Goal: Task Accomplishment & Management: Manage account settings

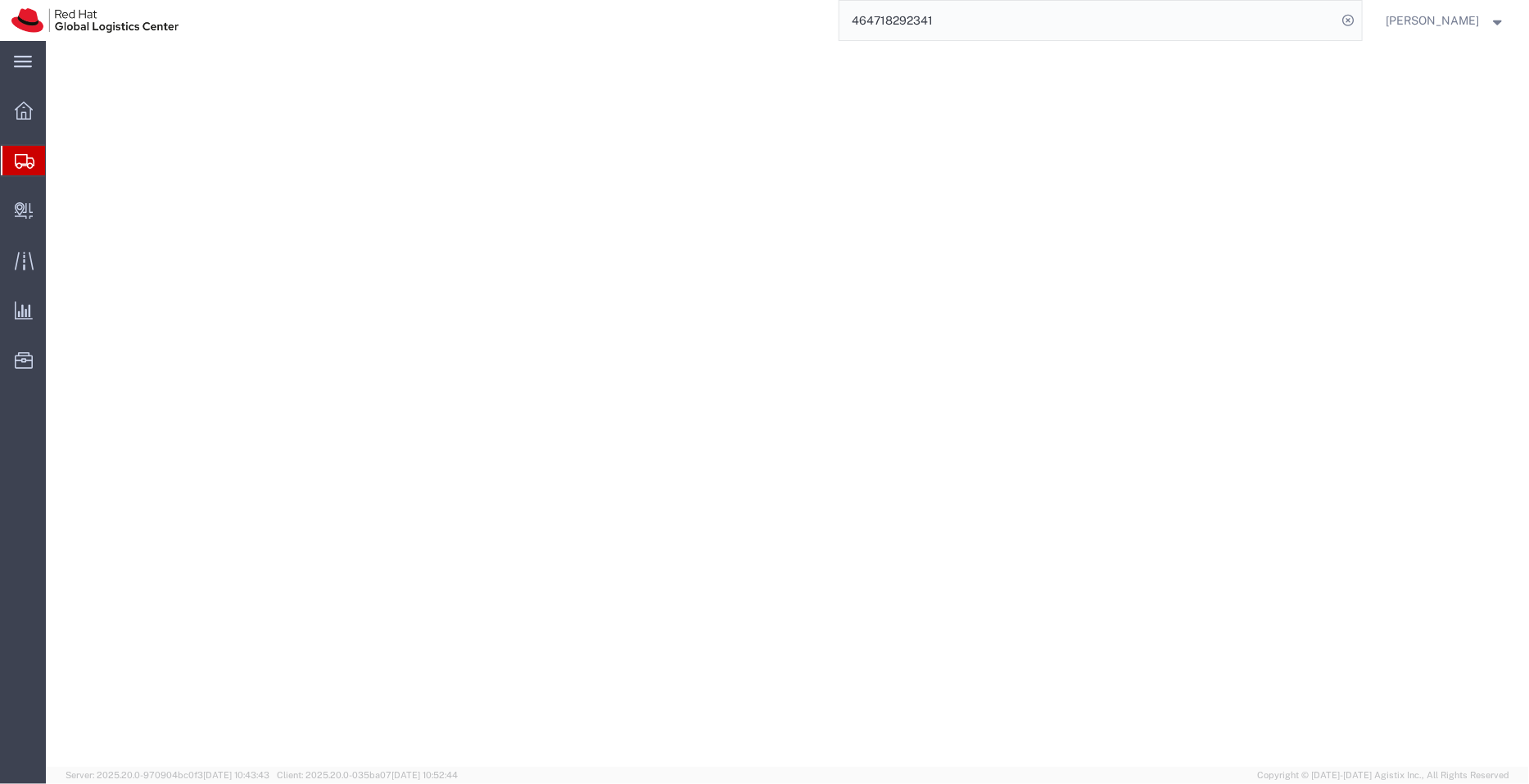
select select
select select "47771"
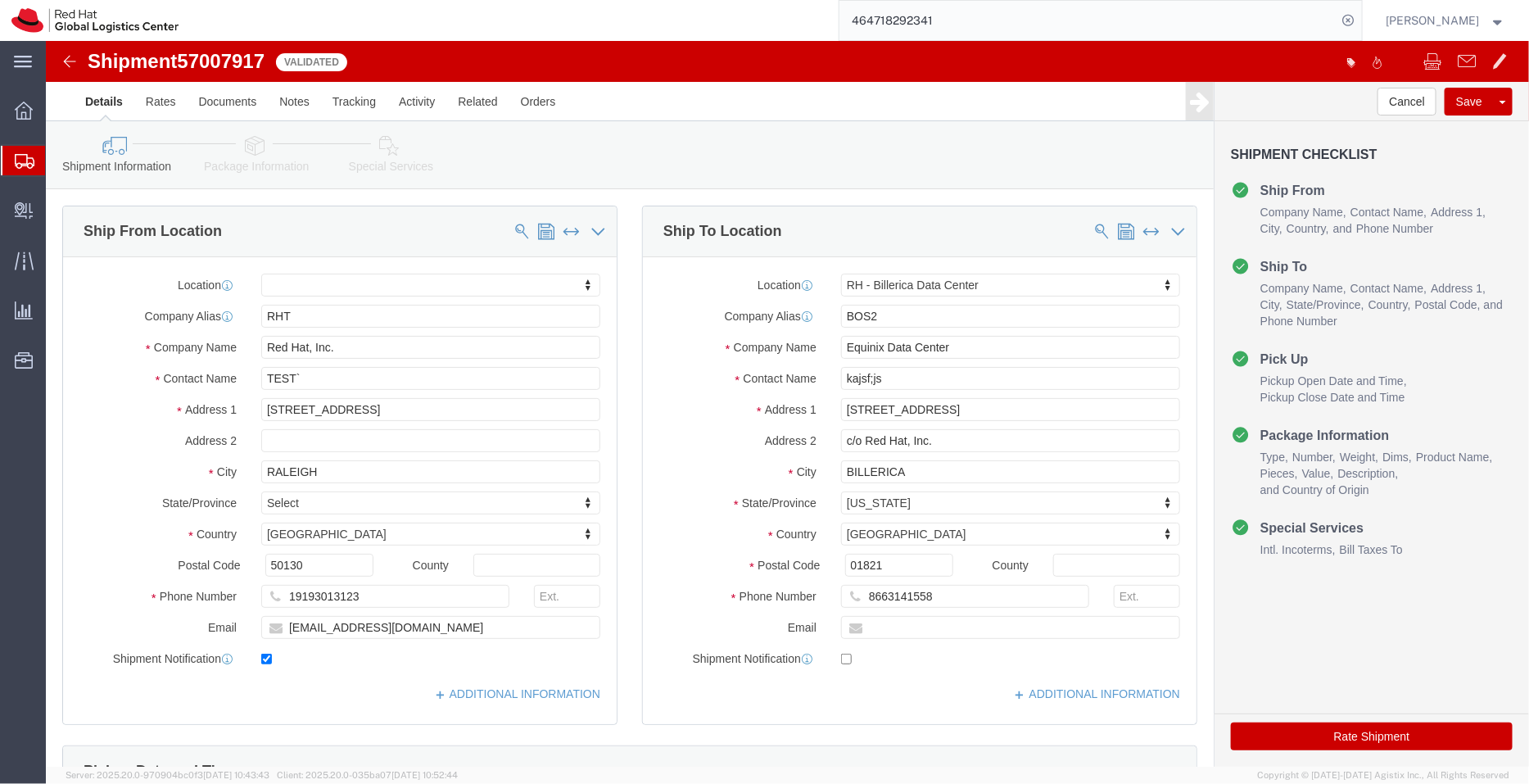
click at [0, 0] on span "Shipment Manager" at bounding box center [0, 0] width 0 height 0
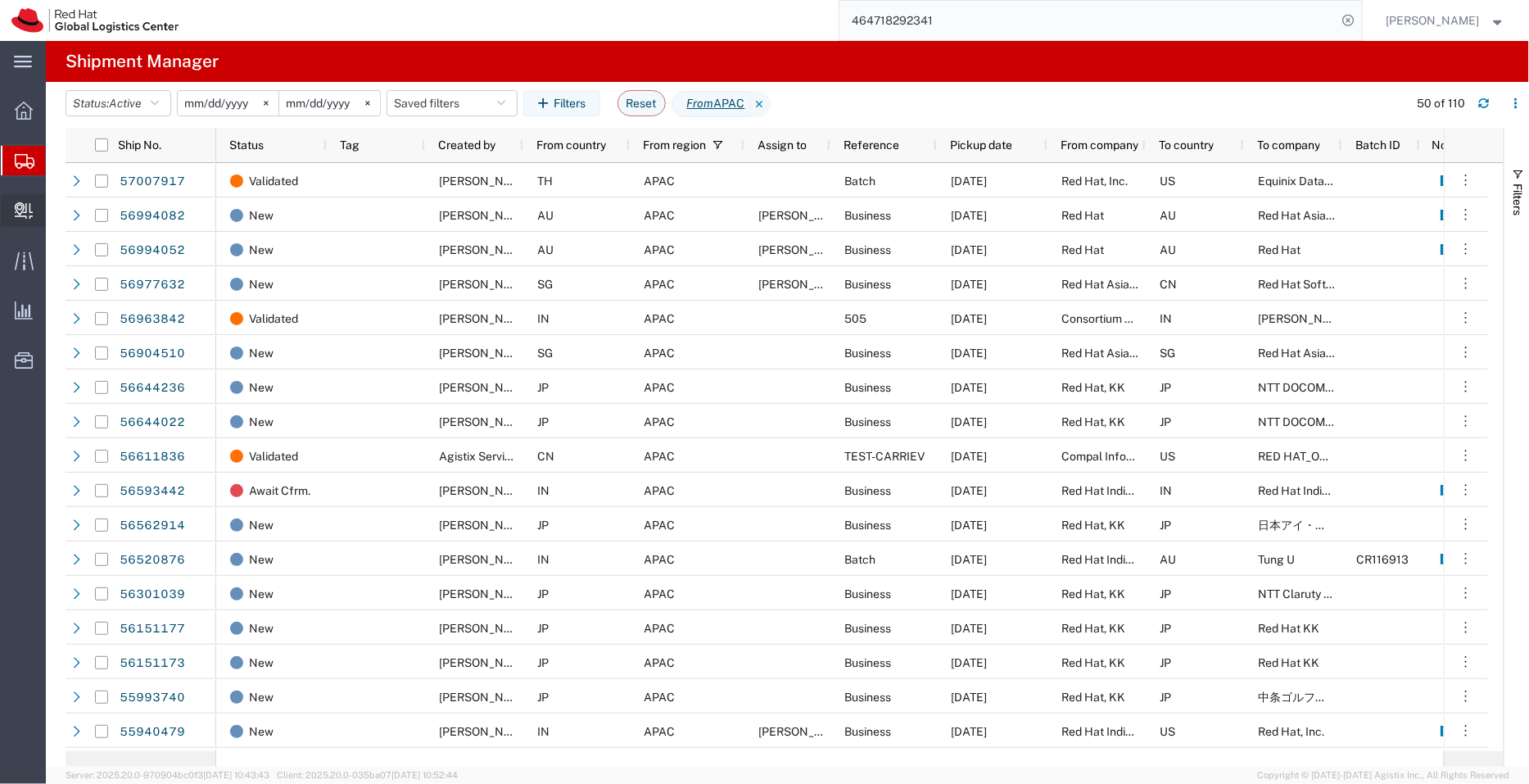
click at [0, 0] on span "Create Delivery" at bounding box center [0, 0] width 0 height 0
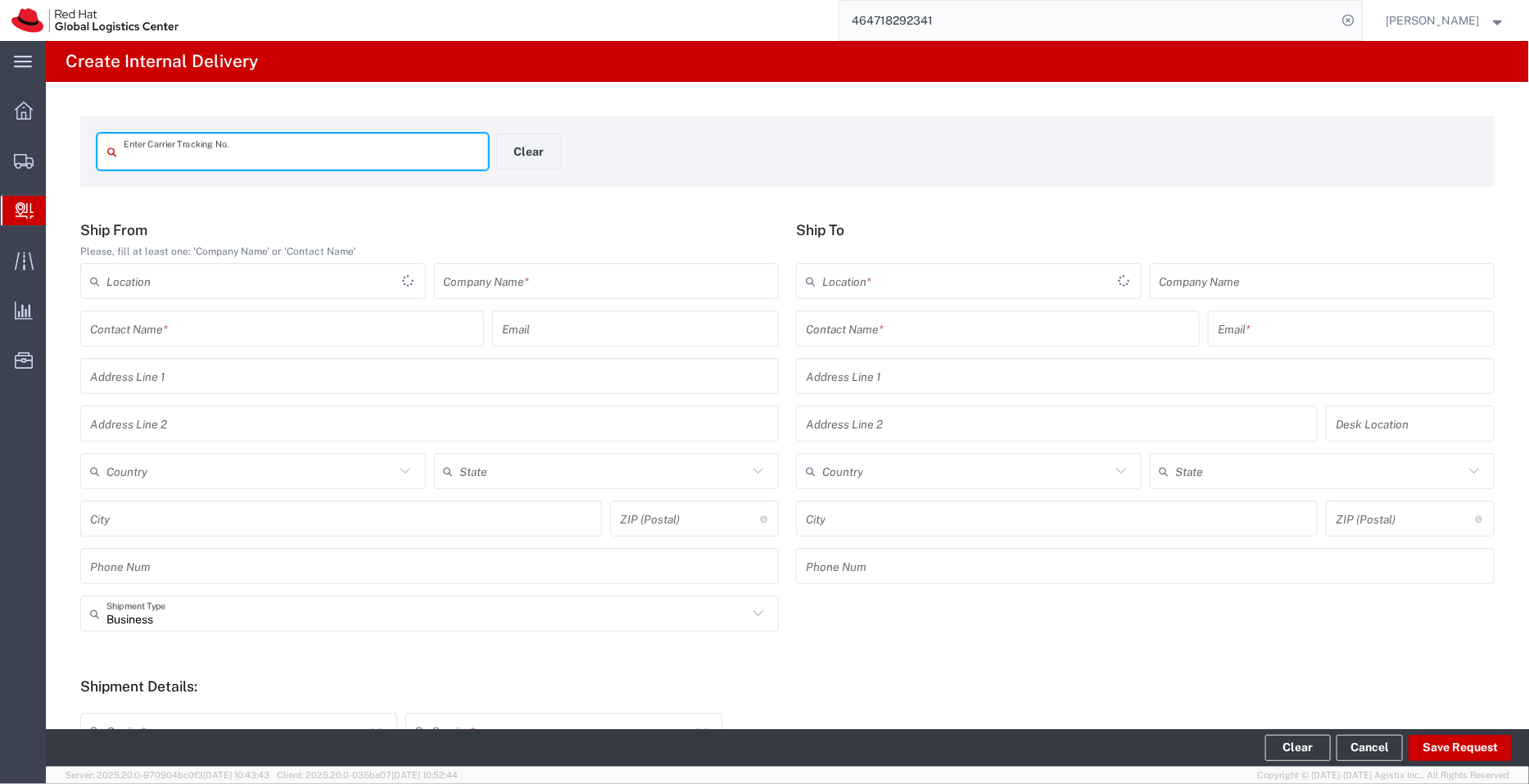
click at [228, 153] on input "text" at bounding box center [302, 152] width 355 height 28
type input "EM346212659IN"
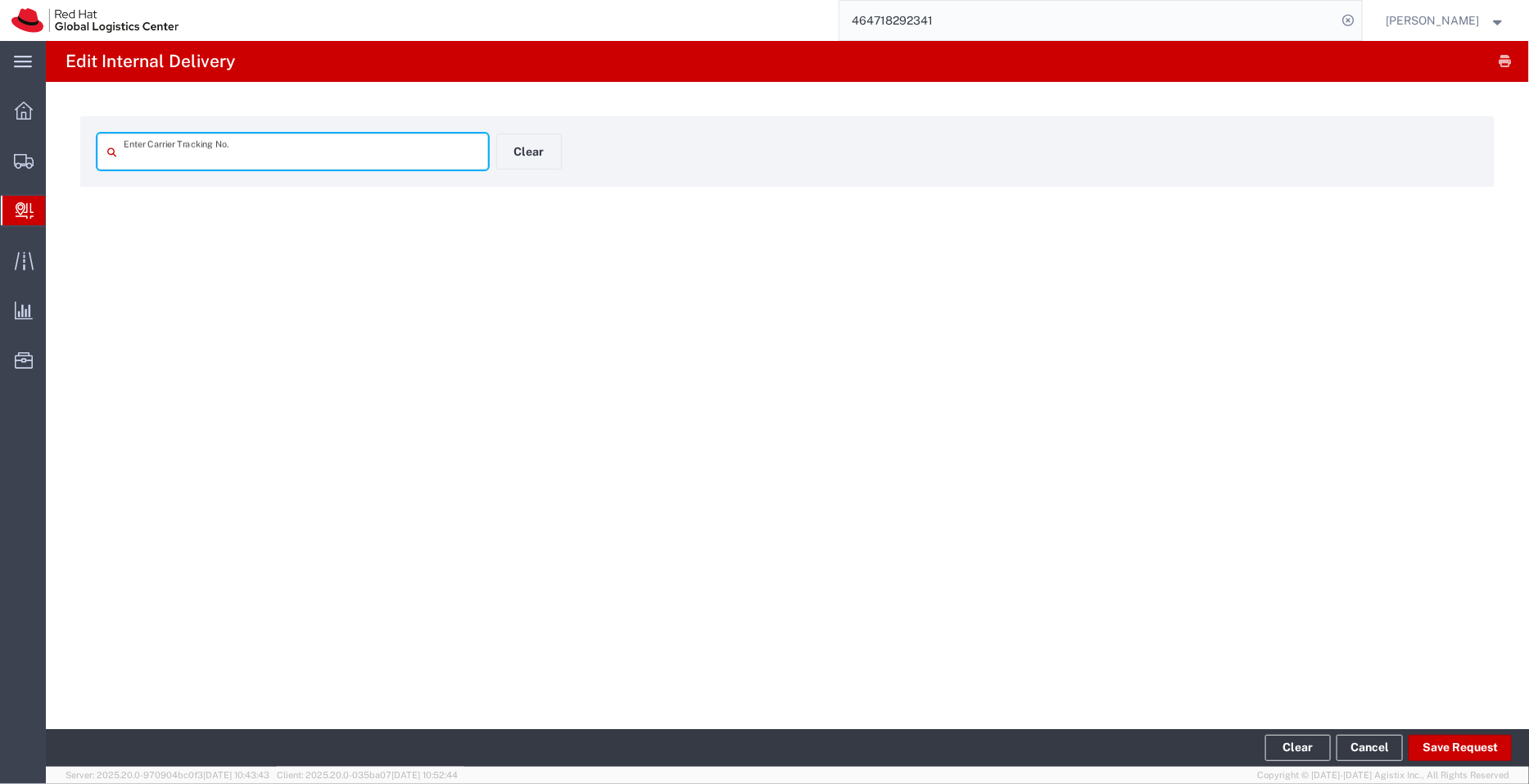
type input "EM346212659IN"
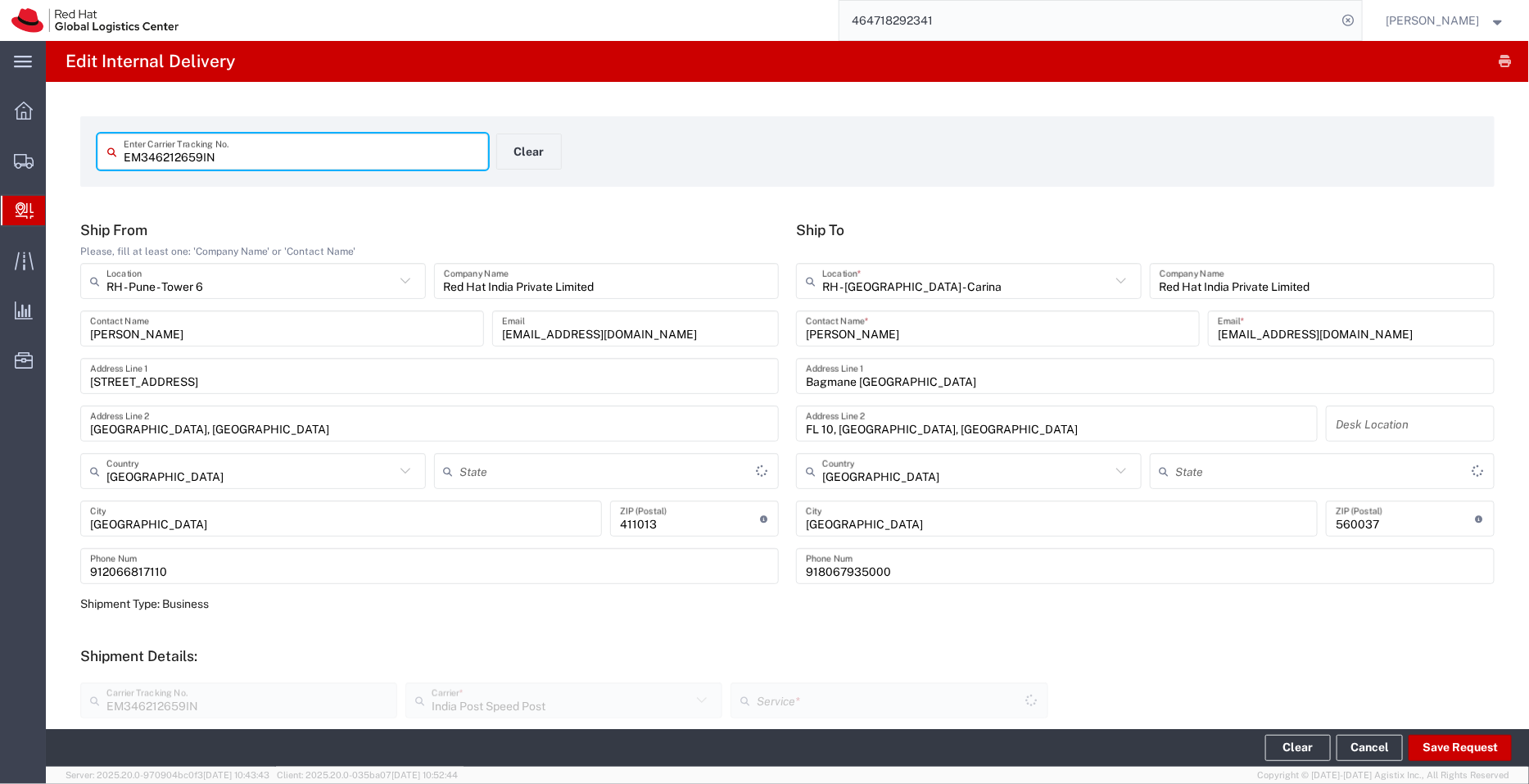
type input "Your Packaging"
type input "Mahārāshtra"
type input "[GEOGRAPHIC_DATA]"
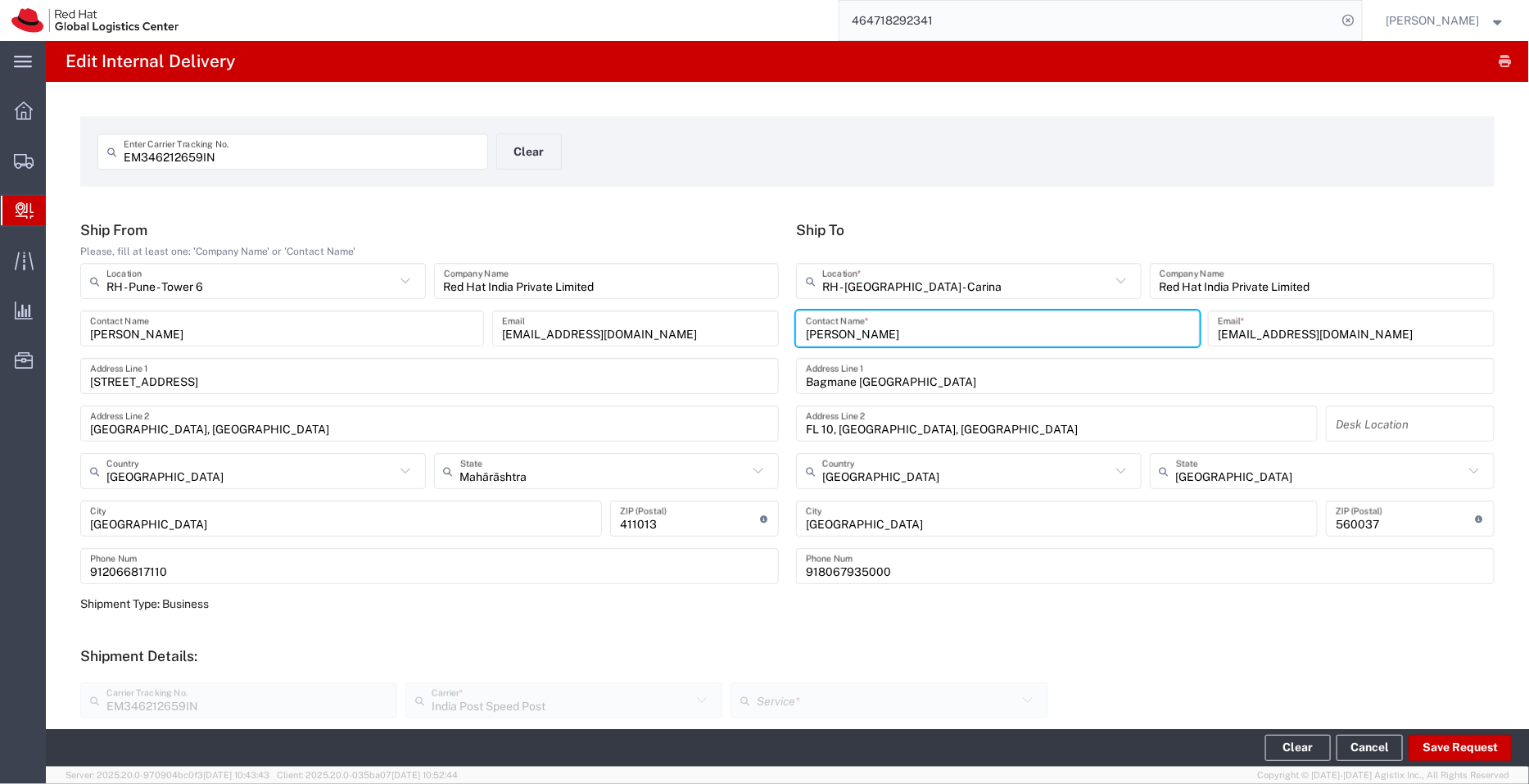
drag, startPoint x: 905, startPoint y: 336, endPoint x: 717, endPoint y: 351, distance: 188.6
click at [717, 351] on div "Ship From Please, fill at least one: 'Company Name' or 'Contact Name' RH - Pune…" at bounding box center [787, 408] width 1432 height 374
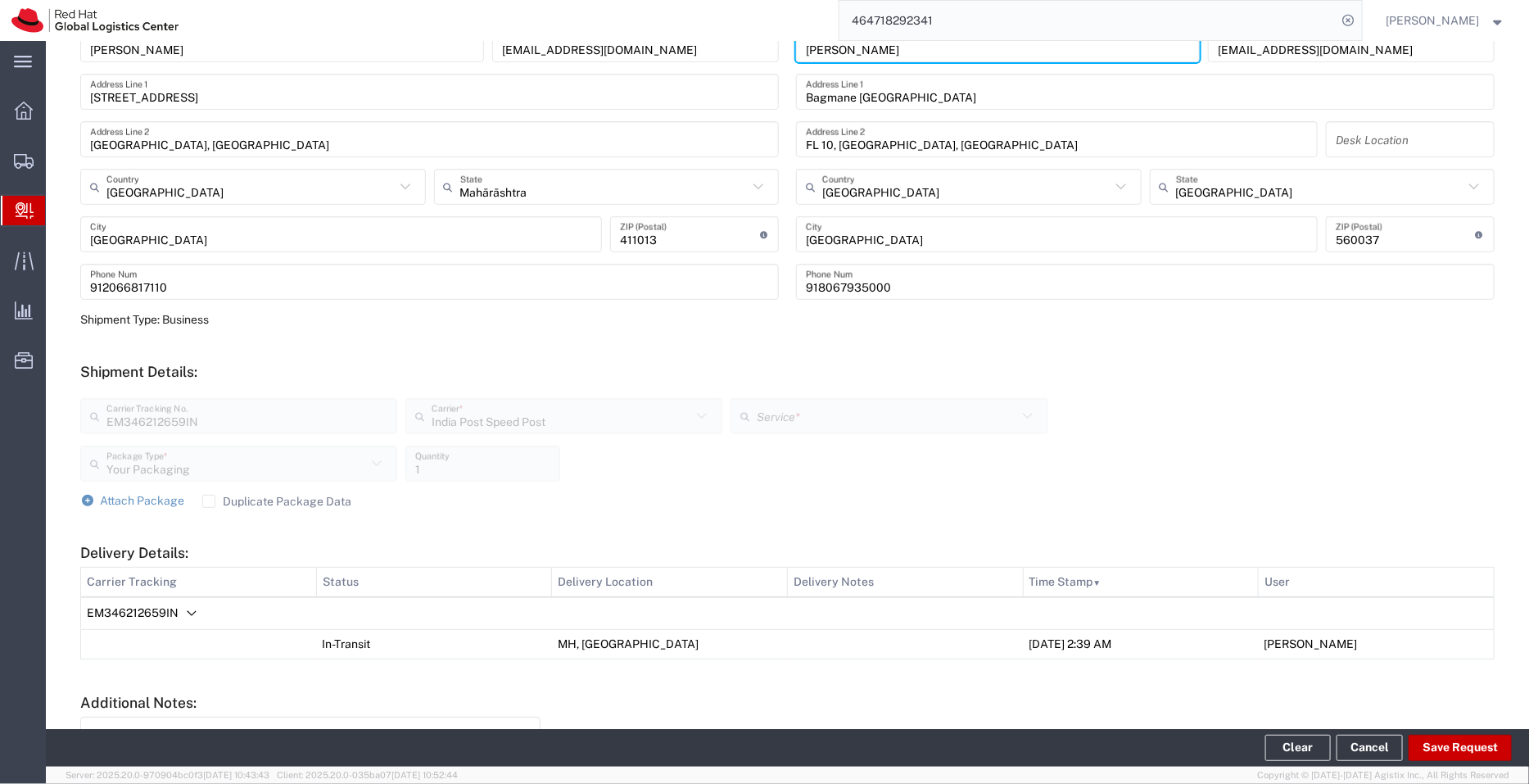
scroll to position [434, 0]
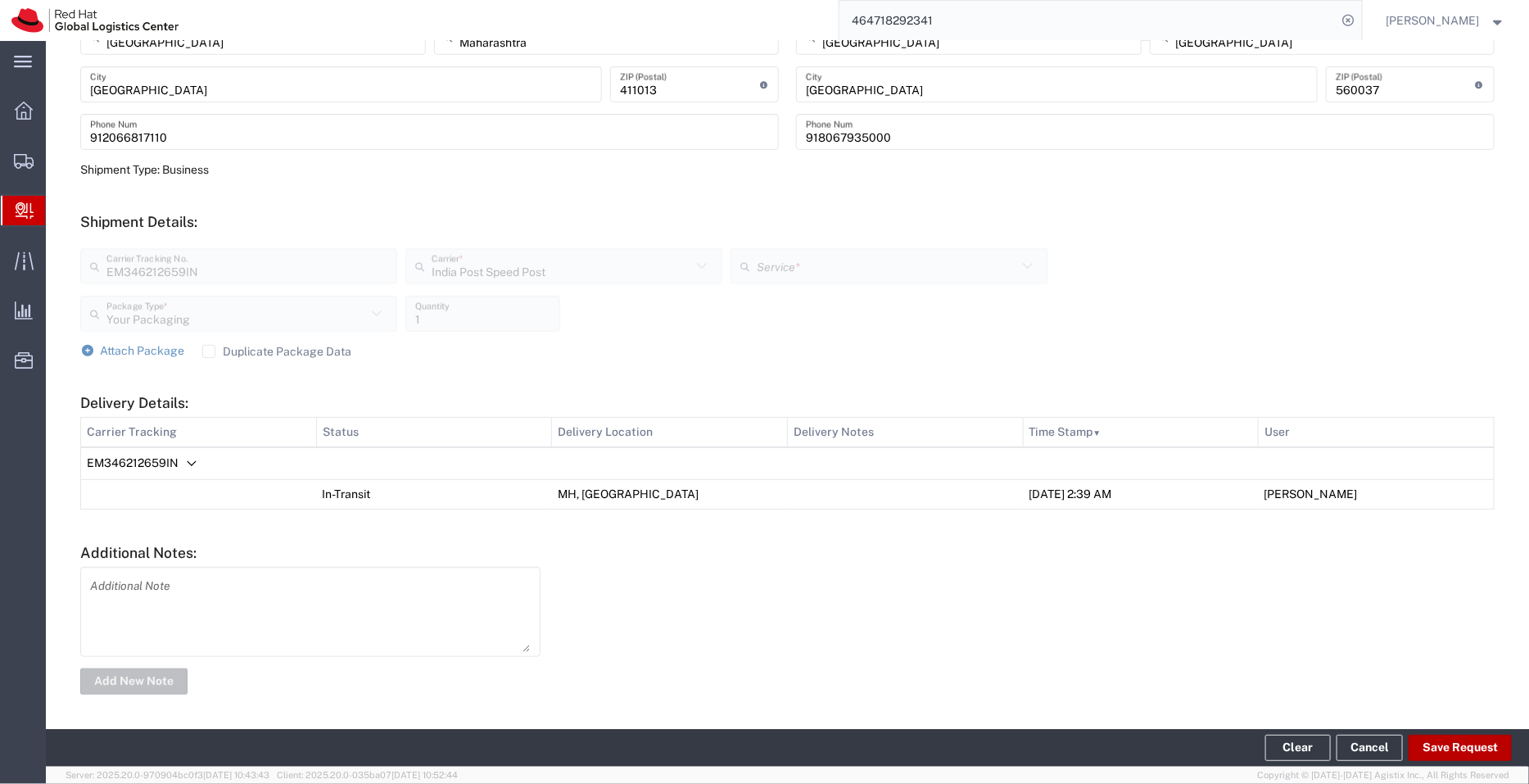
click at [1455, 752] on button "Save Request" at bounding box center [1460, 747] width 103 height 27
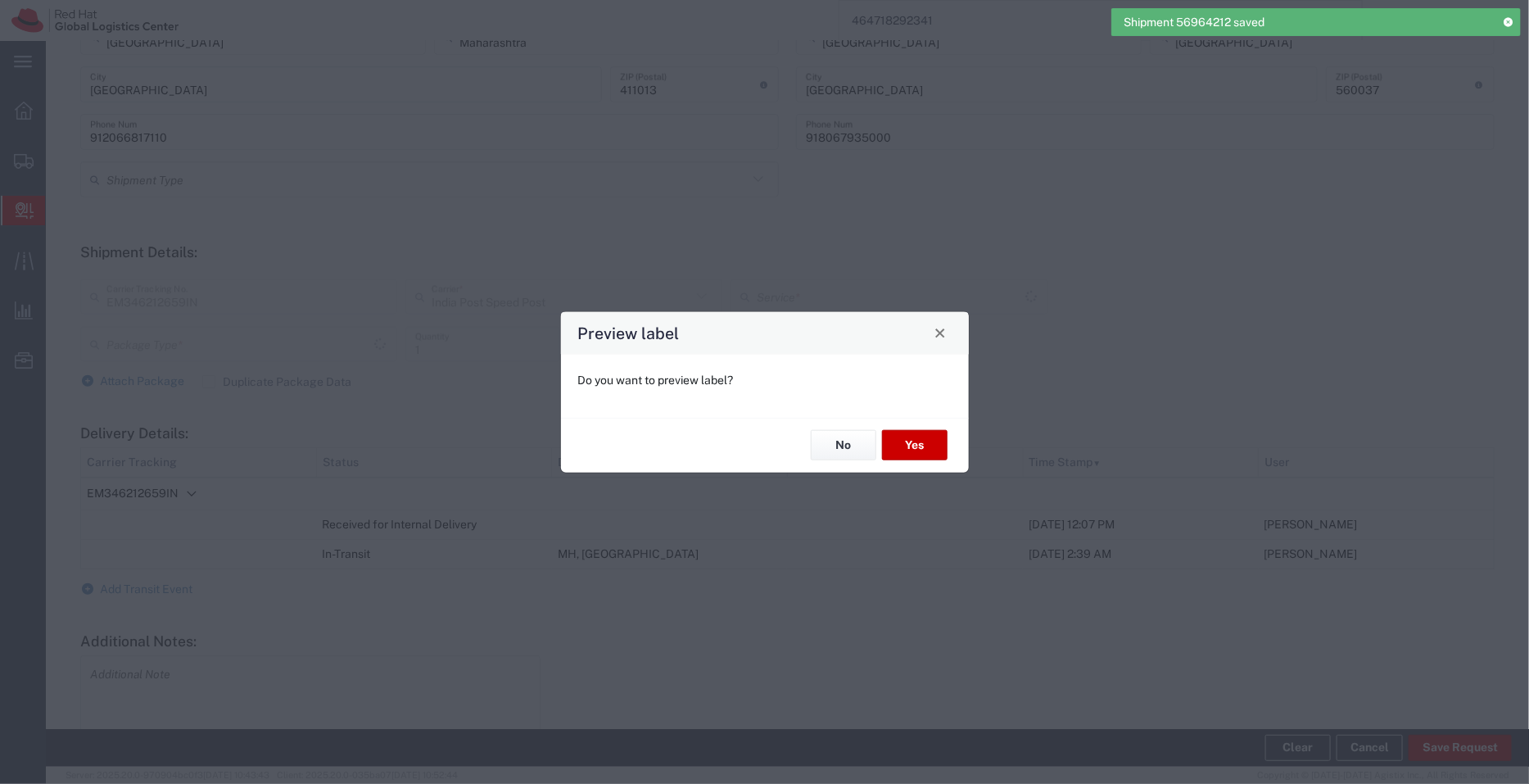
type input "Your Packaging"
click at [844, 449] on button "No" at bounding box center [843, 445] width 65 height 30
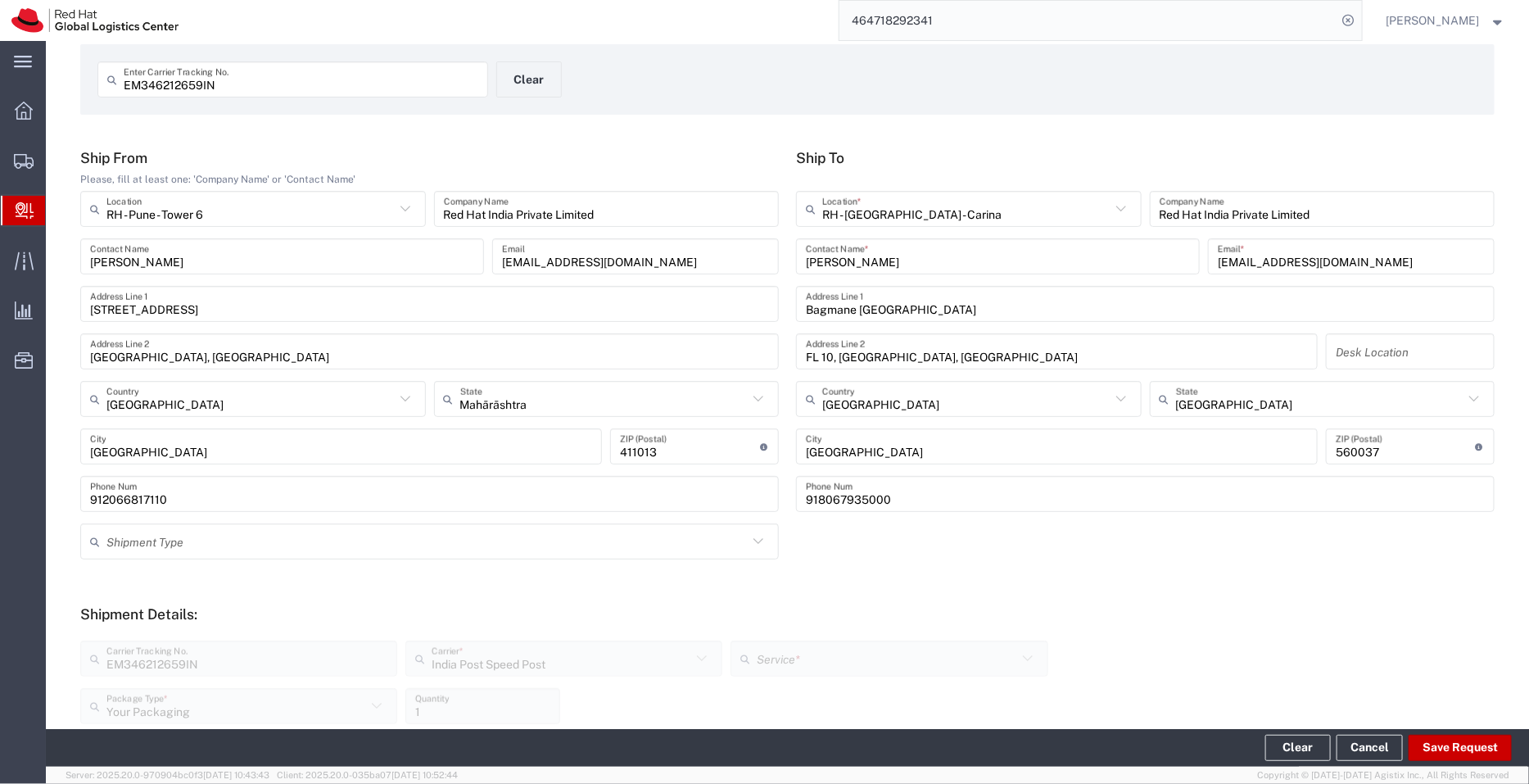
scroll to position [522, 0]
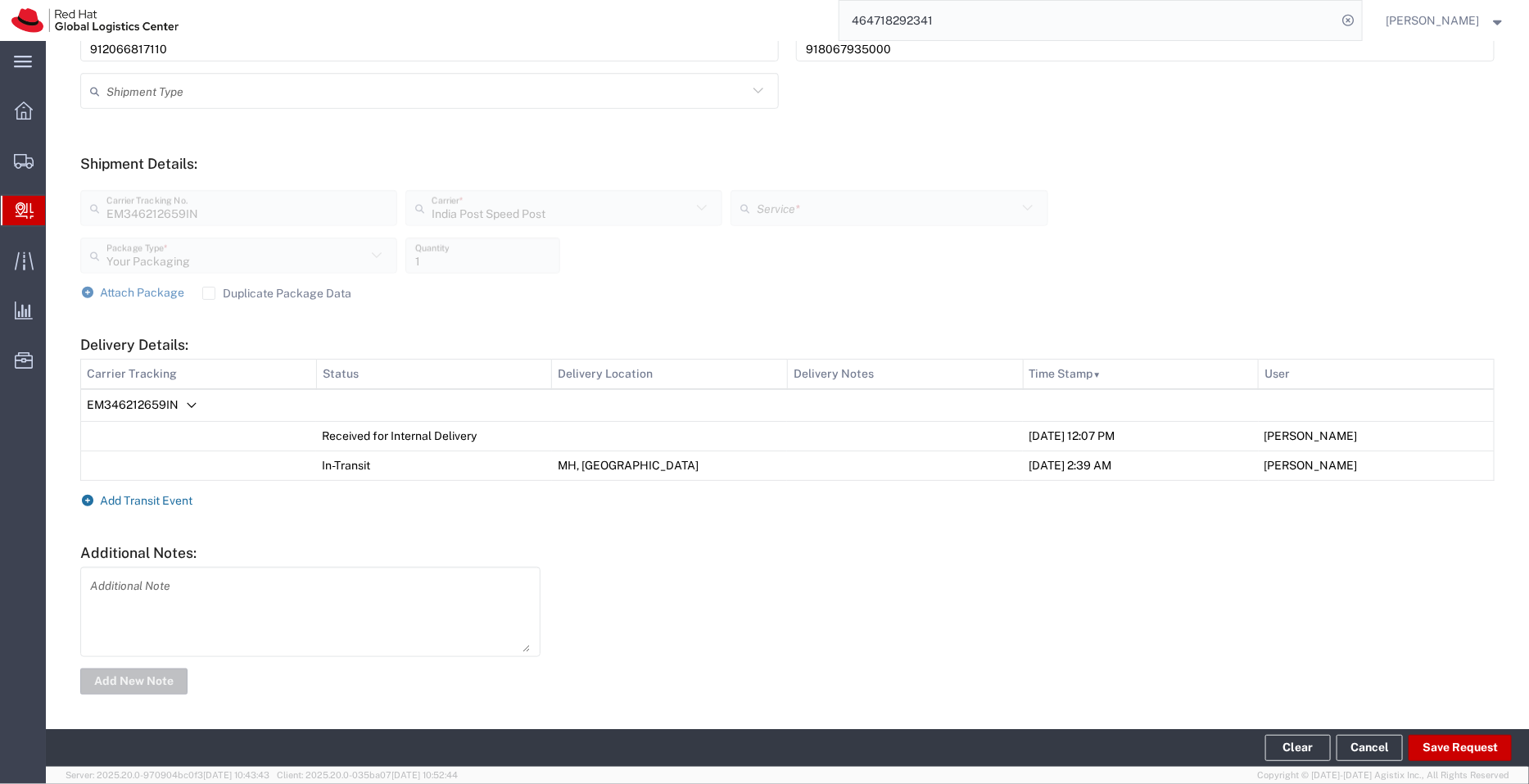
click at [134, 497] on span "Add Transit Event" at bounding box center [147, 500] width 93 height 13
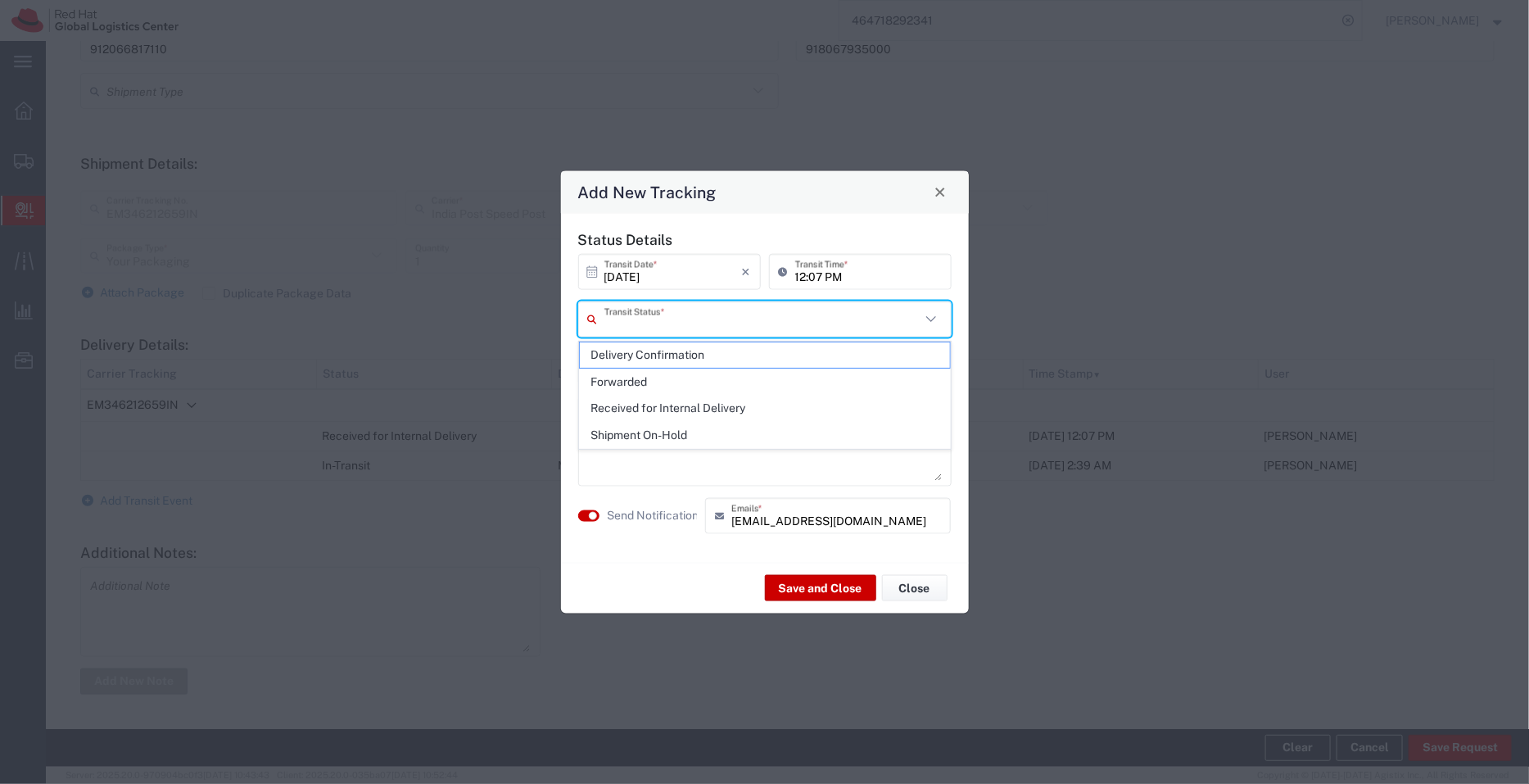
click at [623, 312] on input "text" at bounding box center [762, 318] width 316 height 28
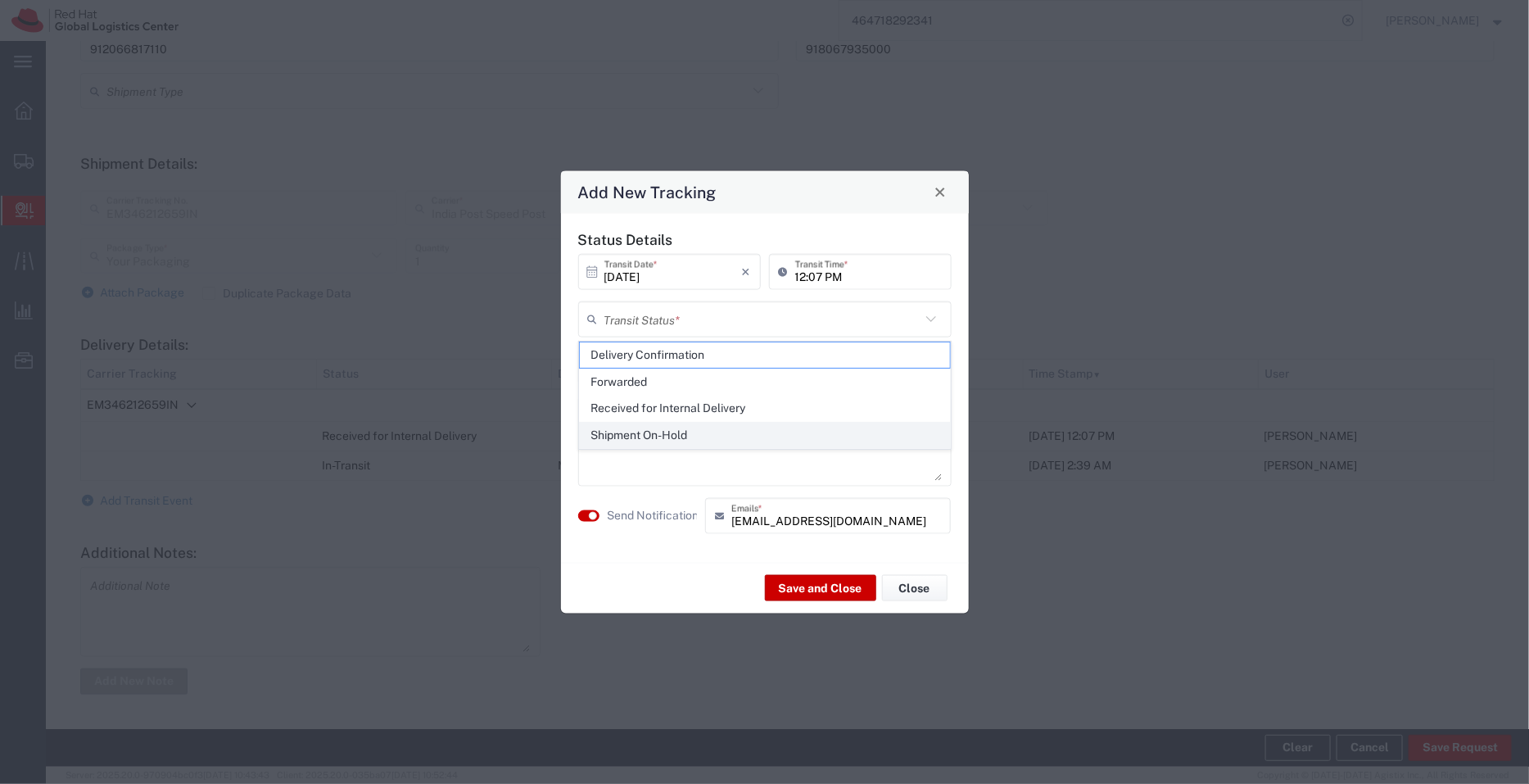
click at [645, 433] on span "Shipment On-Hold" at bounding box center [765, 436] width 371 height 26
type input "Shipment On-Hold"
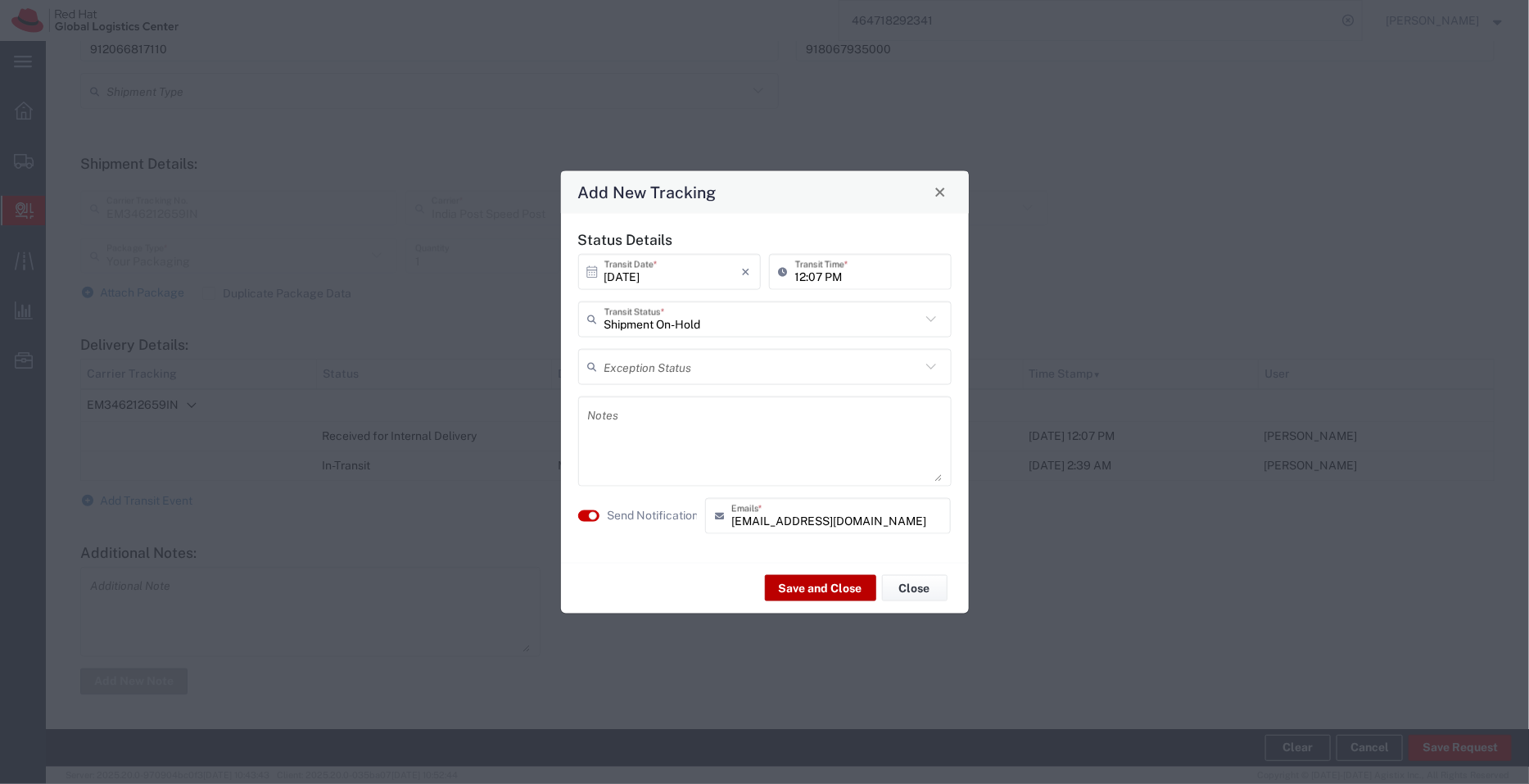
click at [823, 588] on button "Save and Close" at bounding box center [820, 587] width 111 height 27
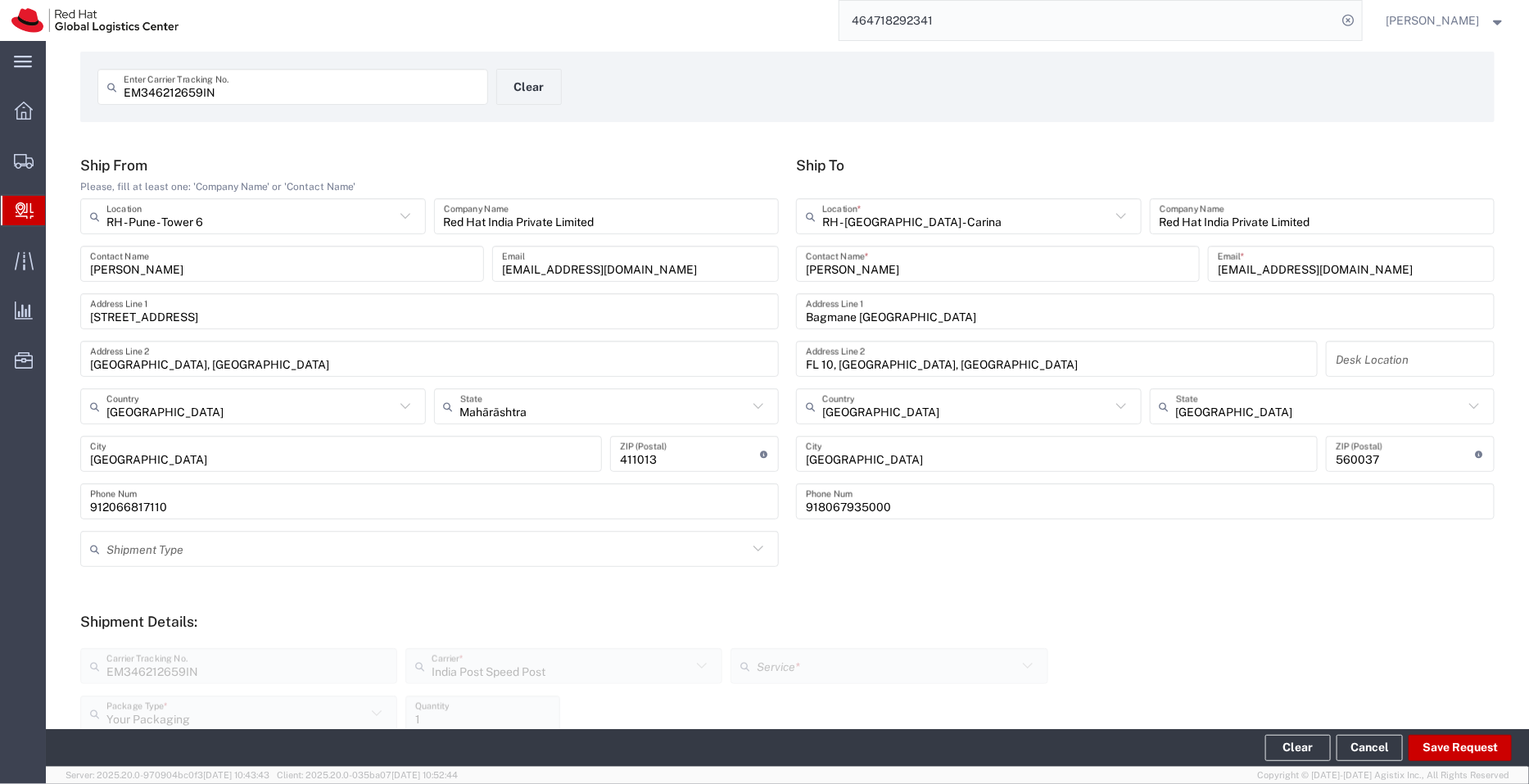
scroll to position [19, 0]
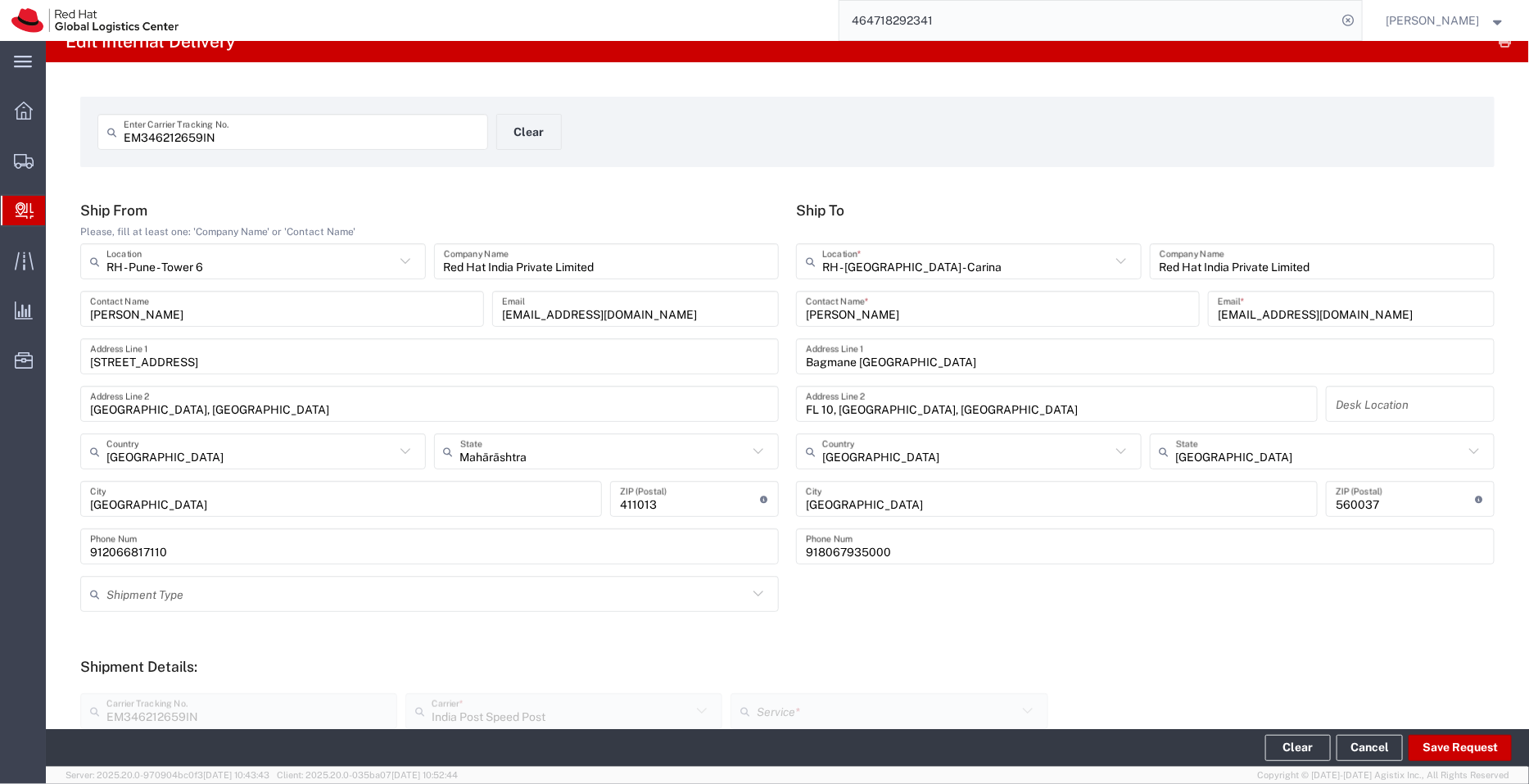
click at [0, 0] on span "Create Delivery" at bounding box center [0, 0] width 0 height 0
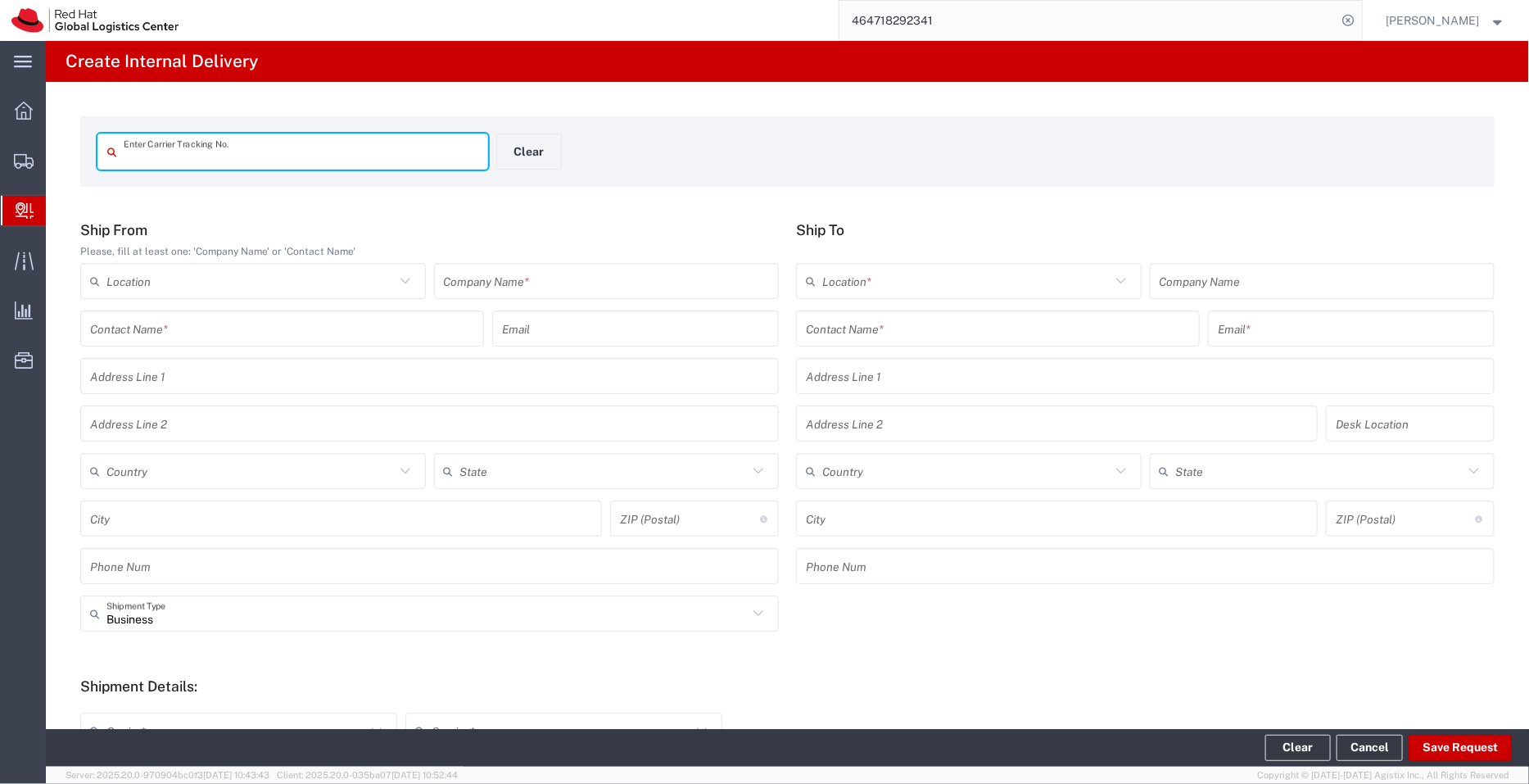
click at [195, 151] on input "text" at bounding box center [302, 152] width 355 height 28
type input "EM346212415IN"
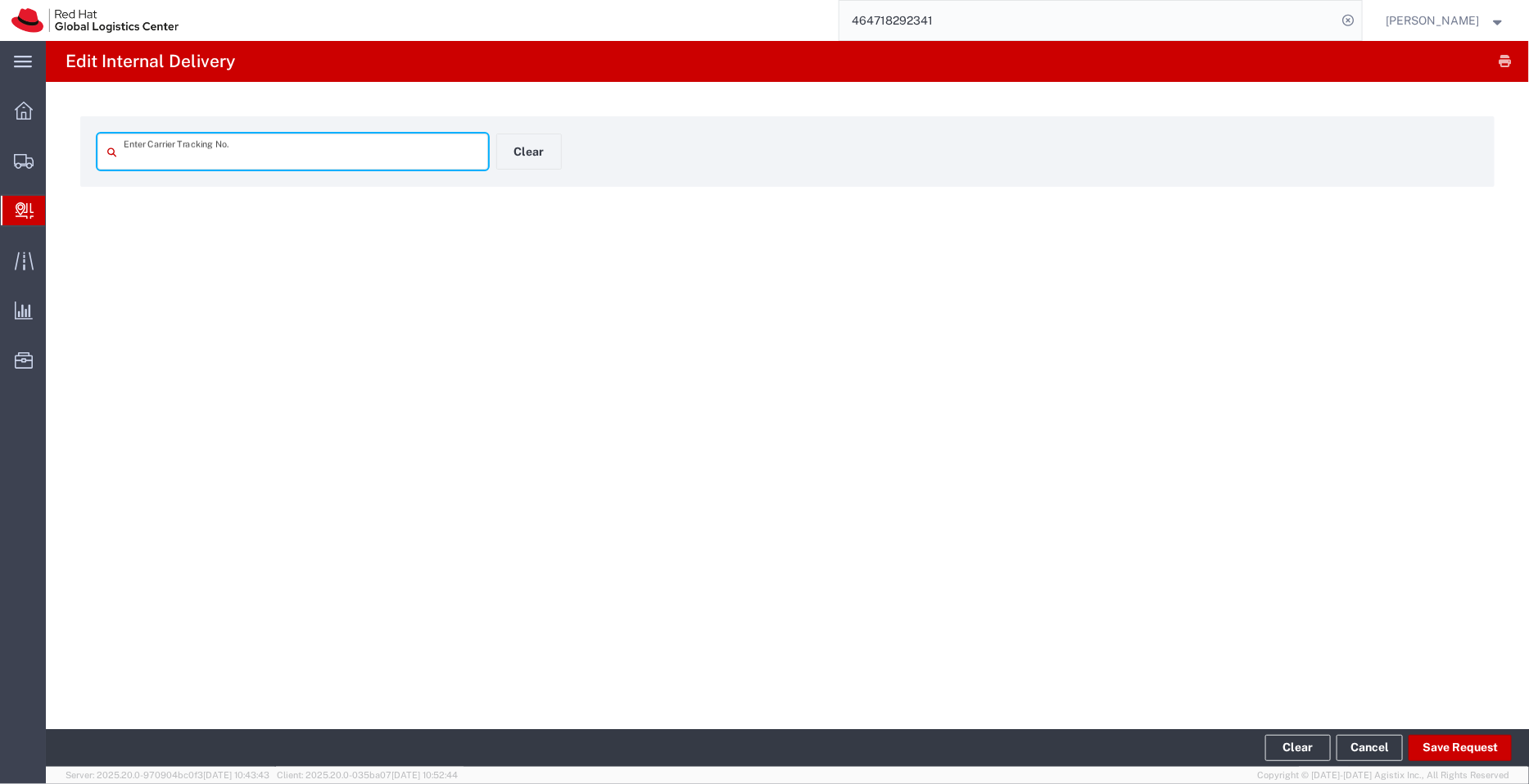
type input "EM346212415IN"
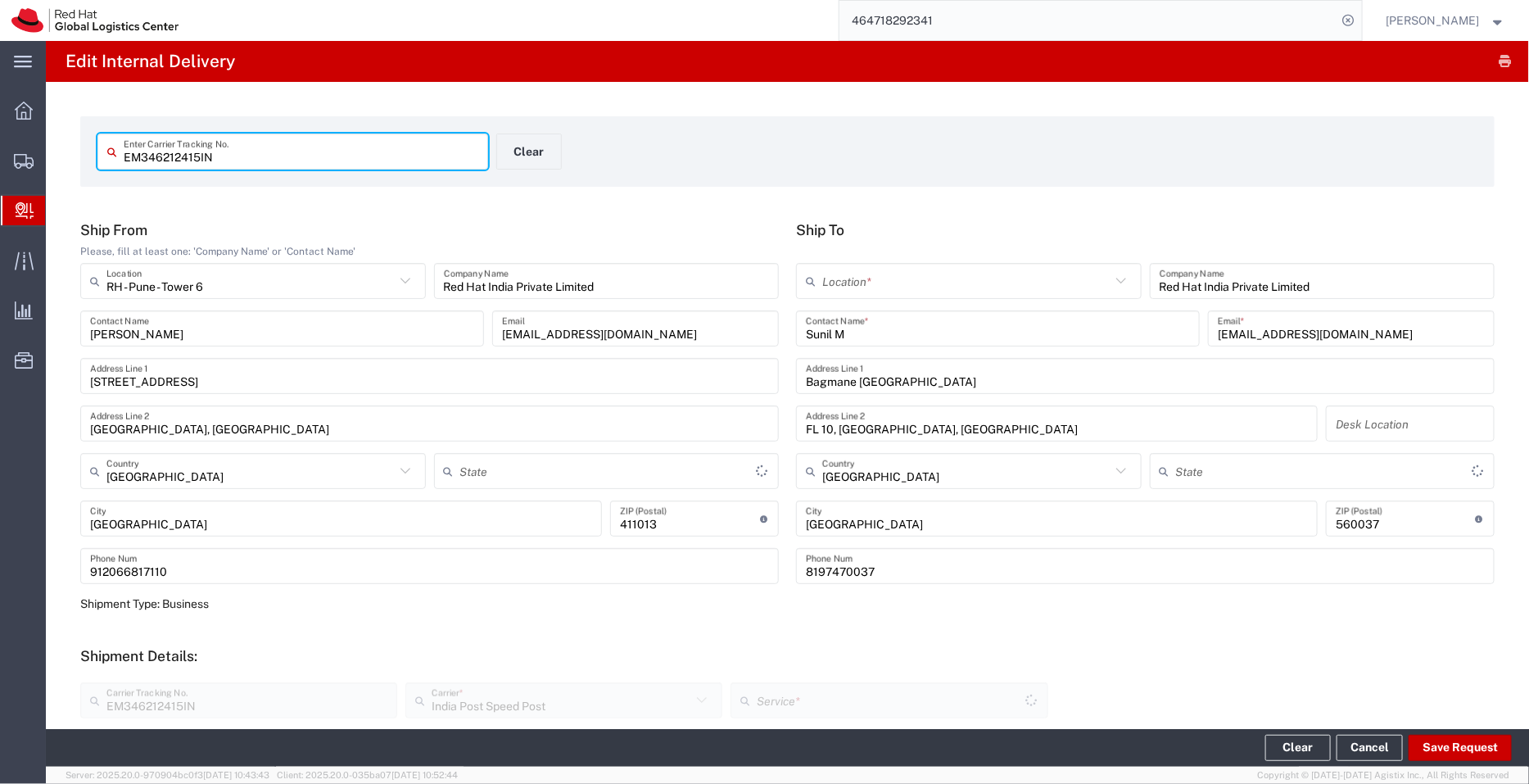
type input "Your Packaging"
type input "Mahārāshtra"
type input "[GEOGRAPHIC_DATA]"
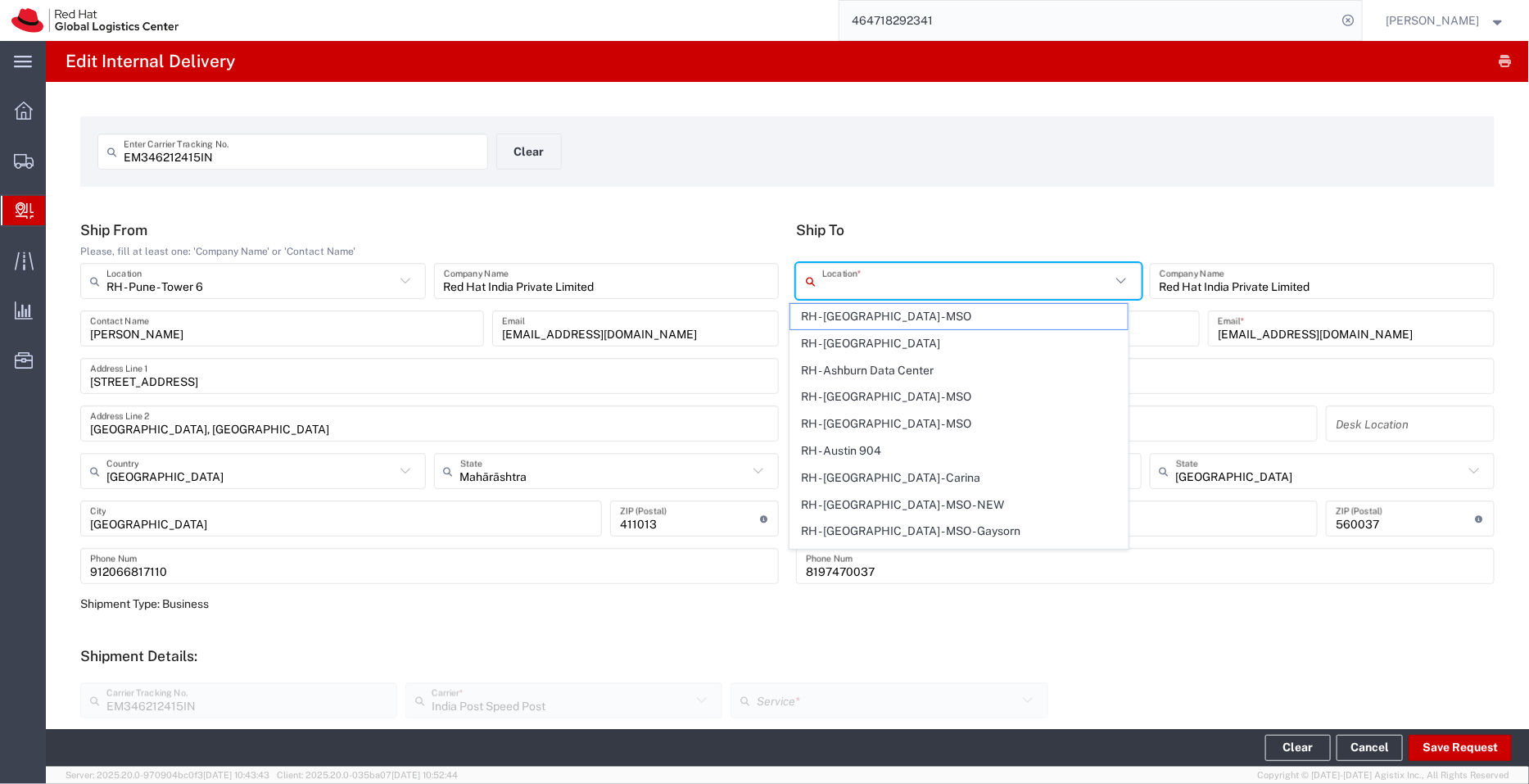
click at [856, 289] on input "text" at bounding box center [966, 280] width 289 height 28
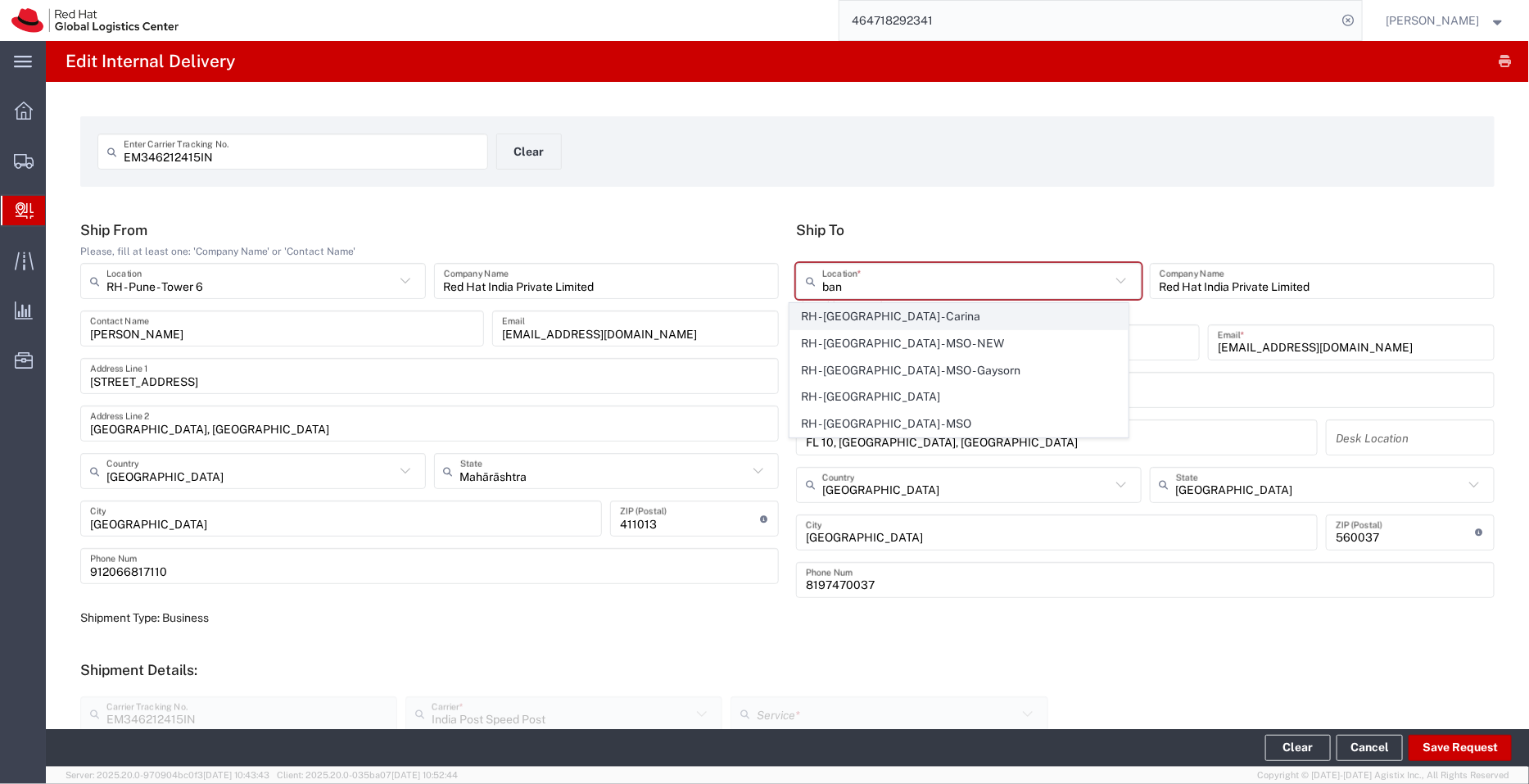
click at [860, 317] on span "RH - [GEOGRAPHIC_DATA] - Carina" at bounding box center [960, 317] width 338 height 26
type input "RH - [GEOGRAPHIC_DATA] - Carina"
type input "918067935000"
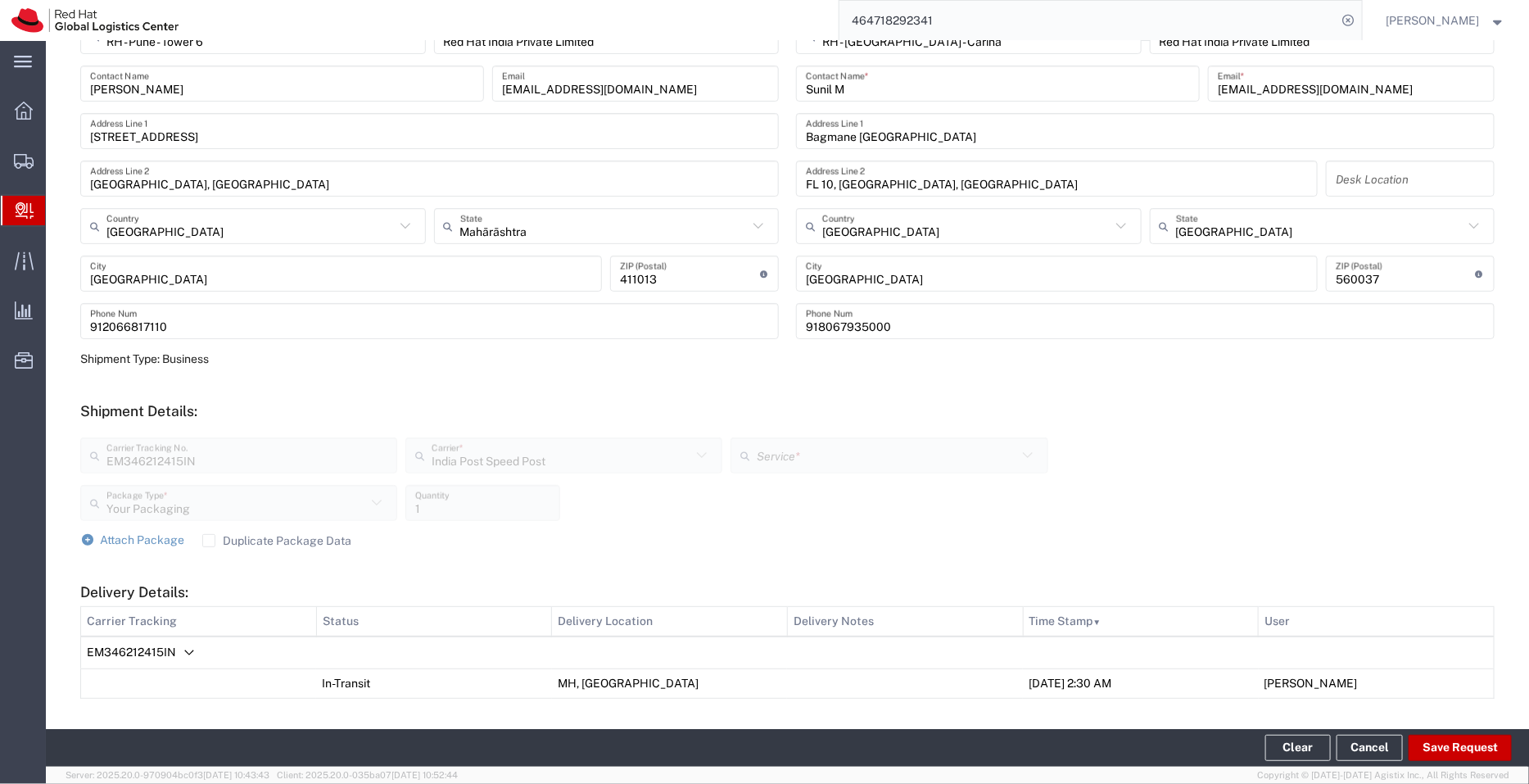
scroll to position [434, 0]
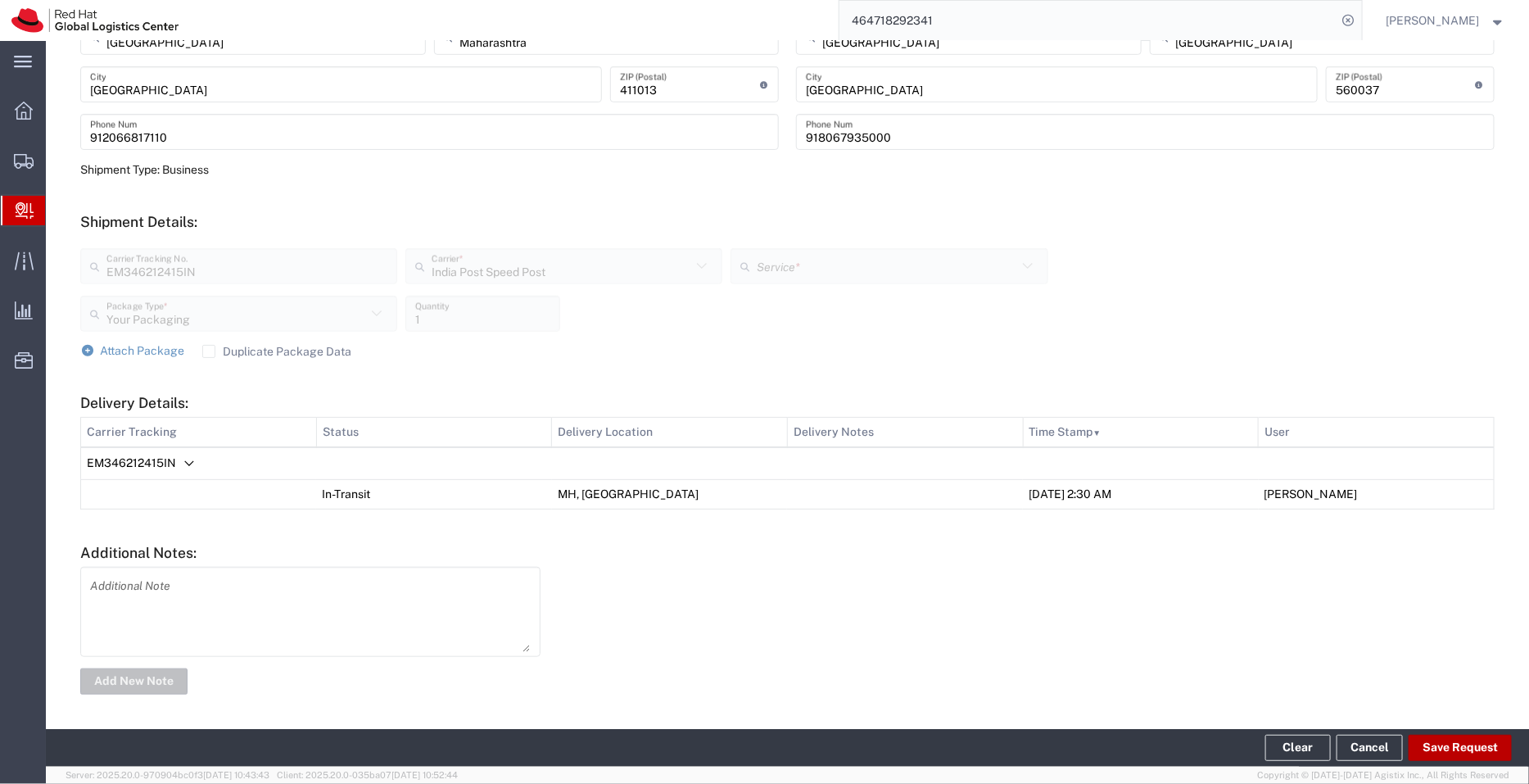
click at [1449, 750] on button "Save Request" at bounding box center [1460, 747] width 103 height 27
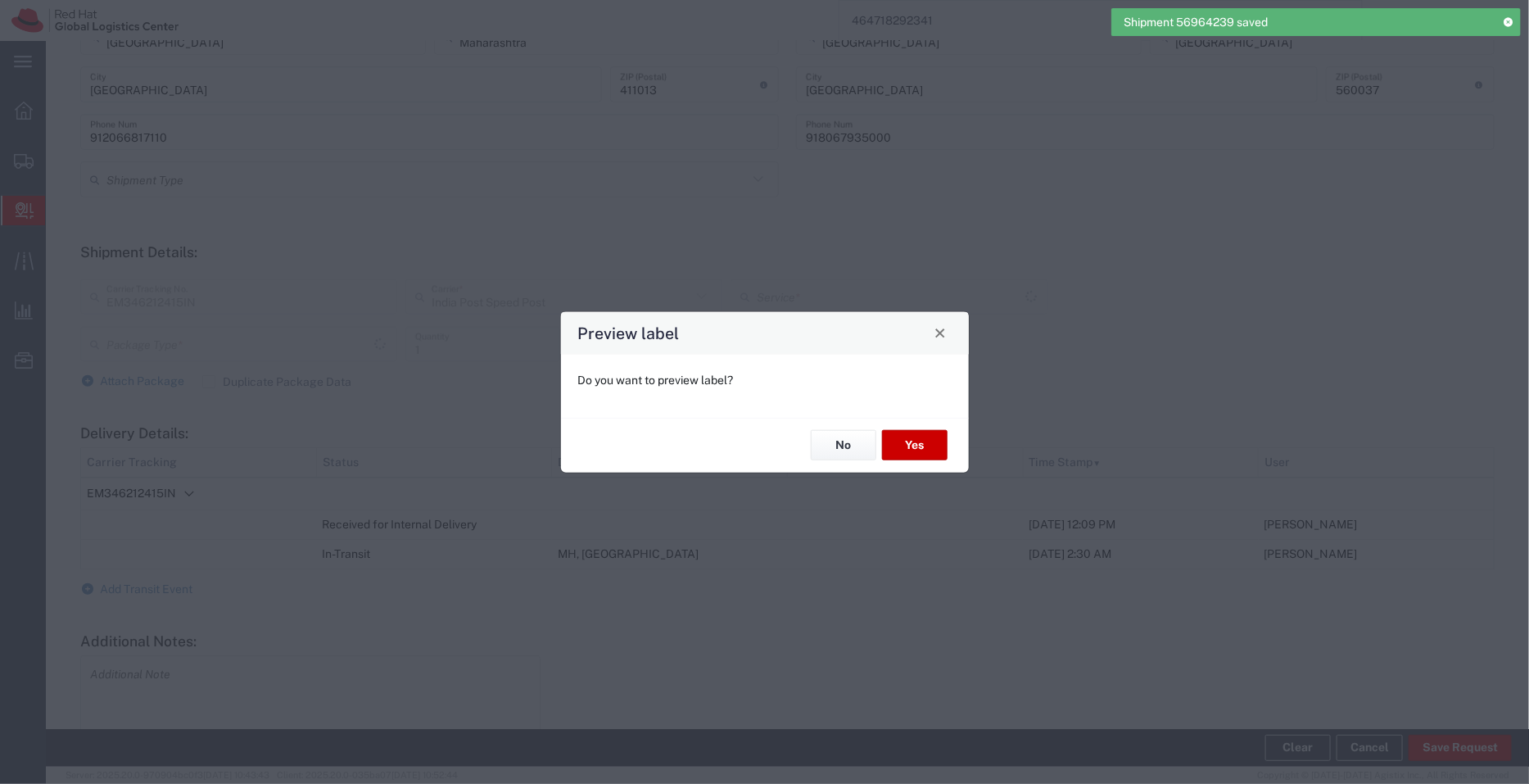
type input "Your Packaging"
click at [841, 448] on button "No" at bounding box center [843, 445] width 65 height 30
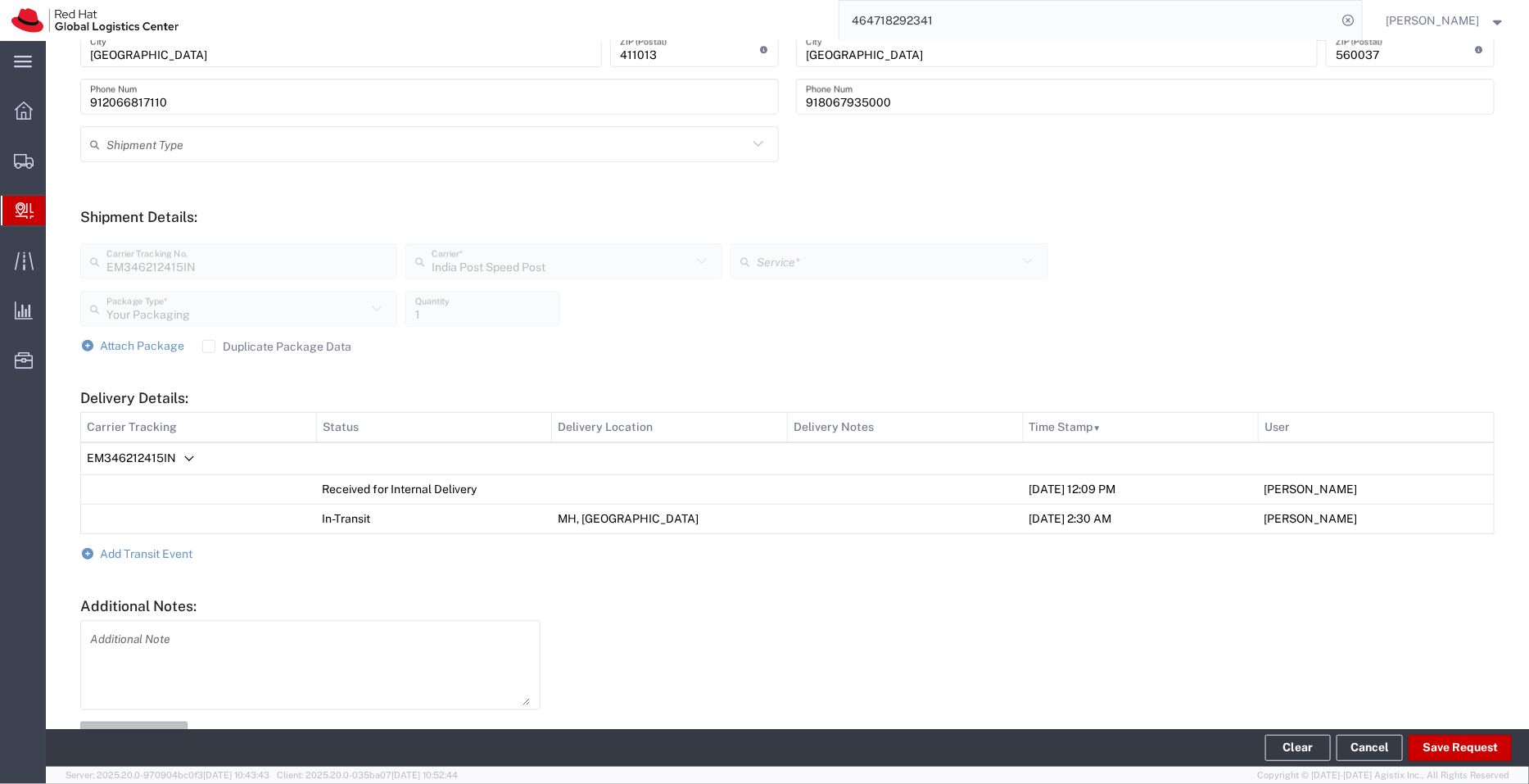
scroll to position [522, 0]
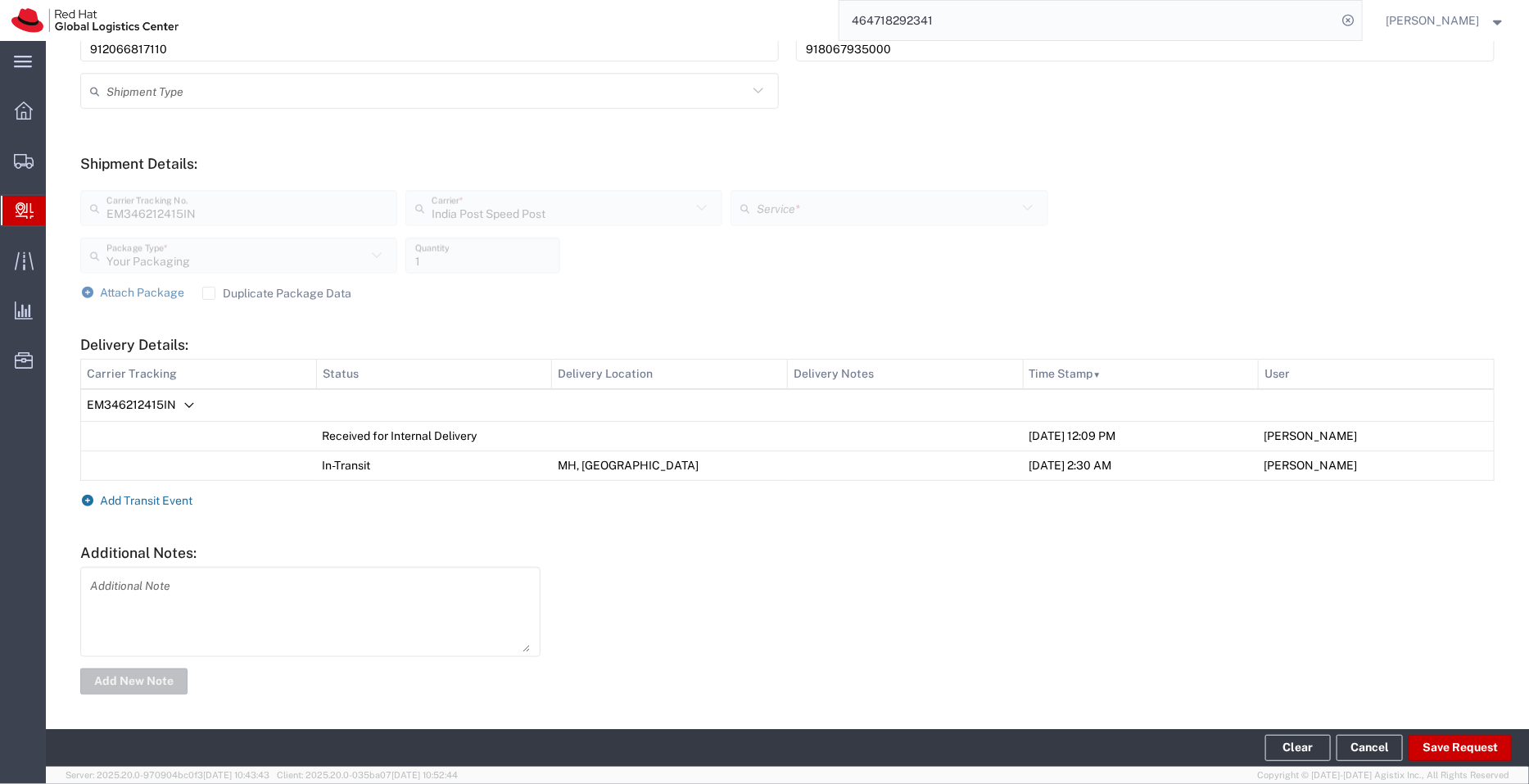
click at [134, 501] on span "Add Transit Event" at bounding box center [147, 500] width 93 height 13
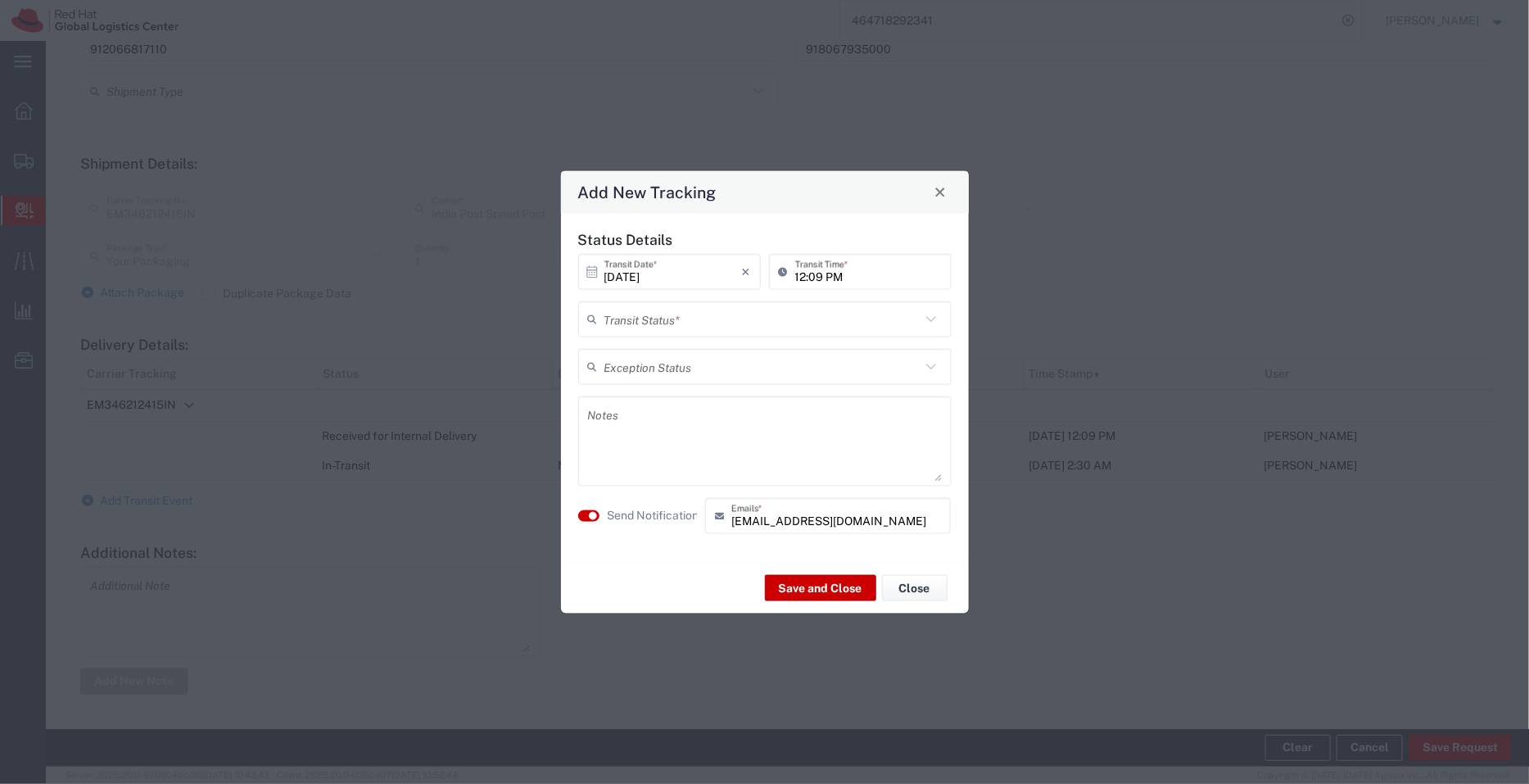
click at [637, 322] on input "text" at bounding box center [762, 318] width 316 height 28
click at [657, 437] on span "Shipment On-Hold" at bounding box center [765, 436] width 371 height 26
type input "Shipment On-Hold"
click at [814, 595] on button "Save and Close" at bounding box center [820, 587] width 111 height 27
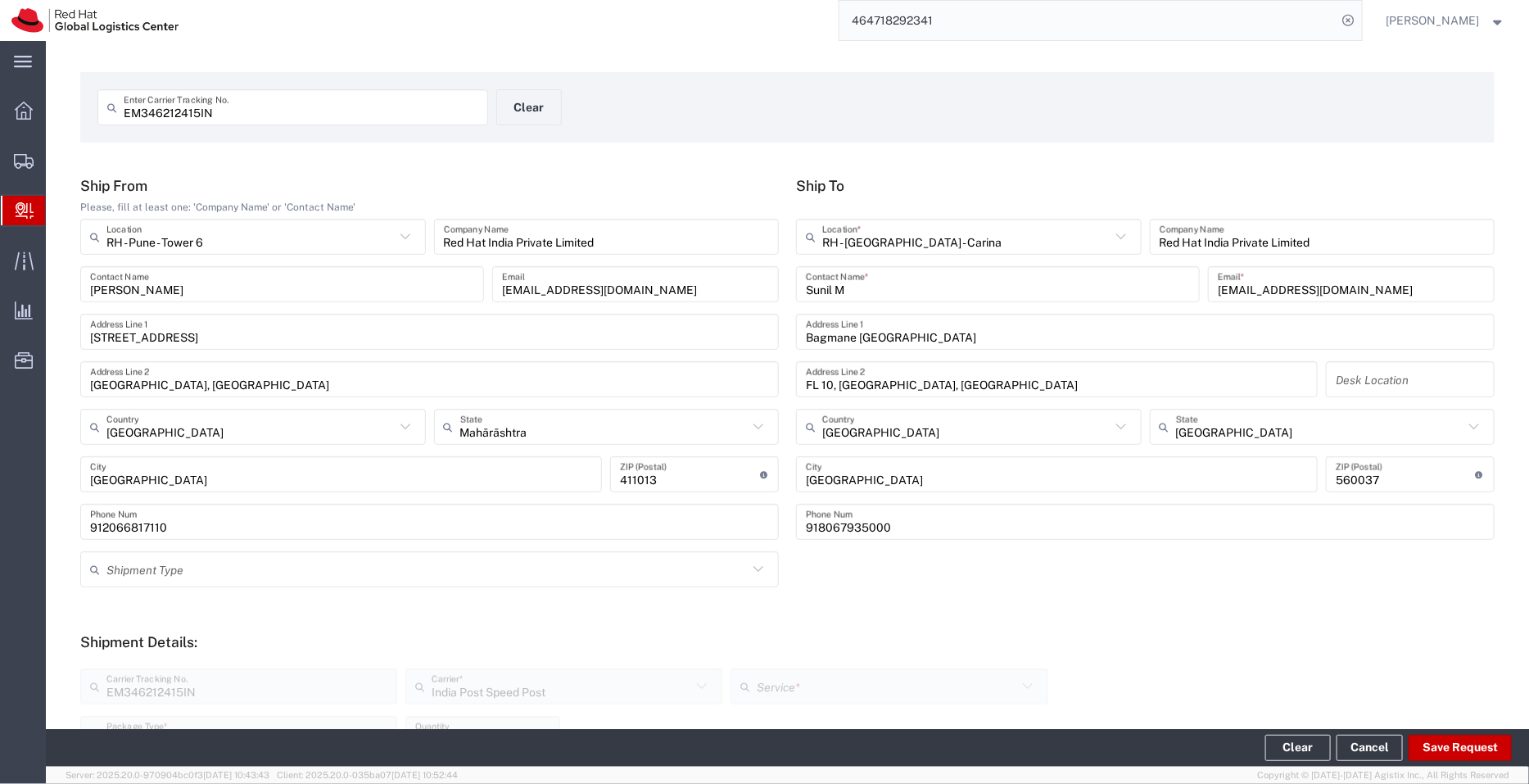
scroll to position [0, 0]
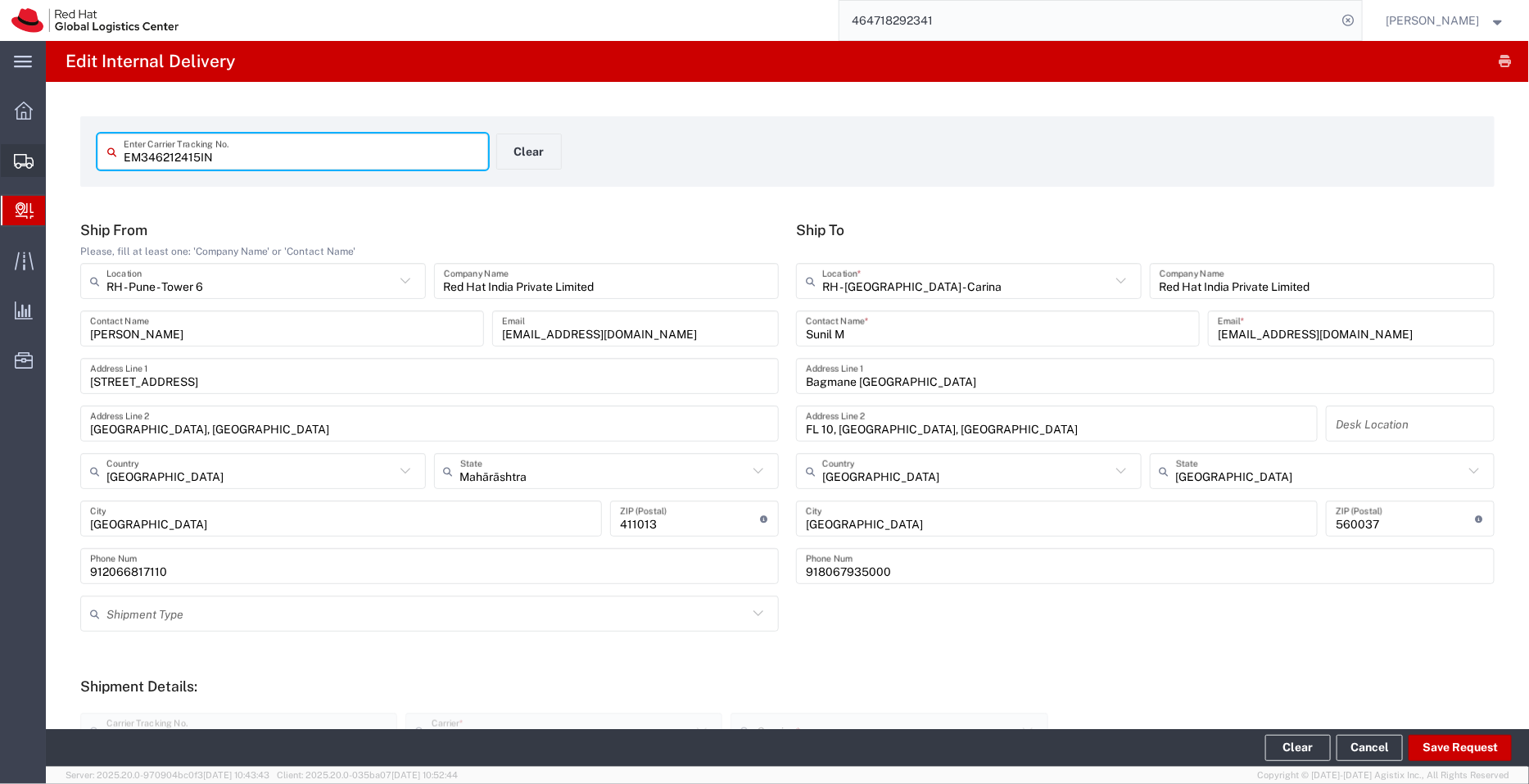
drag, startPoint x: 241, startPoint y: 158, endPoint x: 9, endPoint y: 165, distance: 232.1
click at [9, 165] on div "main_menu Created with Sketch. Collapse Menu Overview Shipments Shipment Manage…" at bounding box center [764, 413] width 1529 height 743
paste input "659"
type input "EM346212659IN"
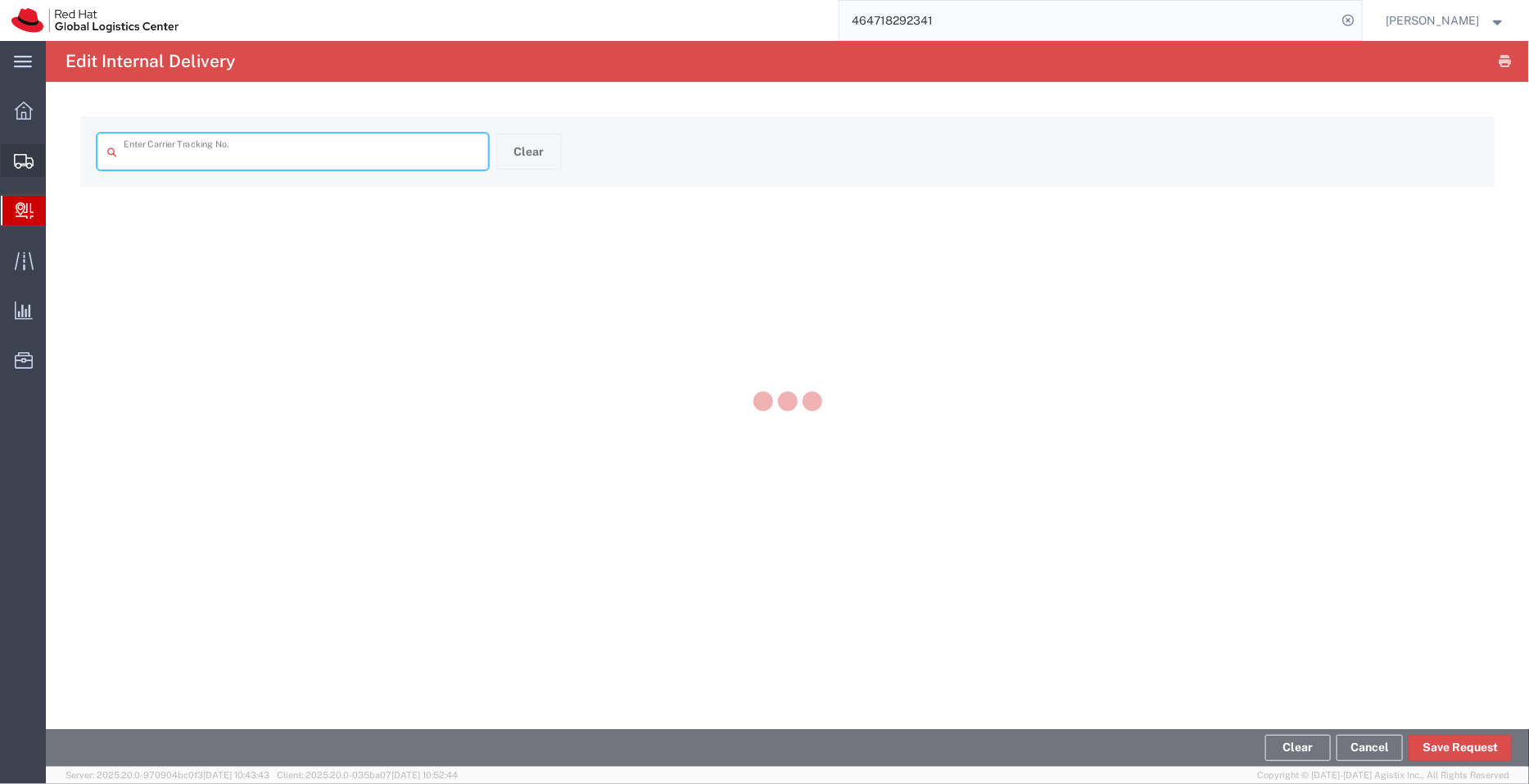
type input "EM346212659IN"
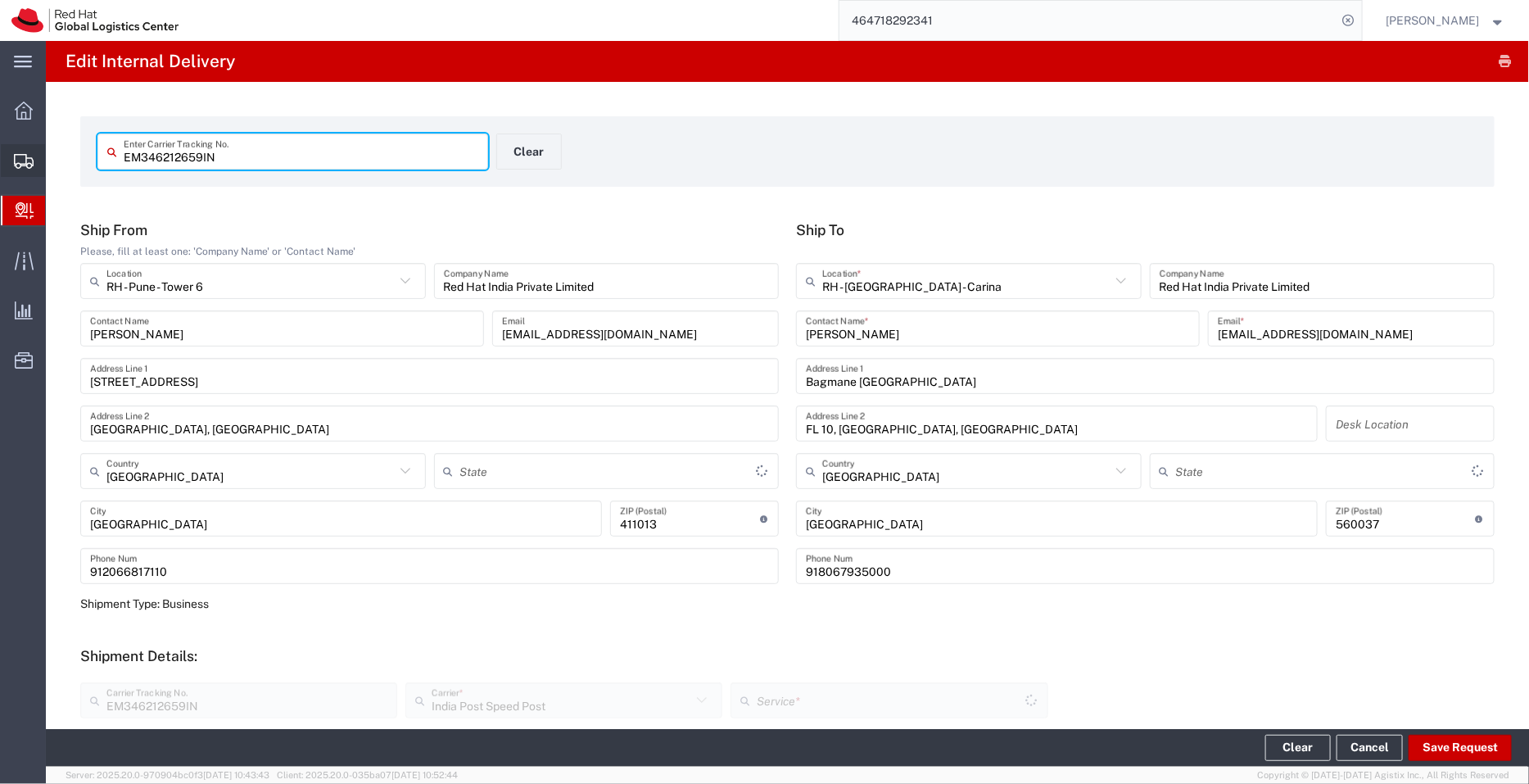
type input "Your Packaging"
type input "Mahārāshtra"
type input "[GEOGRAPHIC_DATA]"
drag, startPoint x: 131, startPoint y: 151, endPoint x: 18, endPoint y: 136, distance: 114.0
click at [18, 136] on div "main_menu Created with Sketch. Collapse Menu Overview Shipments Shipment Manage…" at bounding box center [764, 413] width 1529 height 743
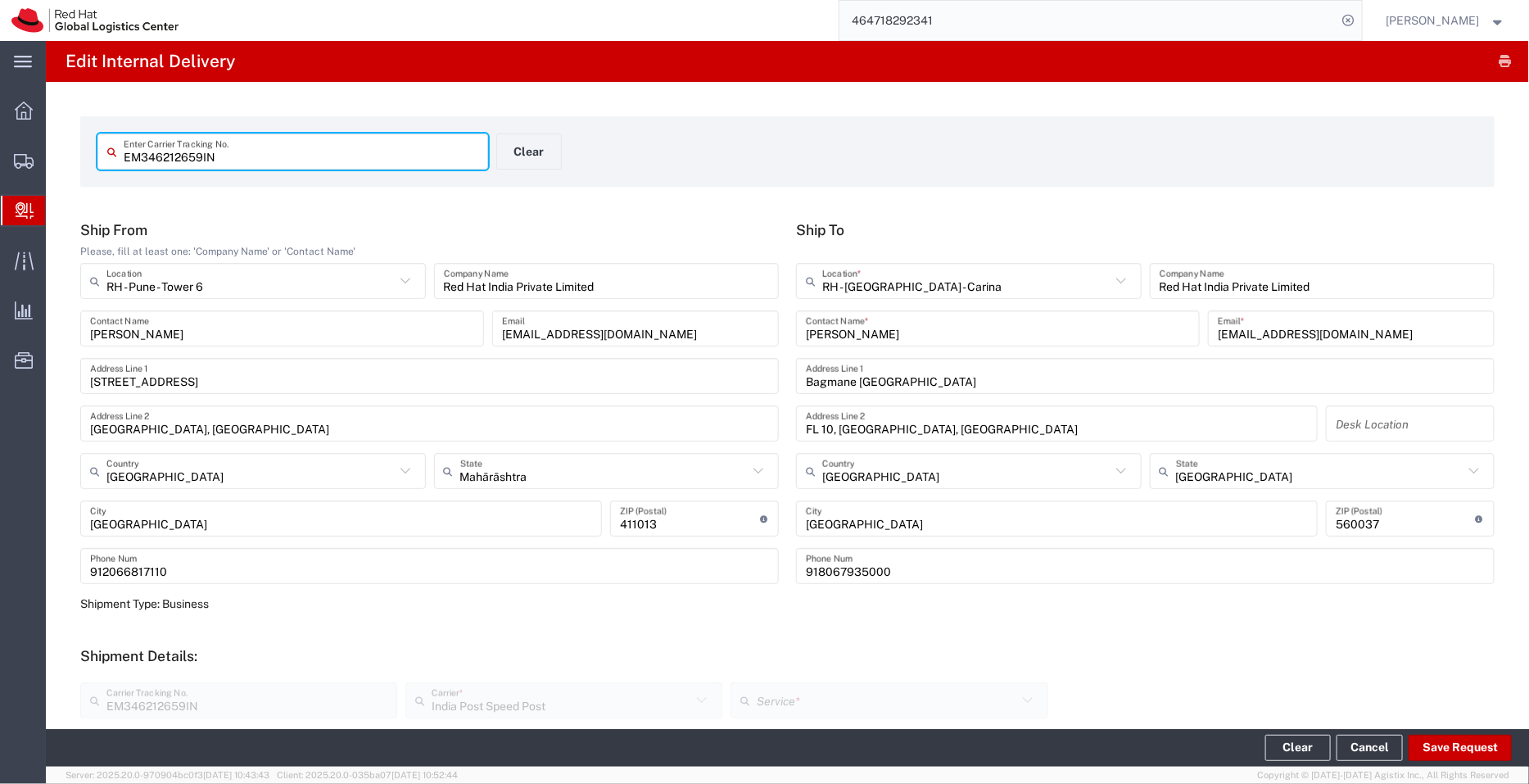
paste input "45"
type input "EM346212645IN"
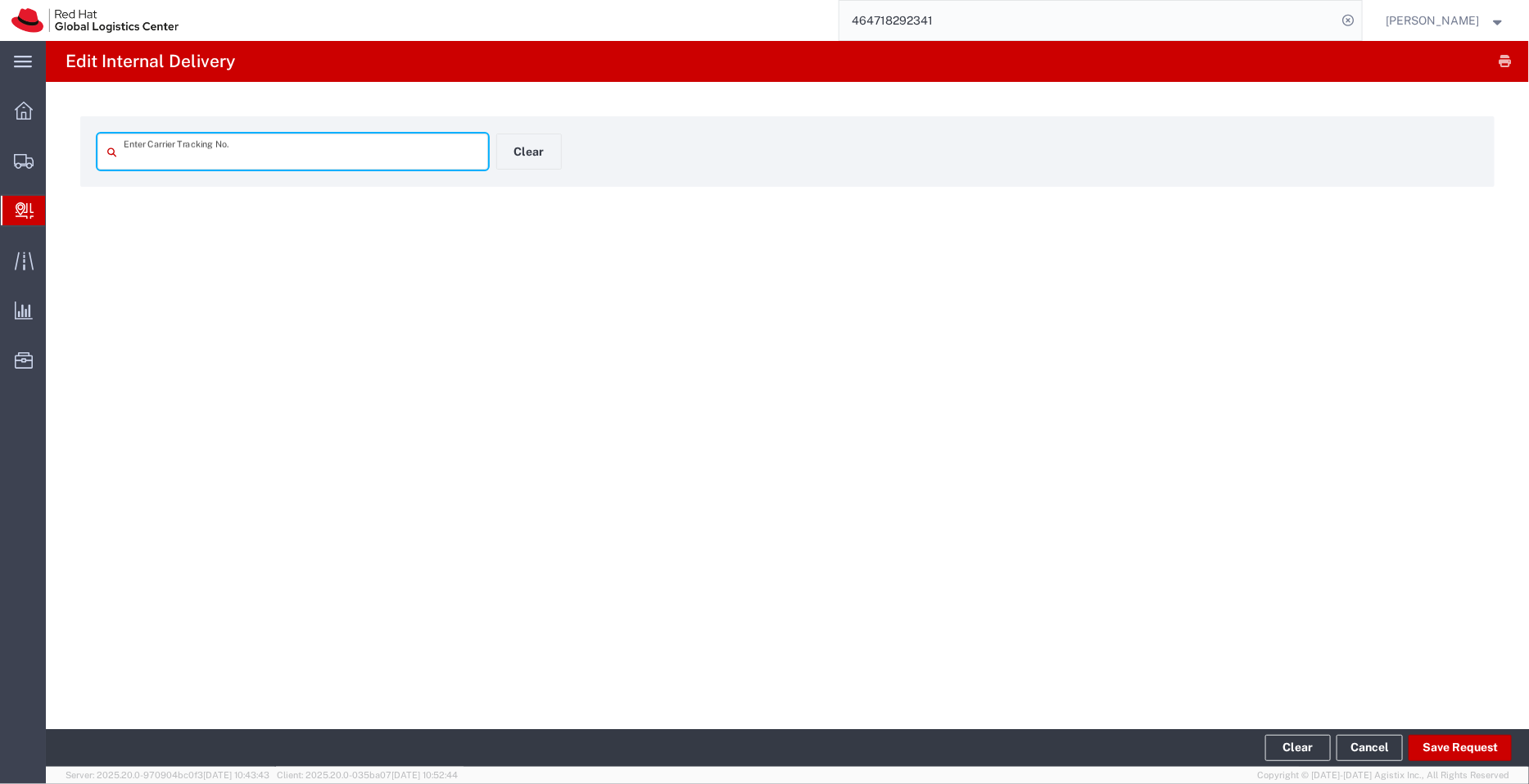
type input "EM346212645IN"
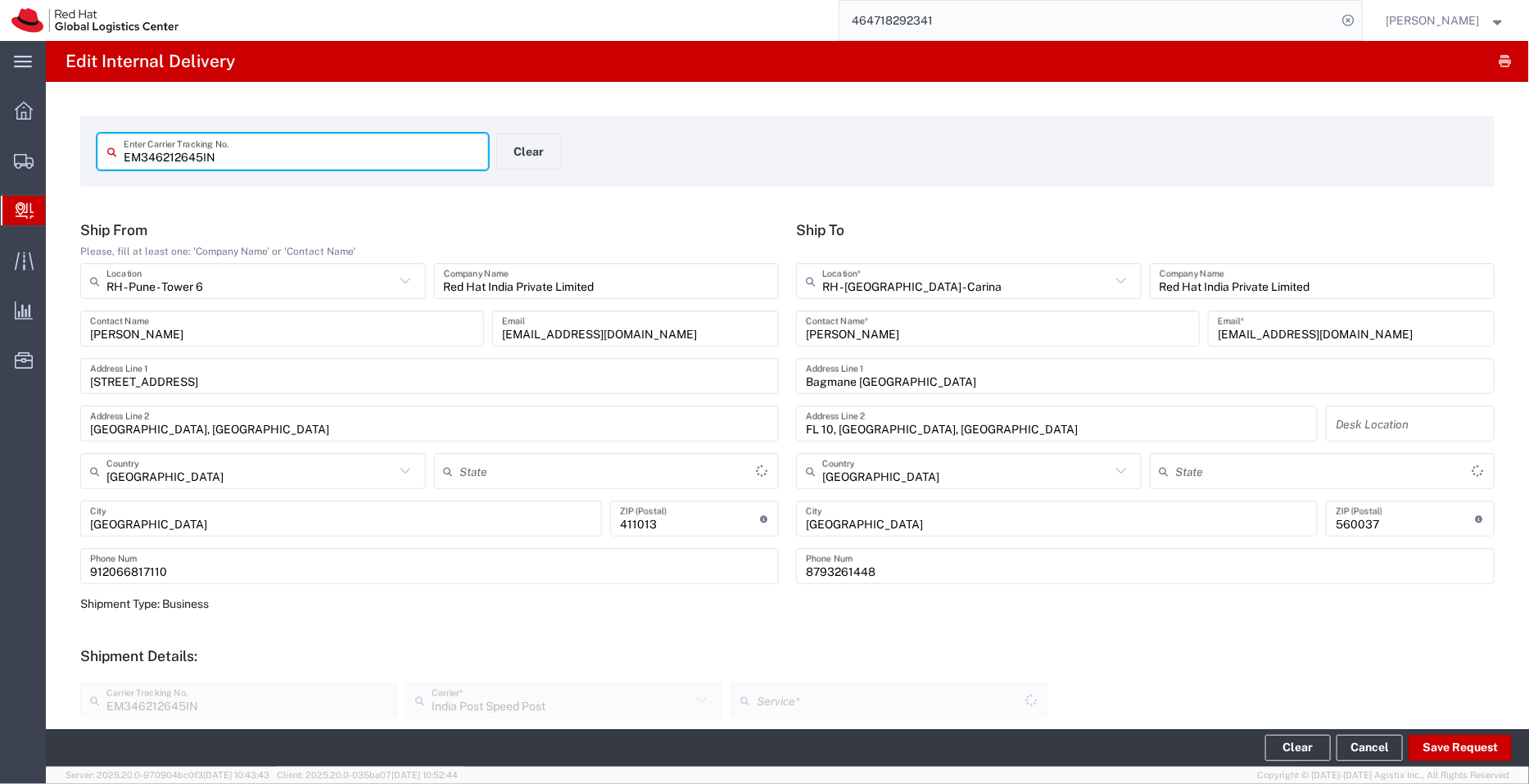
type input "Mahārāshtra"
type input "Your Packaging"
type input "[GEOGRAPHIC_DATA]"
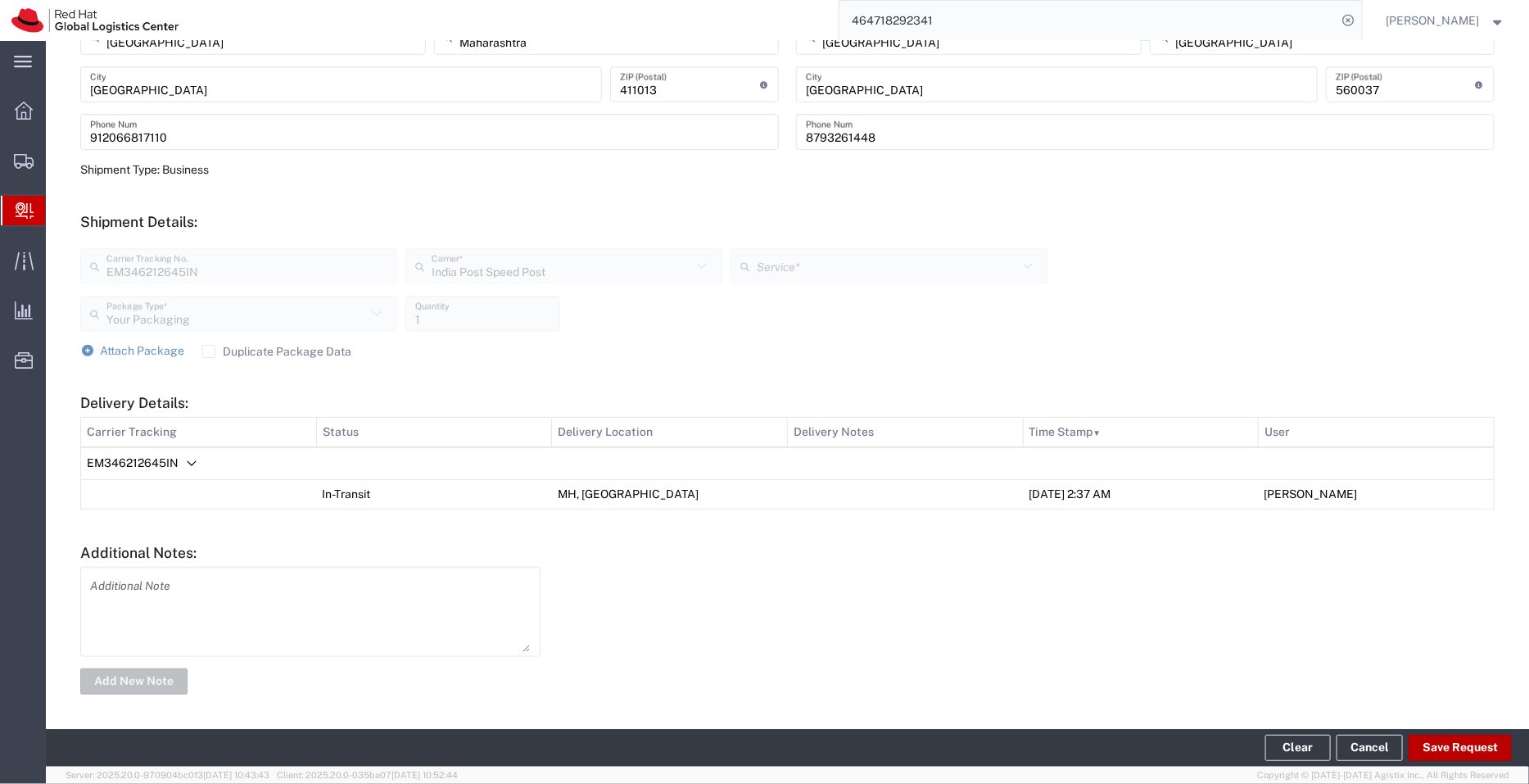
click at [1437, 746] on button "Save Request" at bounding box center [1460, 747] width 103 height 27
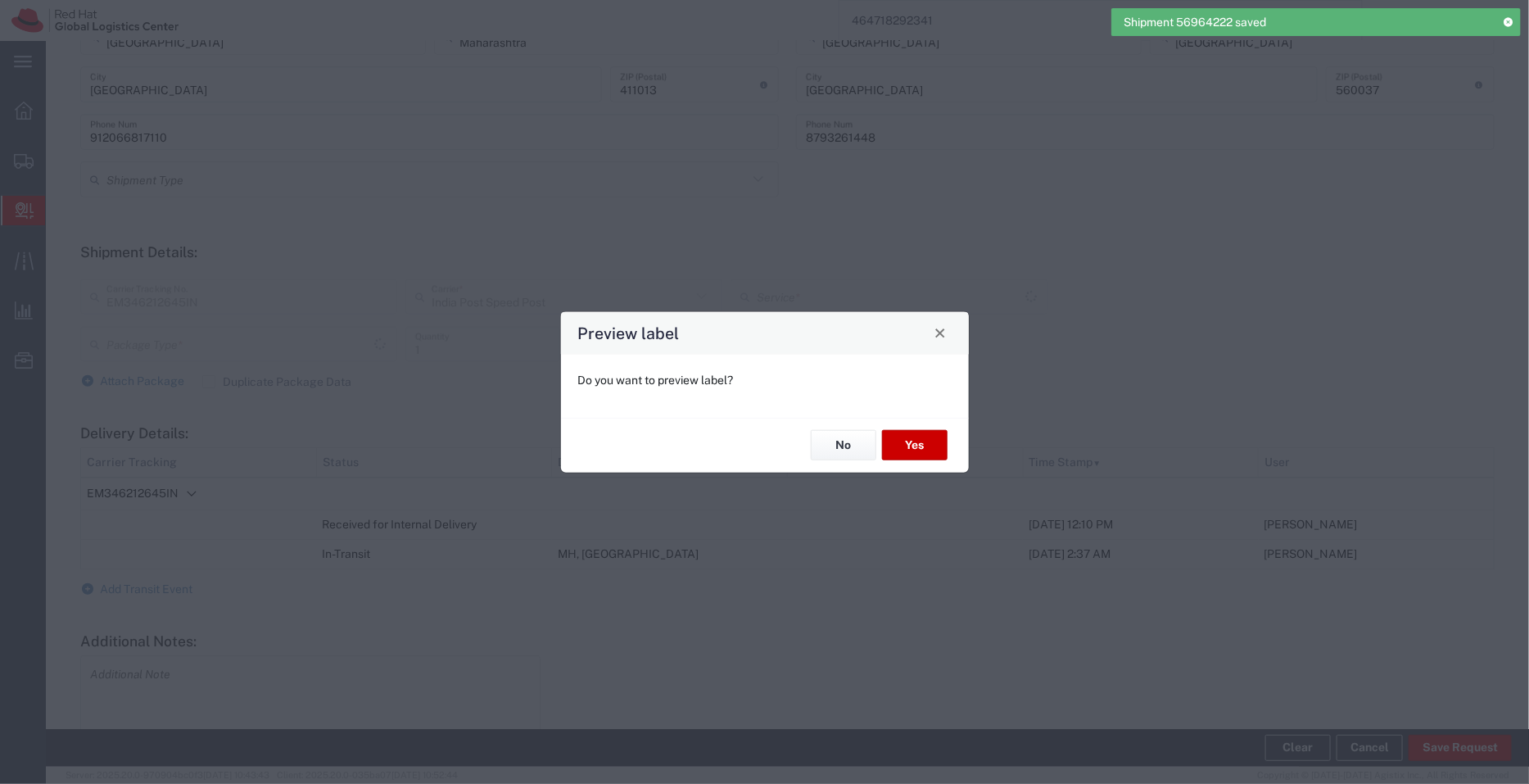
type input "Your Packaging"
click at [831, 459] on button "No" at bounding box center [843, 445] width 65 height 30
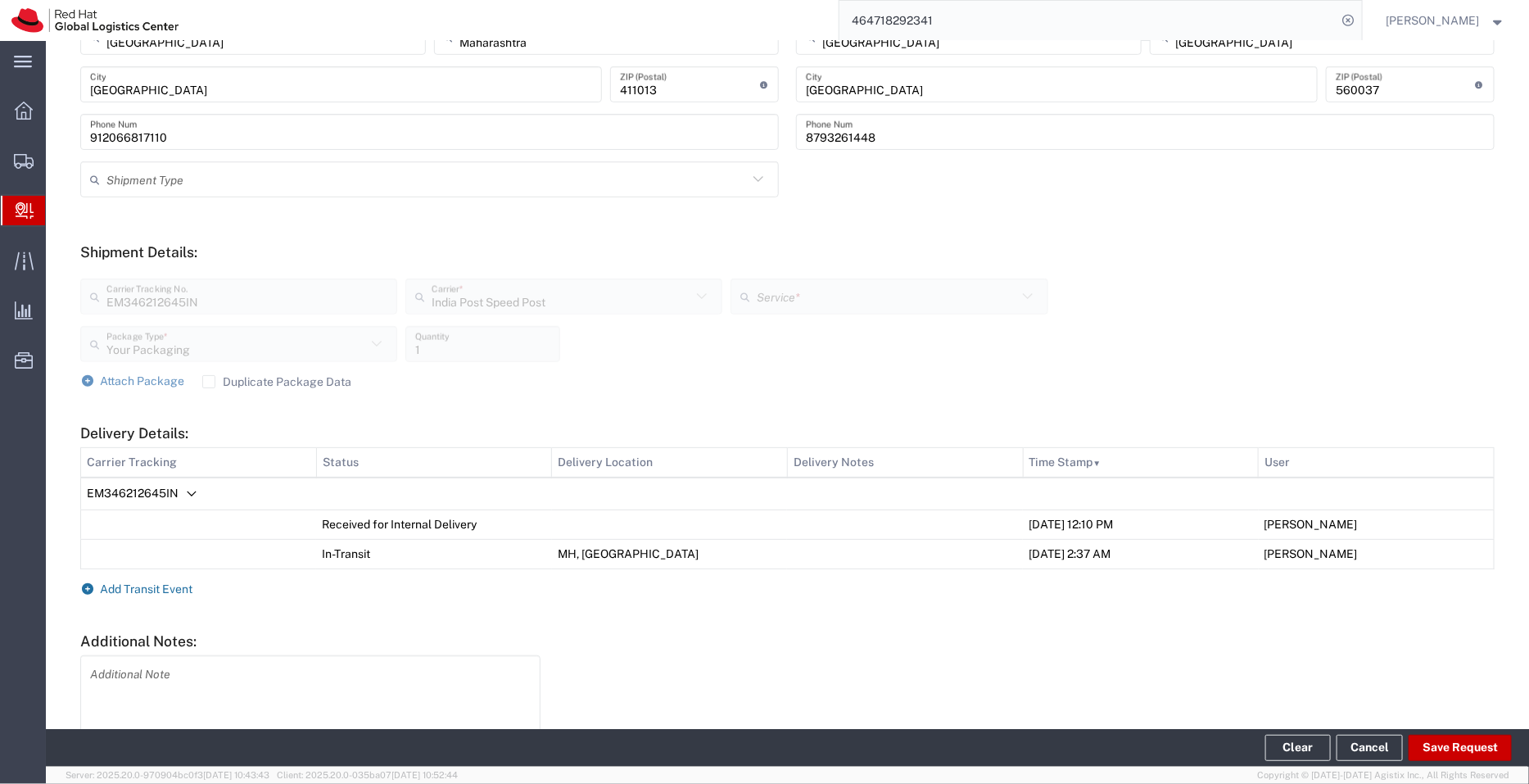
click at [153, 588] on span "Add Transit Event" at bounding box center [147, 588] width 93 height 13
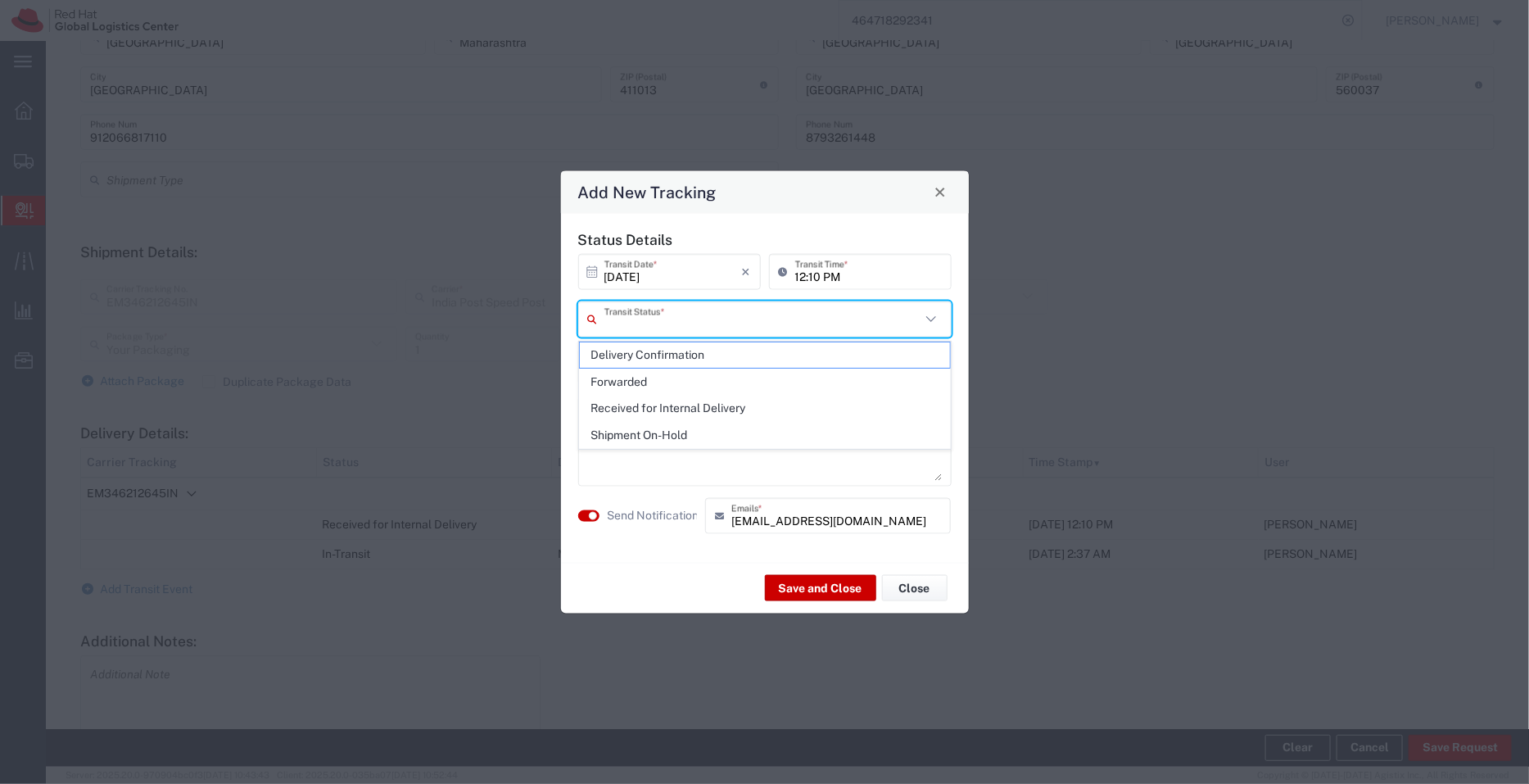
click at [661, 312] on input "text" at bounding box center [762, 318] width 316 height 28
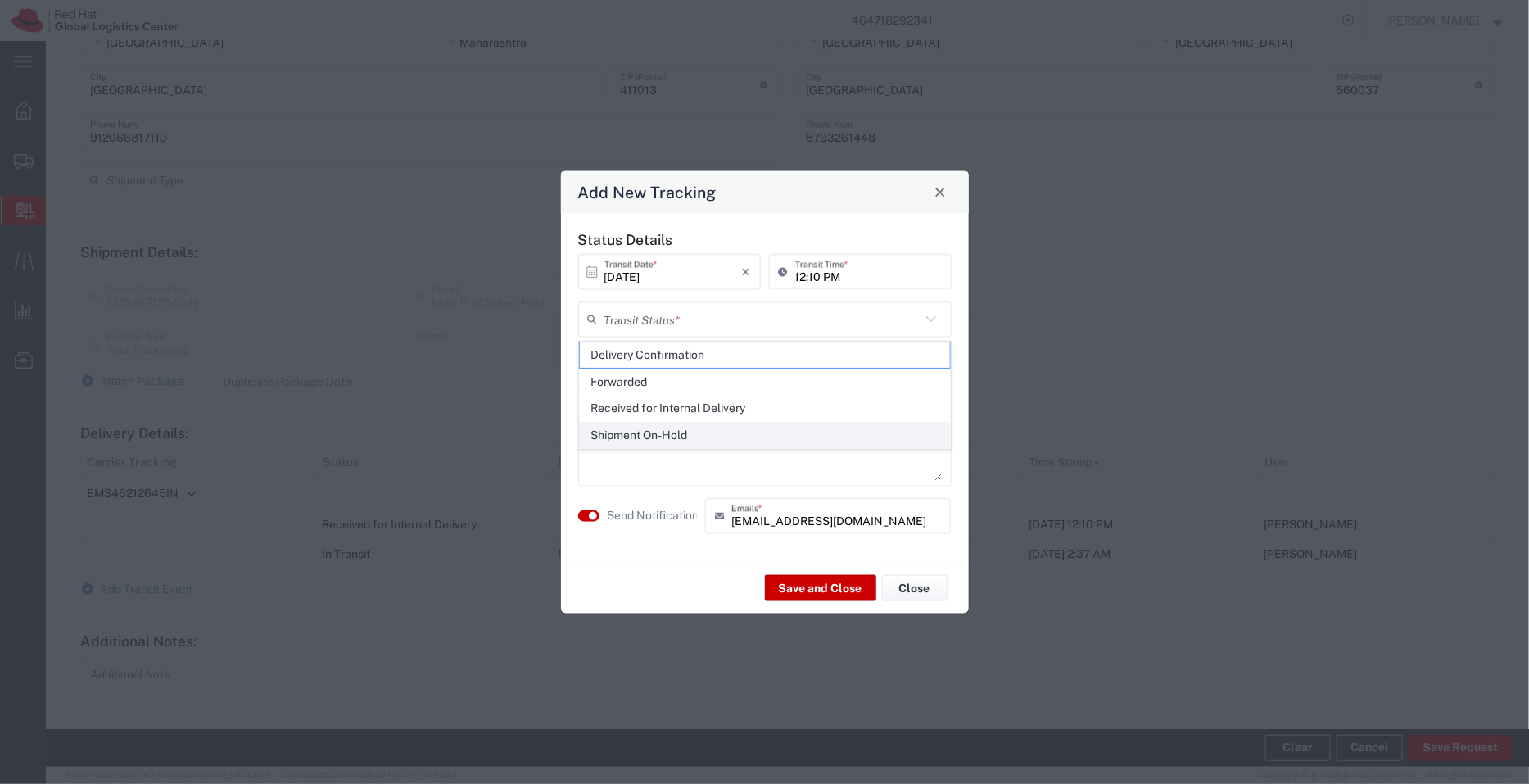
click at [646, 424] on span "Shipment On-Hold" at bounding box center [765, 436] width 371 height 26
type input "Shipment On-Hold"
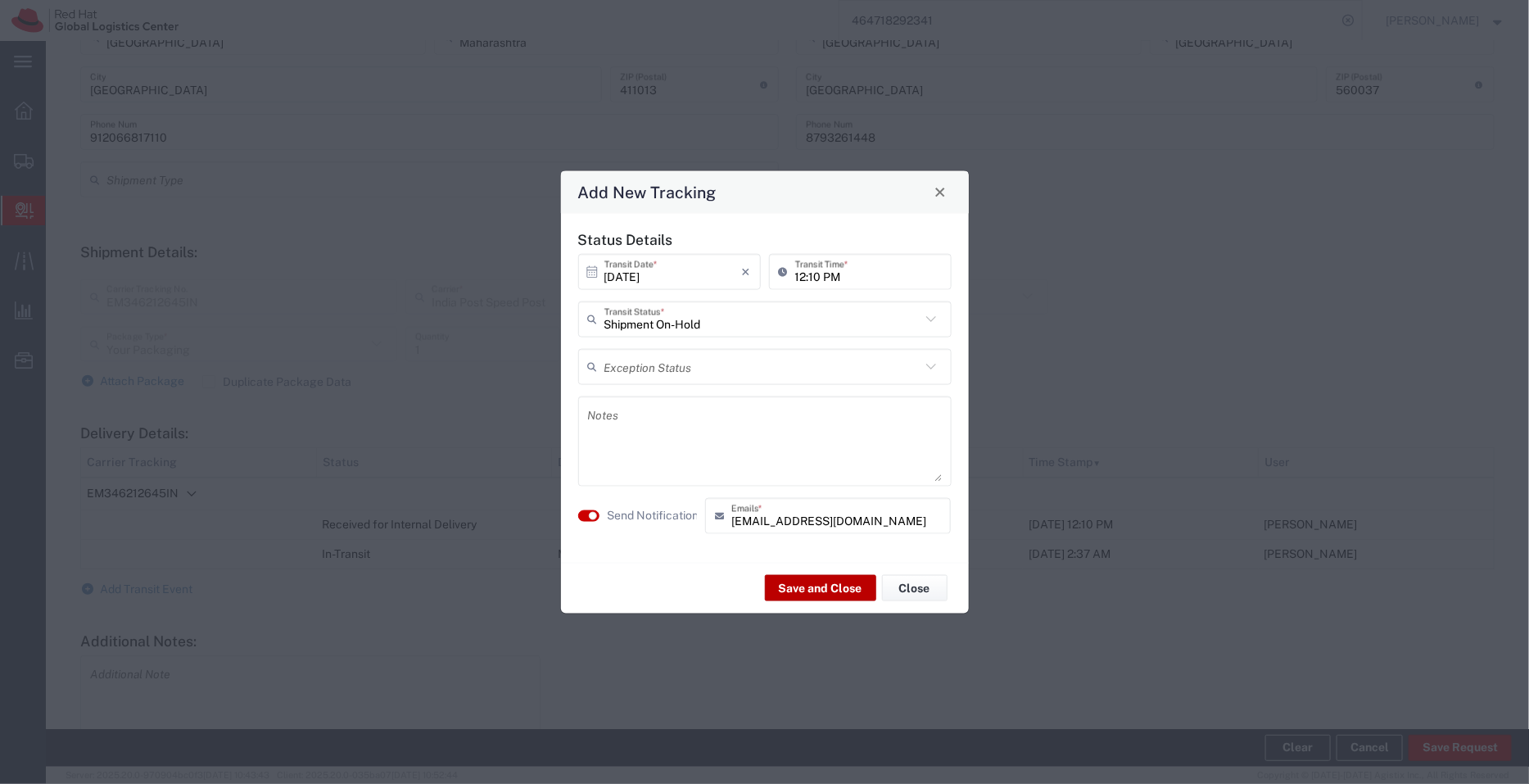
click at [811, 583] on button "Save and Close" at bounding box center [820, 587] width 111 height 27
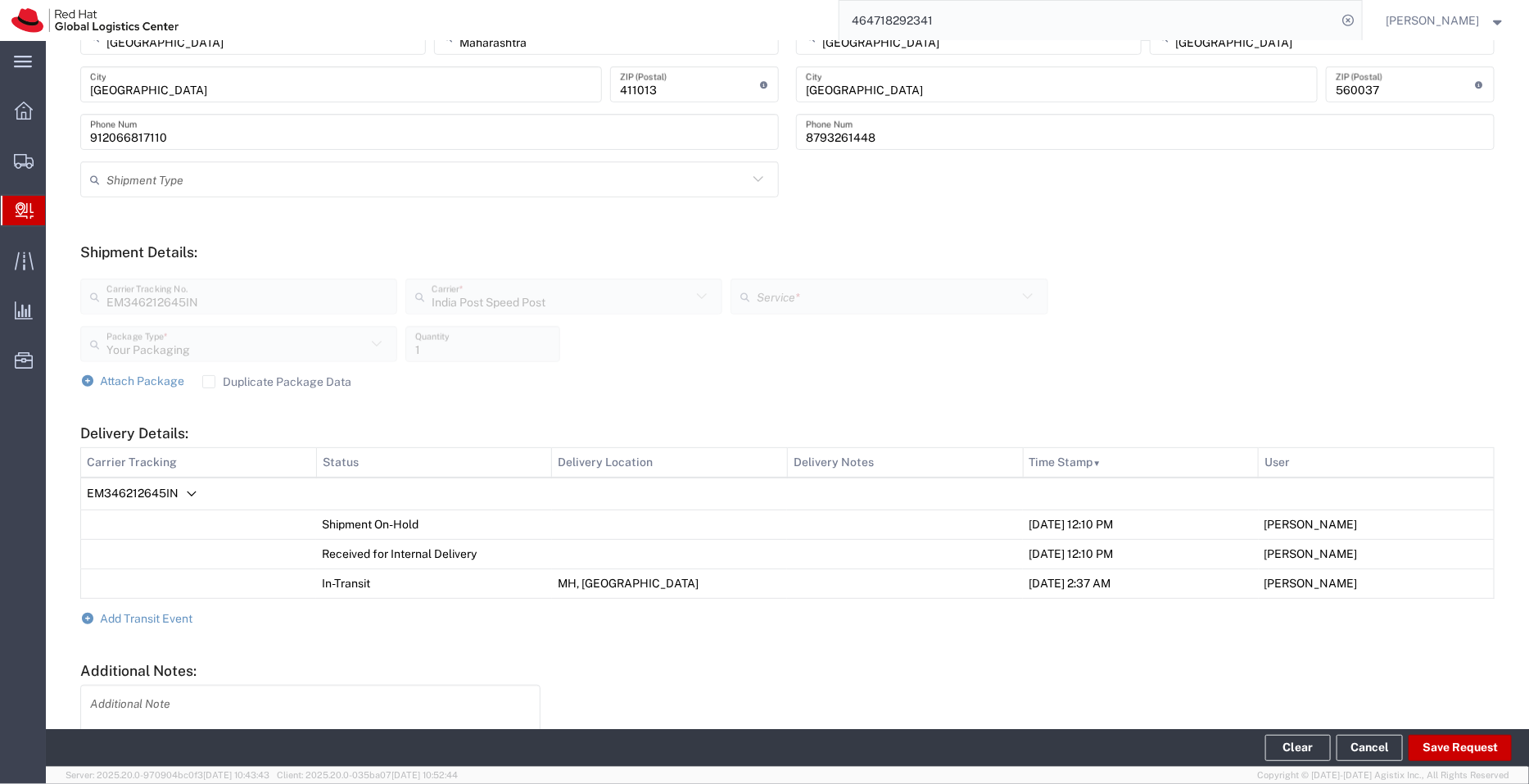
scroll to position [0, 0]
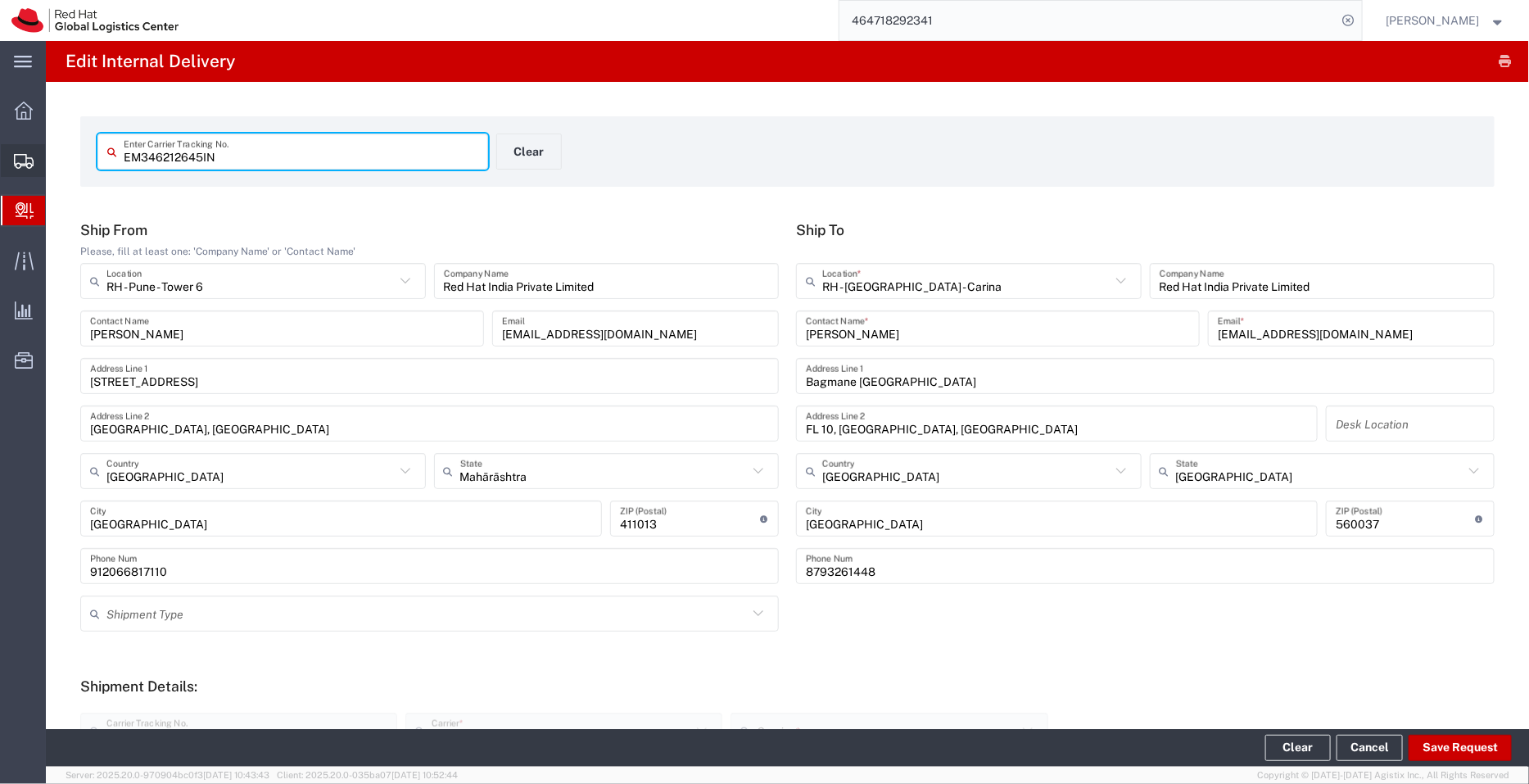
drag, startPoint x: 222, startPoint y: 153, endPoint x: 15, endPoint y: 153, distance: 207.0
click at [15, 153] on div "main_menu Created with Sketch. Collapse Menu Overview Shipments Shipment Manage…" at bounding box center [764, 413] width 1529 height 743
paste input "530"
type input "EM346212530IN"
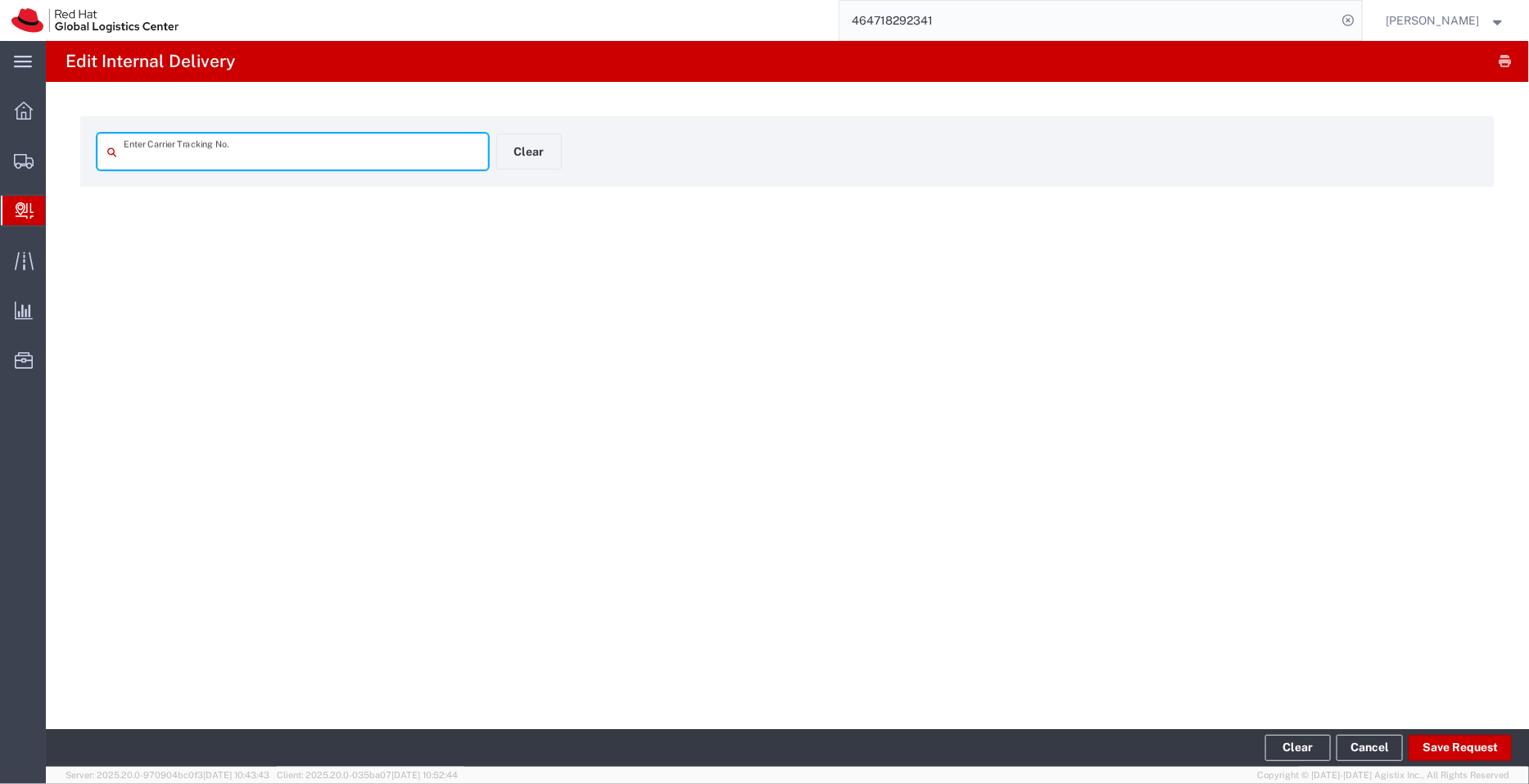
type input "EM346212530IN"
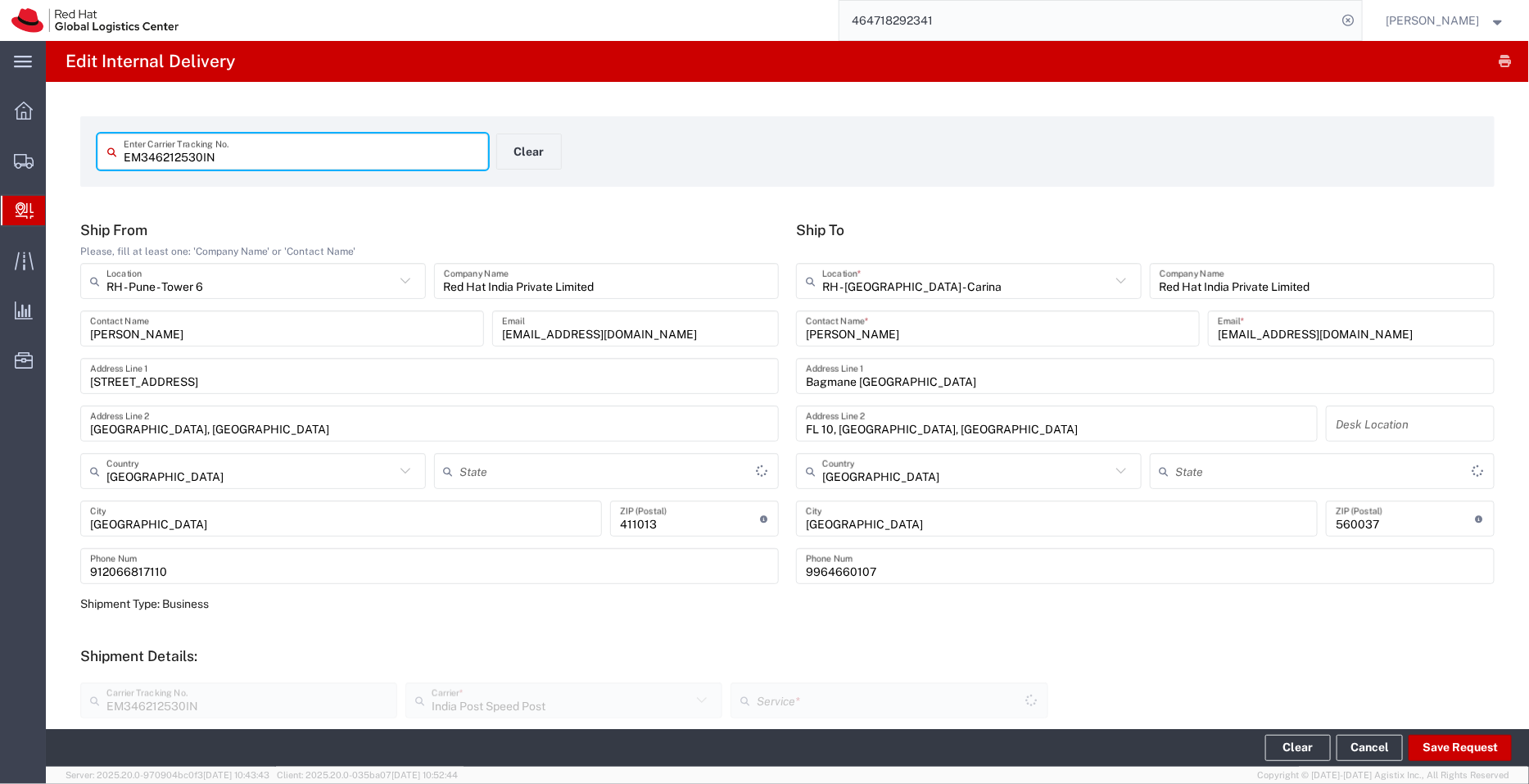
type input "Mahārāshtra"
type input "Your Packaging"
type input "[GEOGRAPHIC_DATA]"
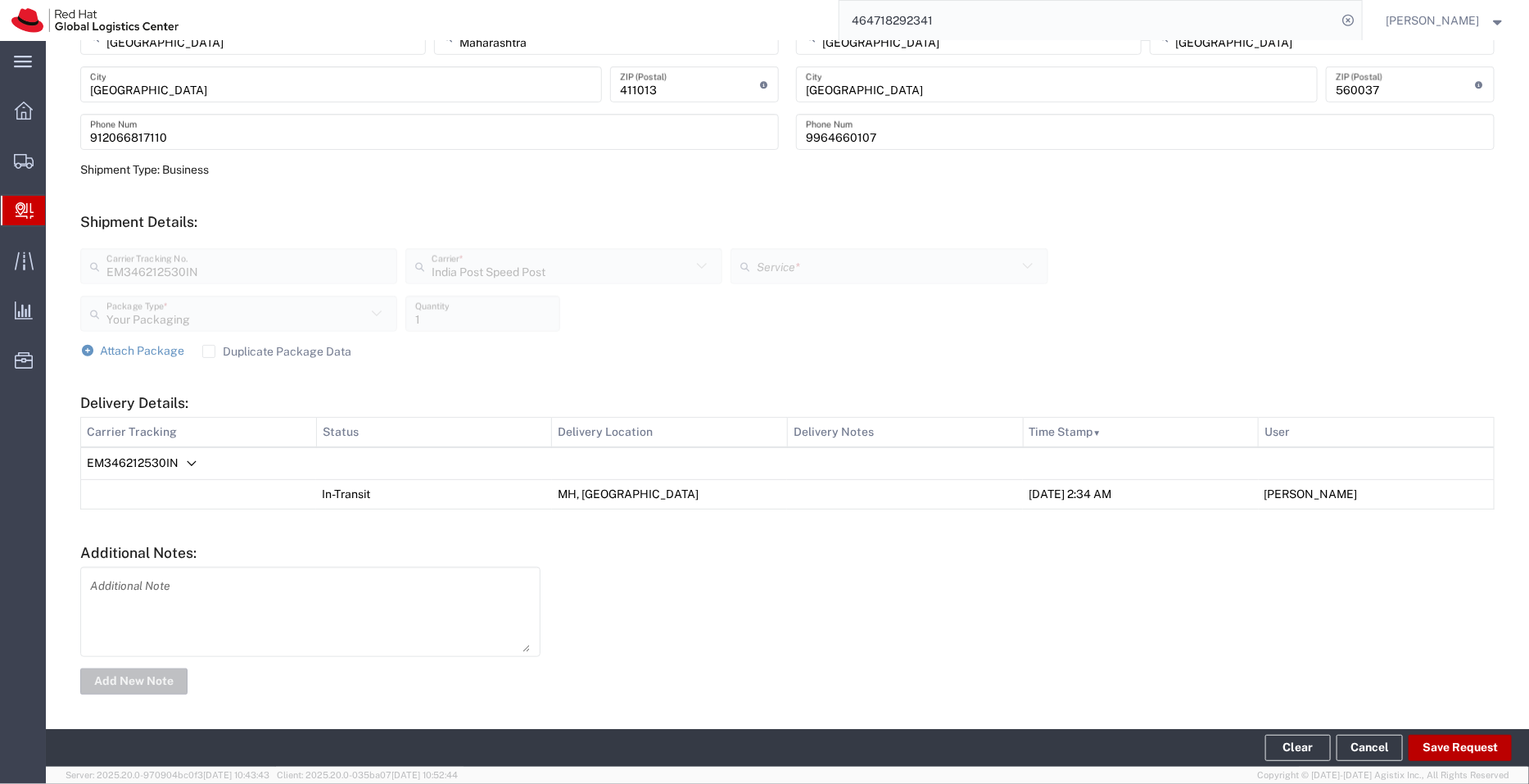
click at [1461, 755] on button "Save Request" at bounding box center [1460, 747] width 103 height 27
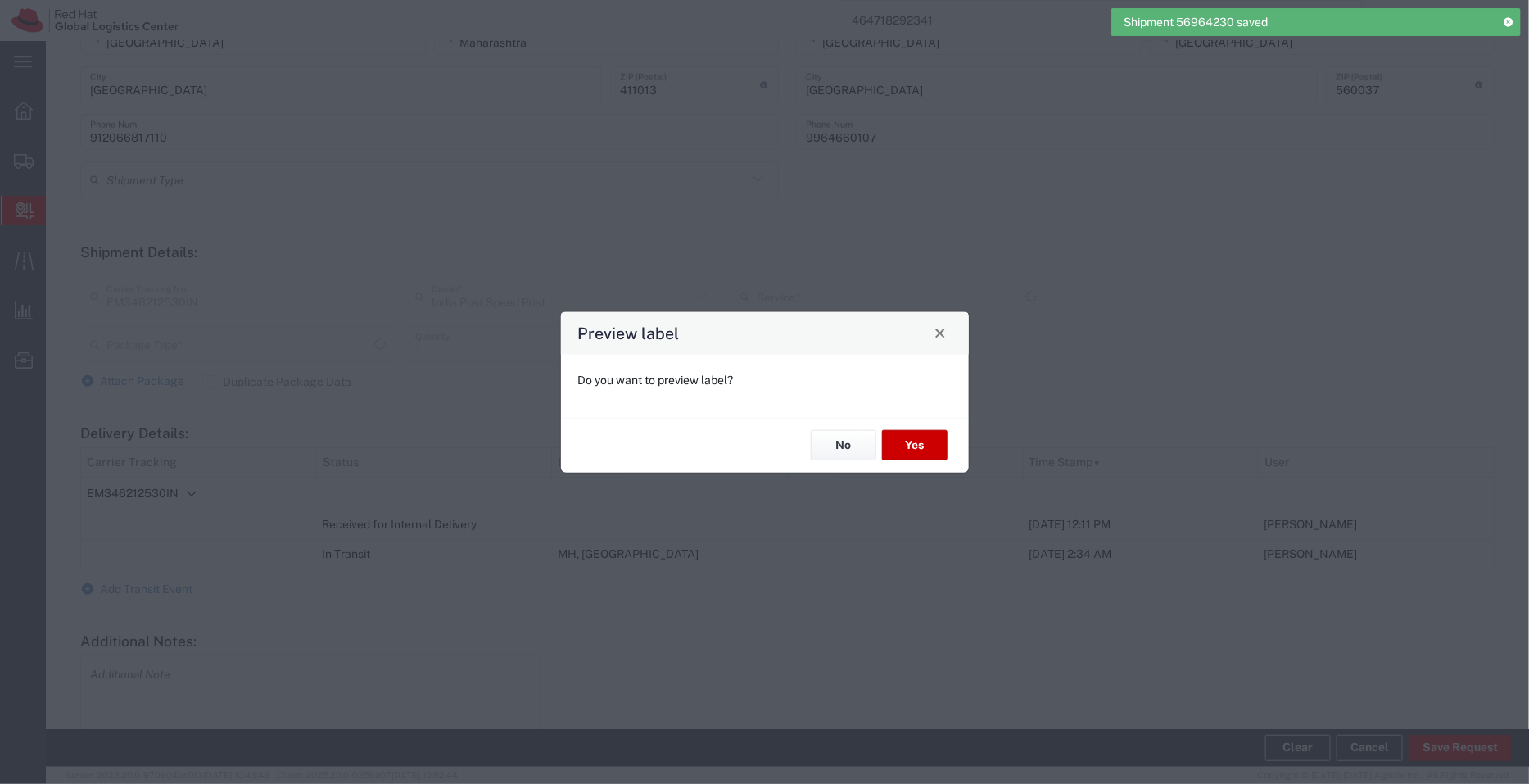
type input "Your Packaging"
click at [837, 446] on button "No" at bounding box center [843, 445] width 65 height 30
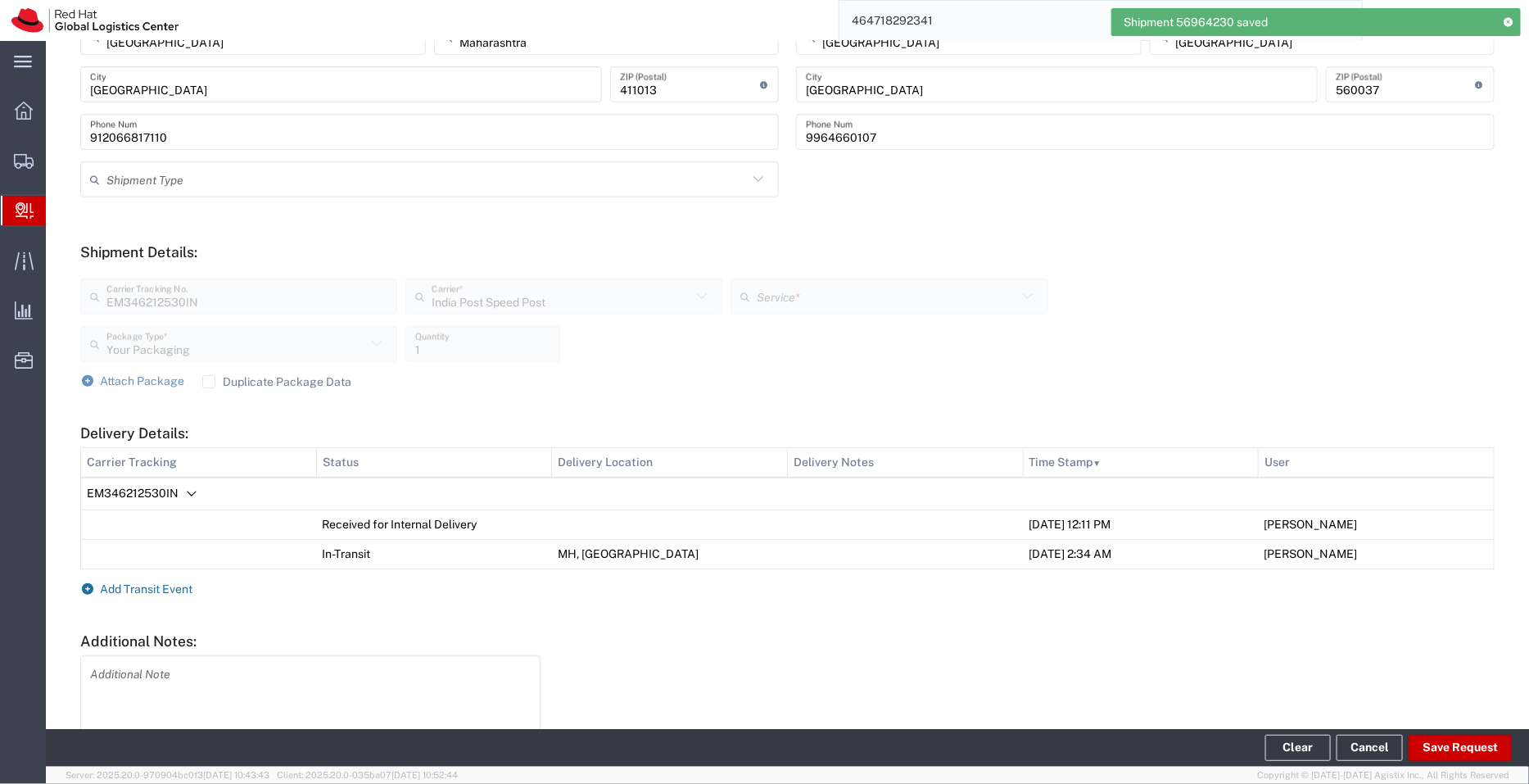
click at [161, 583] on span "Add Transit Event" at bounding box center [147, 588] width 93 height 13
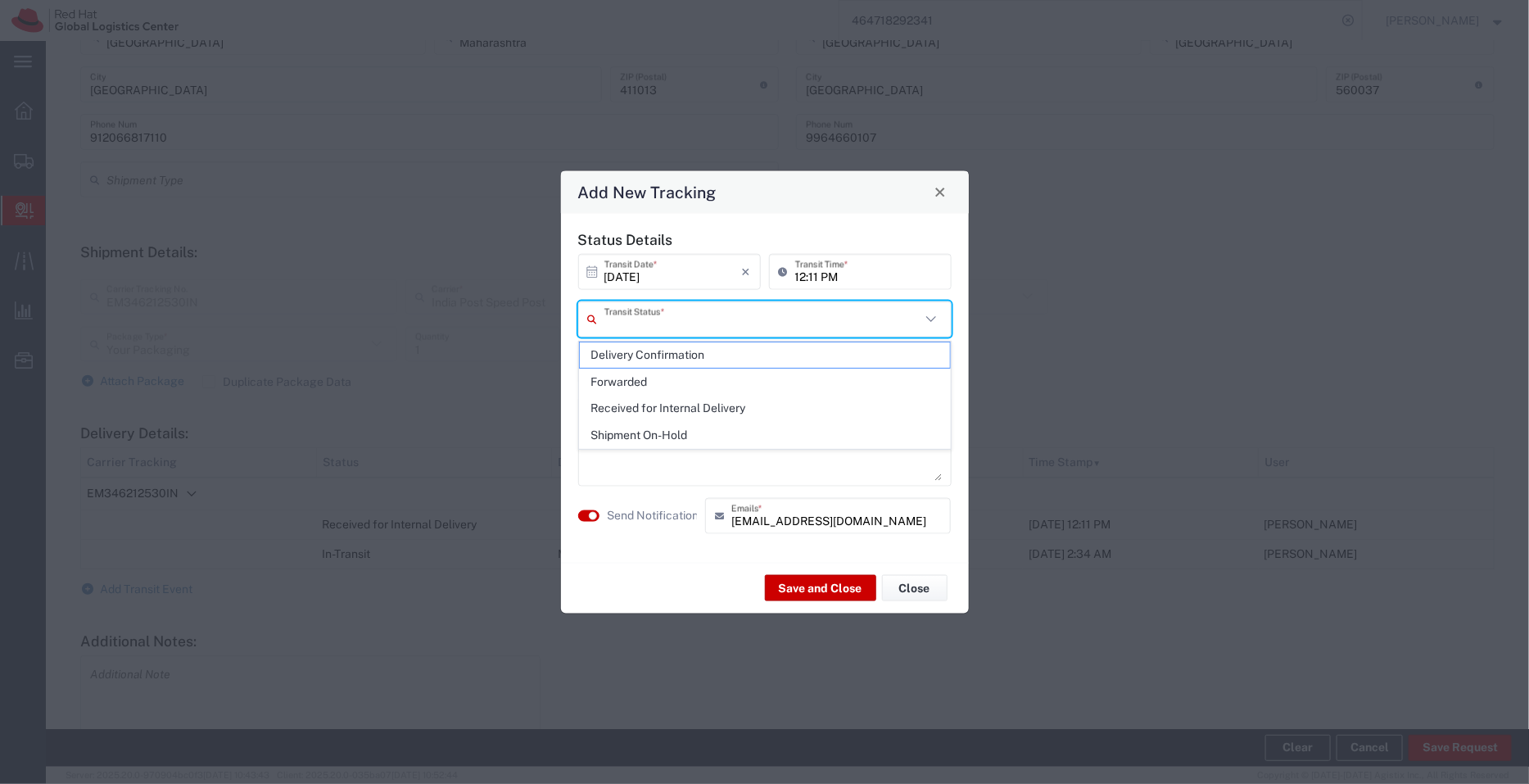
click at [607, 318] on input "text" at bounding box center [762, 318] width 316 height 28
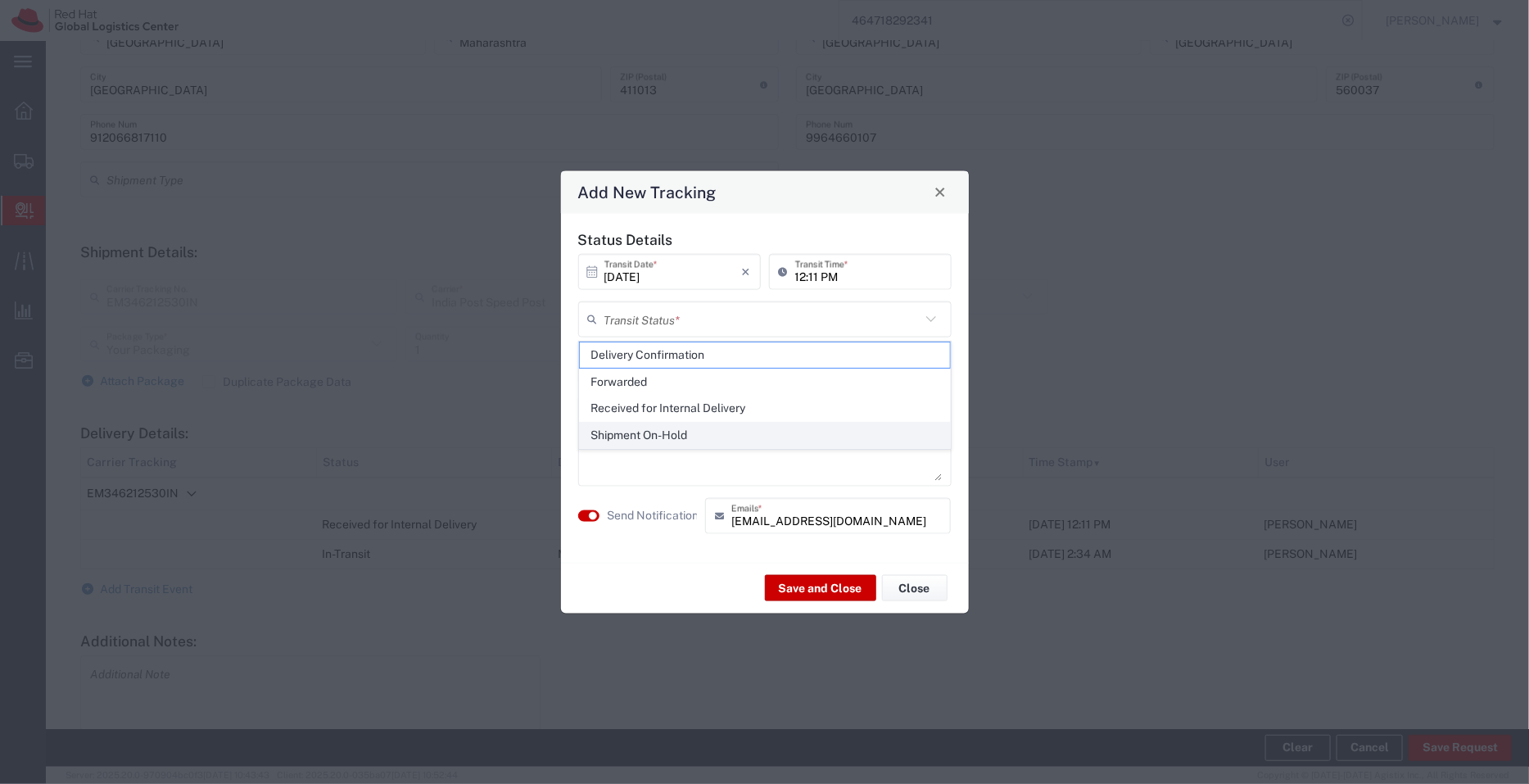
click at [636, 429] on span "Shipment On-Hold" at bounding box center [765, 436] width 371 height 26
type input "Shipment On-Hold"
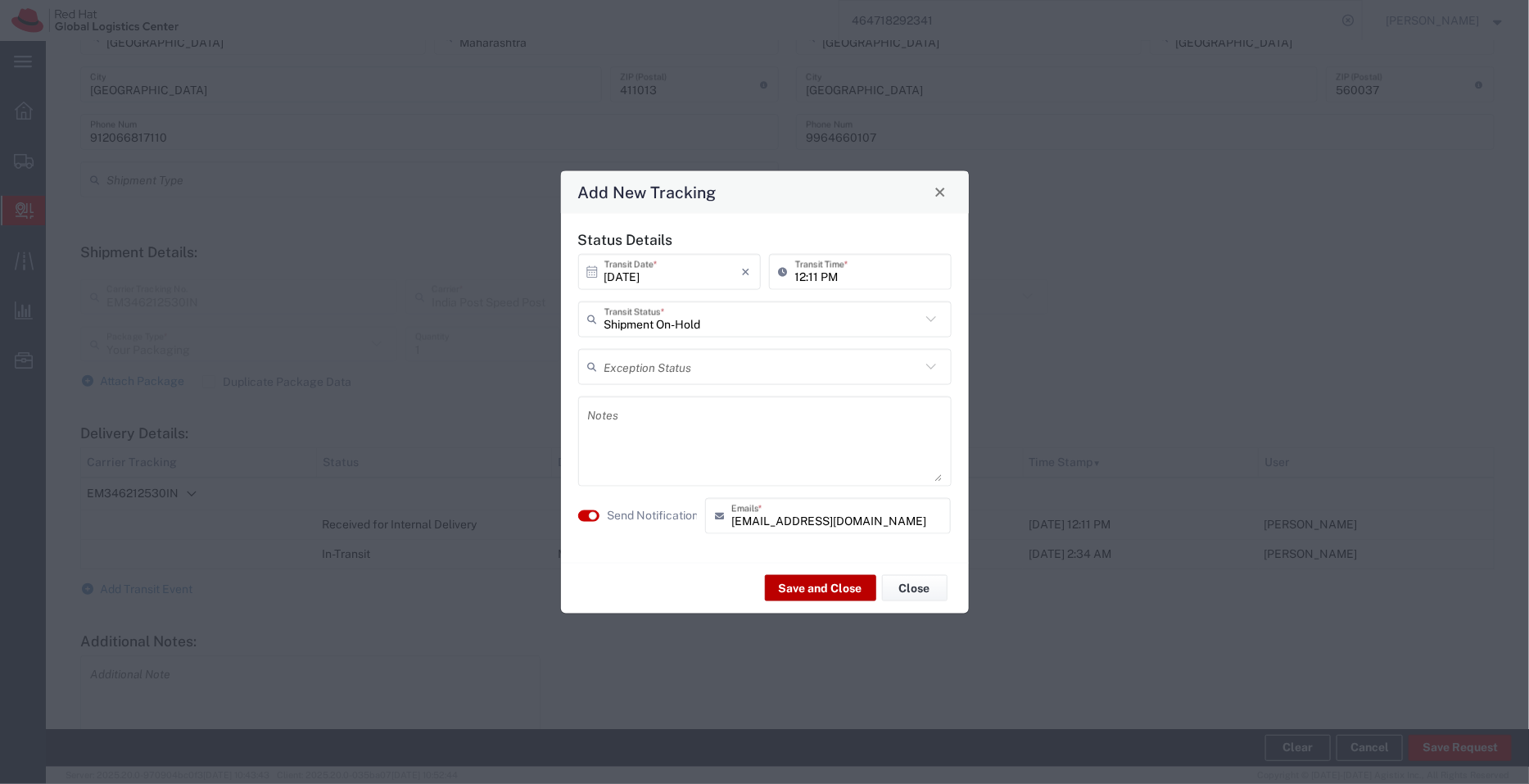
click at [803, 583] on button "Save and Close" at bounding box center [820, 587] width 111 height 27
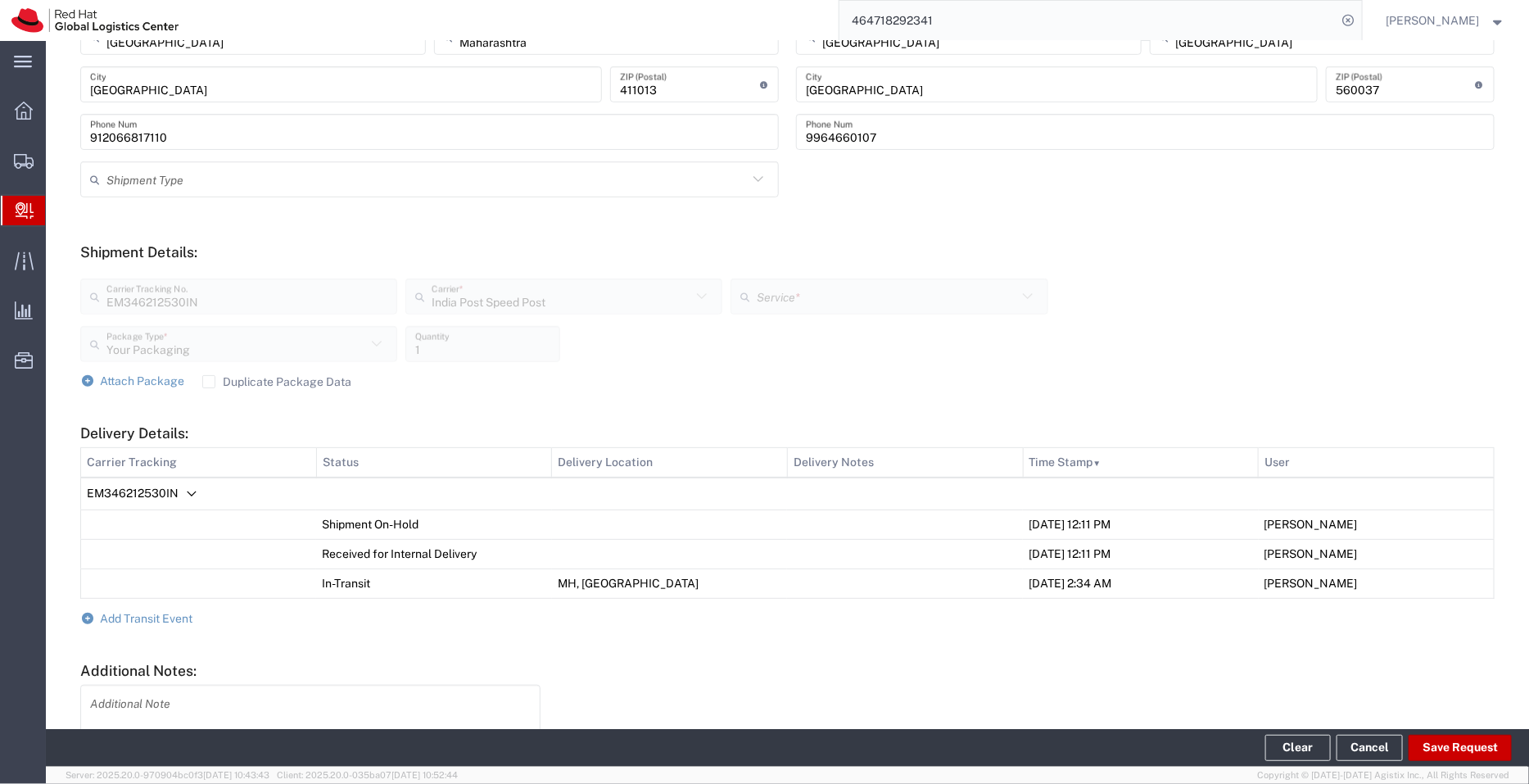
scroll to position [0, 0]
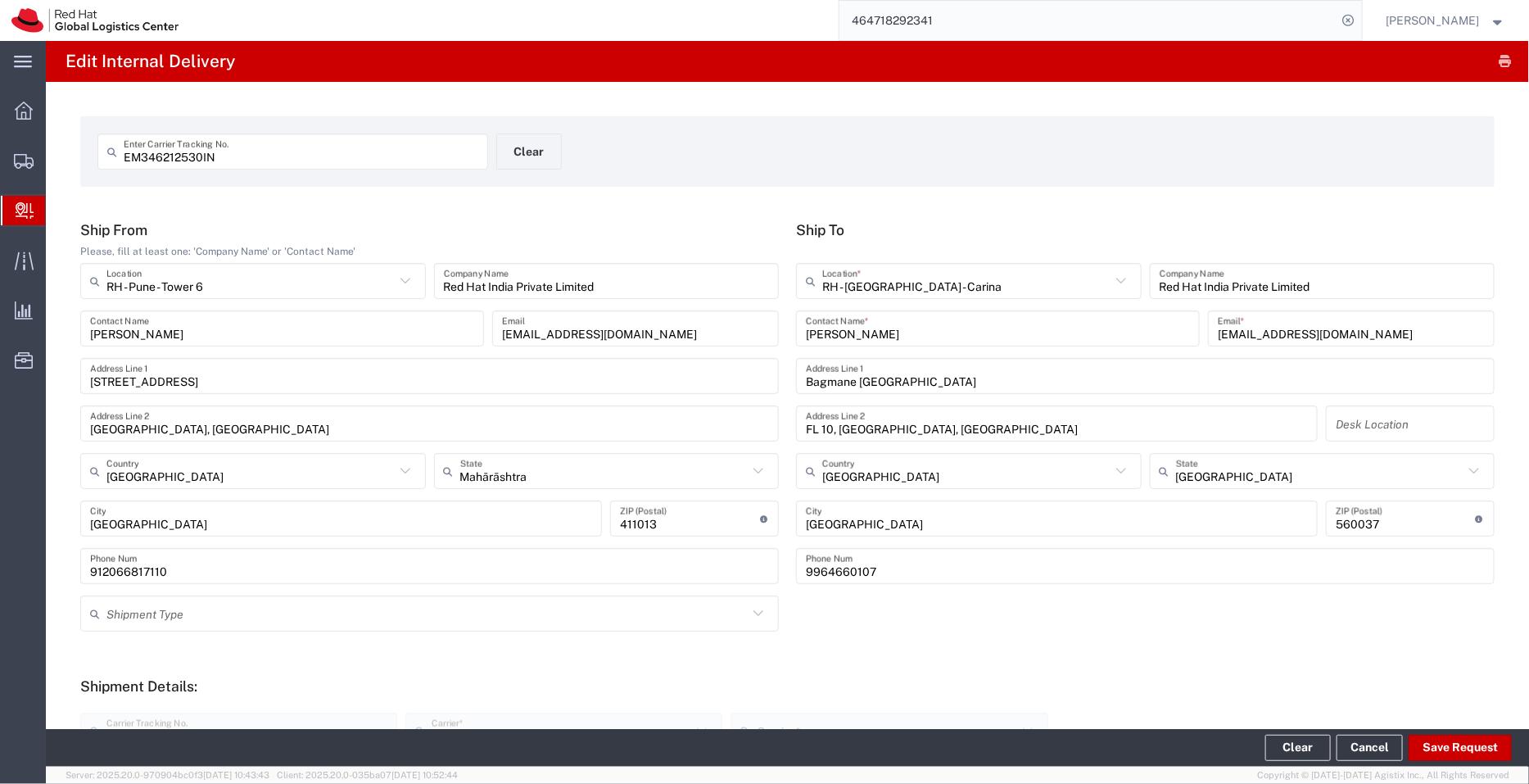
click at [0, 0] on span "Create Delivery" at bounding box center [0, 0] width 0 height 0
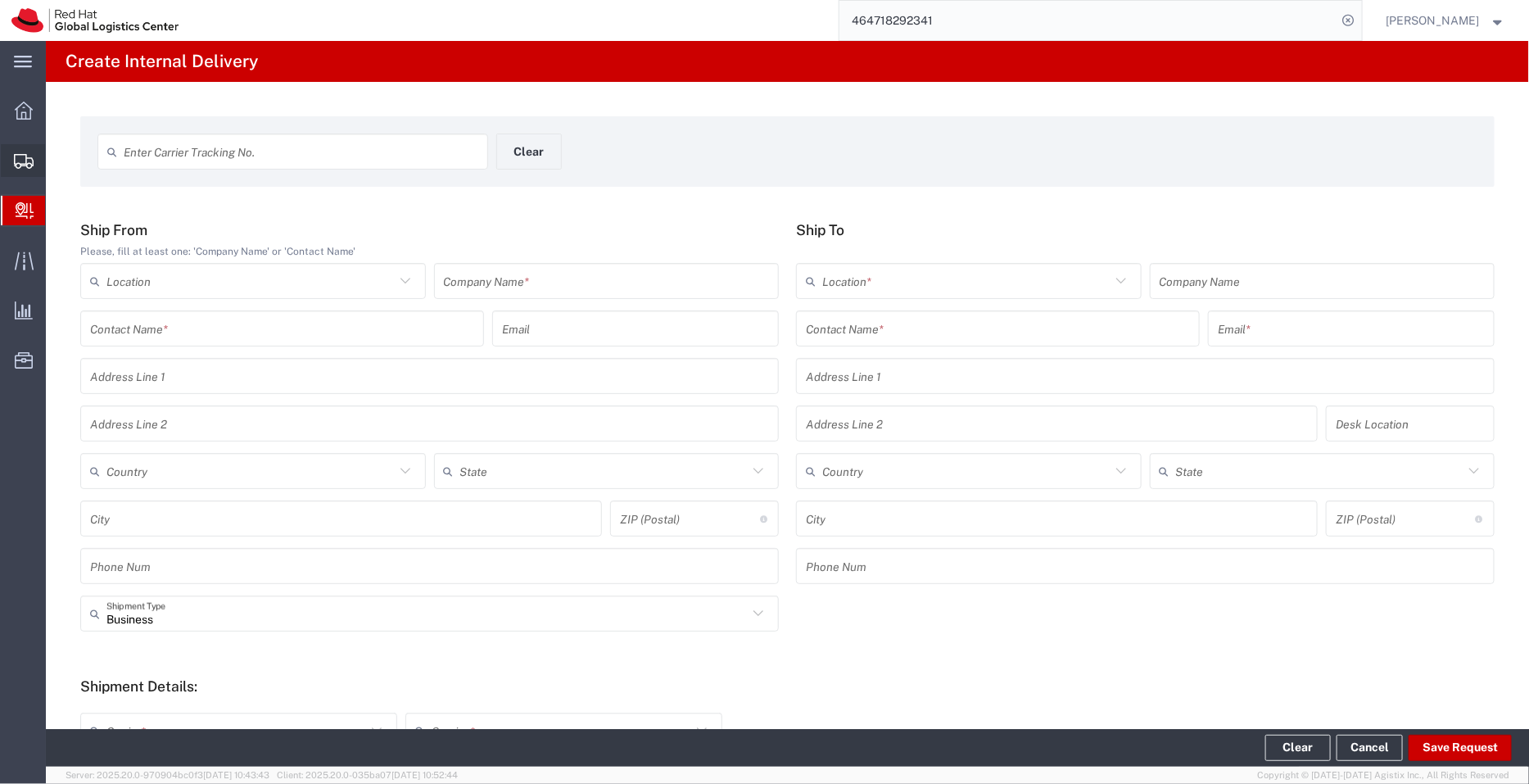
click at [0, 0] on span "Shipment Manager" at bounding box center [0, 0] width 0 height 0
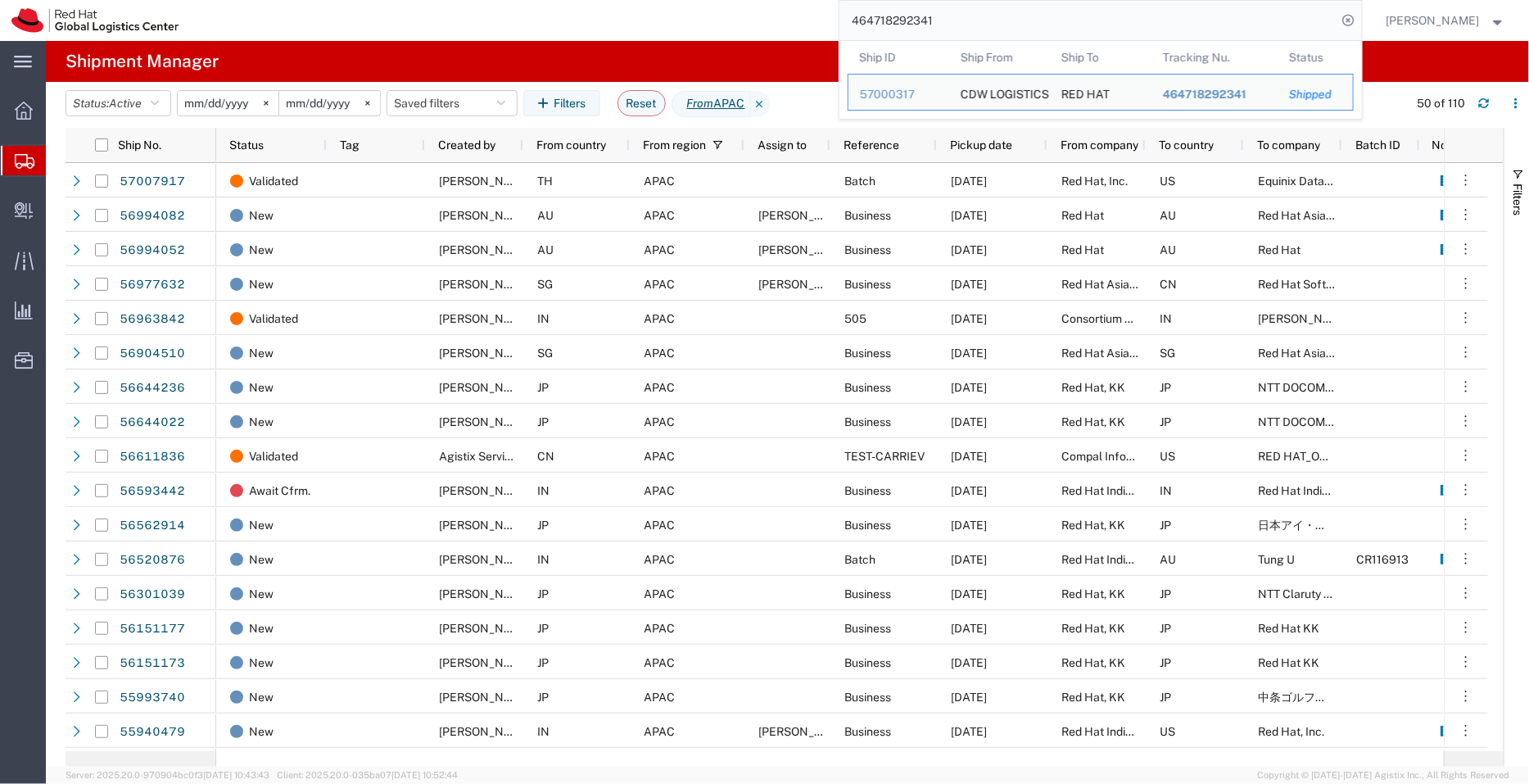
drag, startPoint x: 840, startPoint y: 34, endPoint x: 815, endPoint y: 28, distance: 25.7
click at [815, 28] on div "464718292341 Ship ID Ship From Ship To Tracking Nu. Status Ship ID 57000317 Shi…" at bounding box center [776, 20] width 1172 height 41
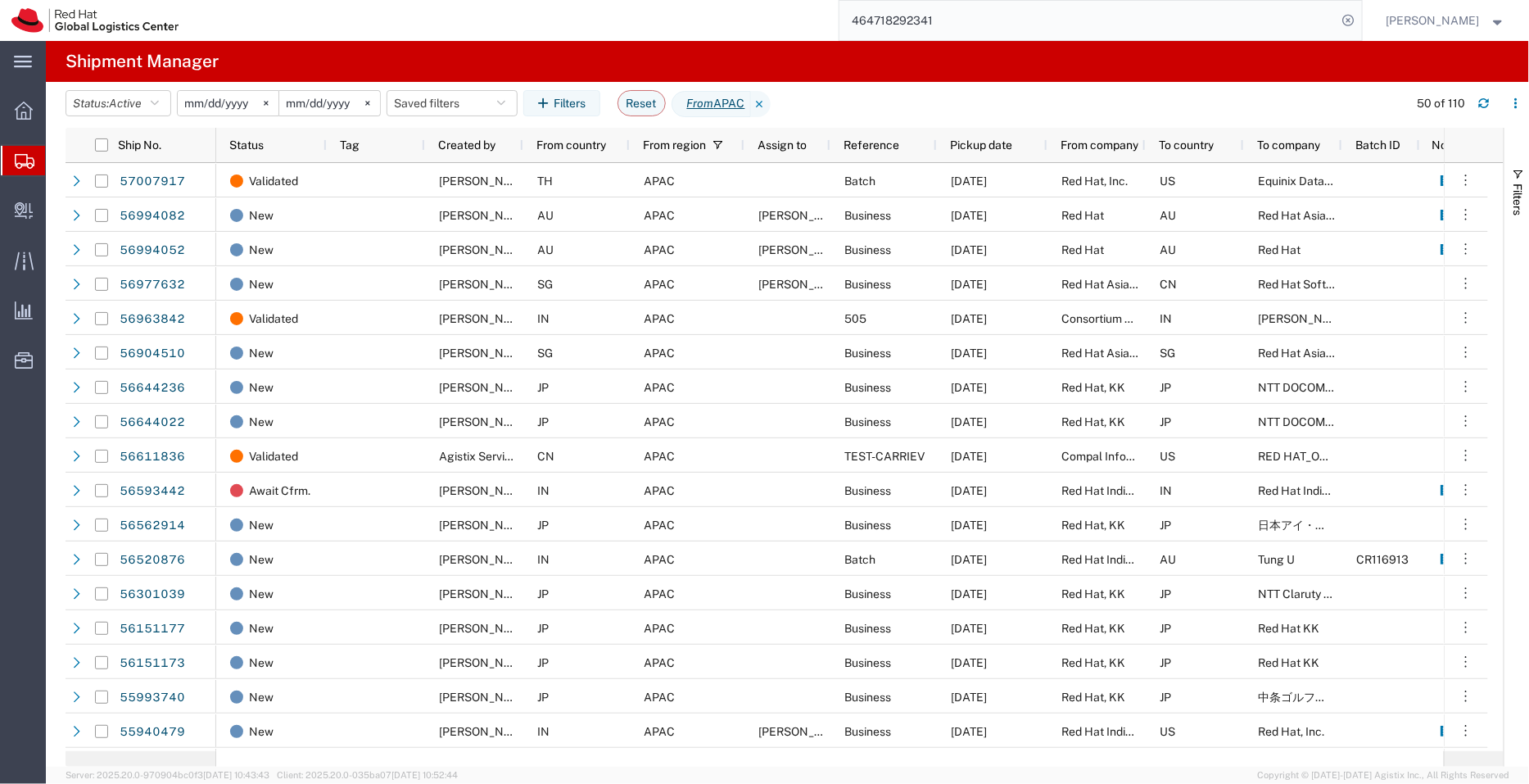
paste input "56994052"
type input "56994052"
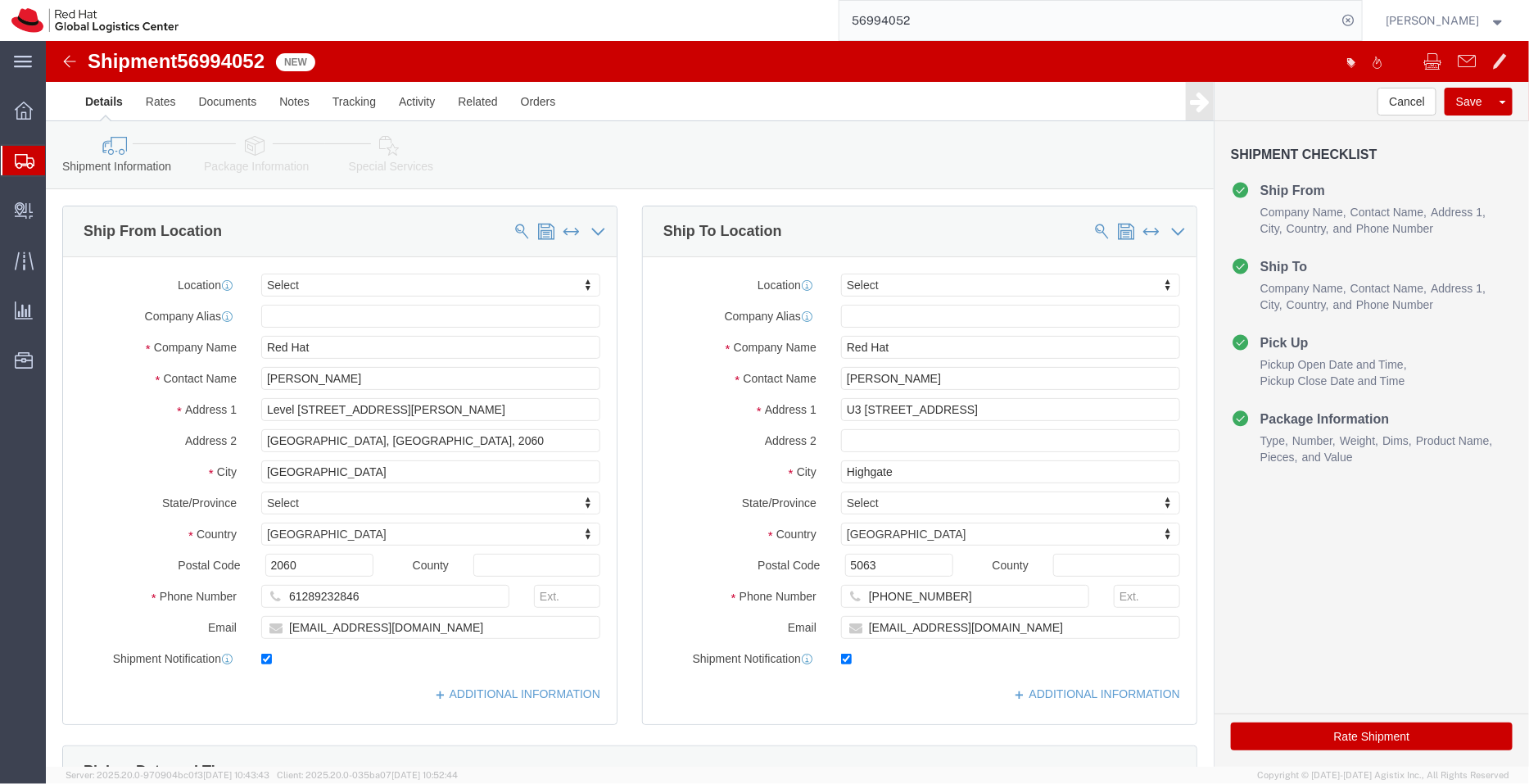
select select
drag, startPoint x: 852, startPoint y: 341, endPoint x: 667, endPoint y: 375, distance: 188.1
click div "Location My Profile Location [GEOGRAPHIC_DATA] - [GEOGRAPHIC_DATA] - [GEOGRAPHI…"
drag, startPoint x: 884, startPoint y: 304, endPoint x: 681, endPoint y: 326, distance: 204.2
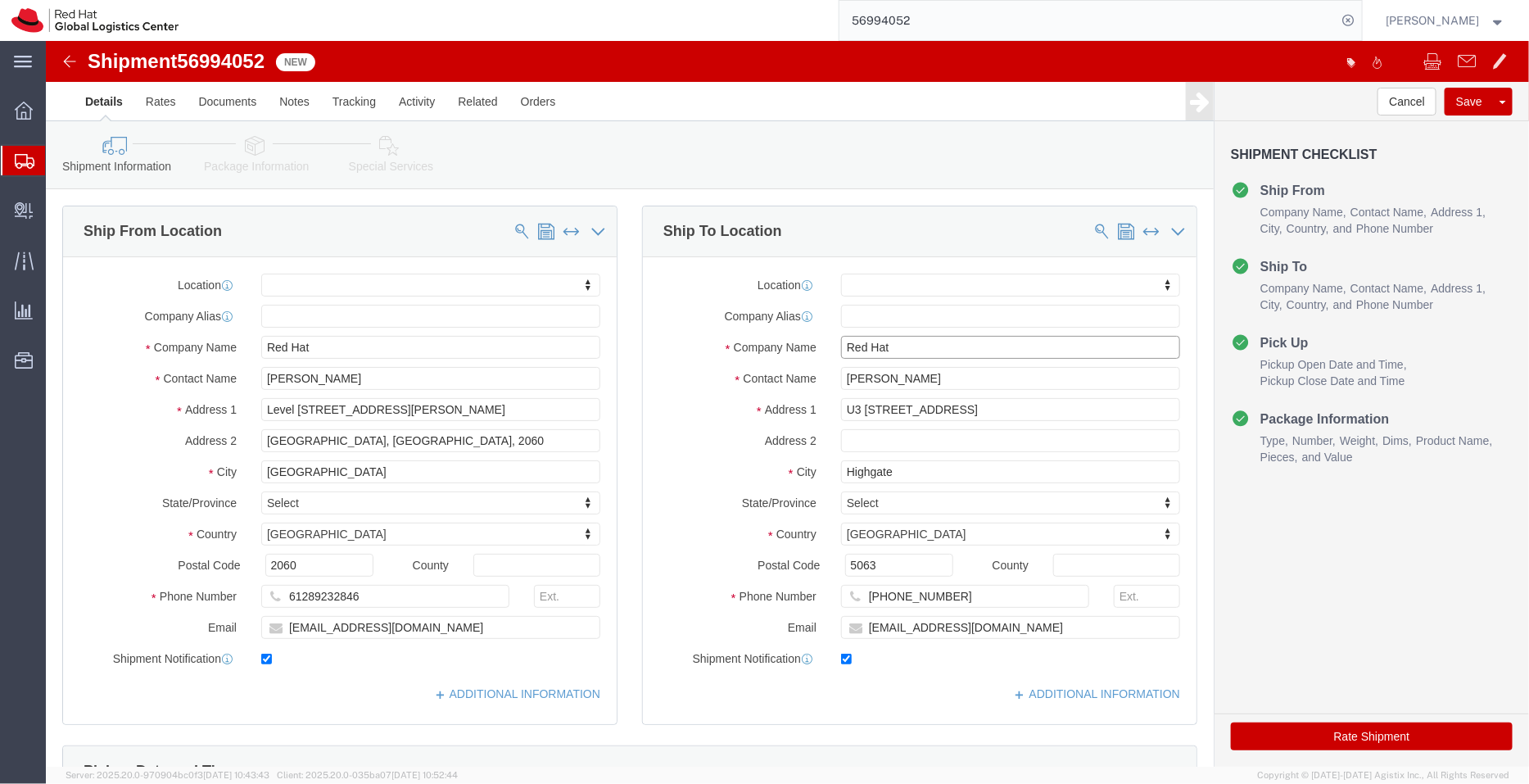
click div "Location My Profile Location [GEOGRAPHIC_DATA] - [GEOGRAPHIC_DATA] - [GEOGRAPHI…"
paste input "[PERSON_NAME]"
type input "[PERSON_NAME]"
drag, startPoint x: 310, startPoint y: 337, endPoint x: 134, endPoint y: 376, distance: 180.3
click div "Location My Profile Location [GEOGRAPHIC_DATA] - [GEOGRAPHIC_DATA] - [GEOGRAPHI…"
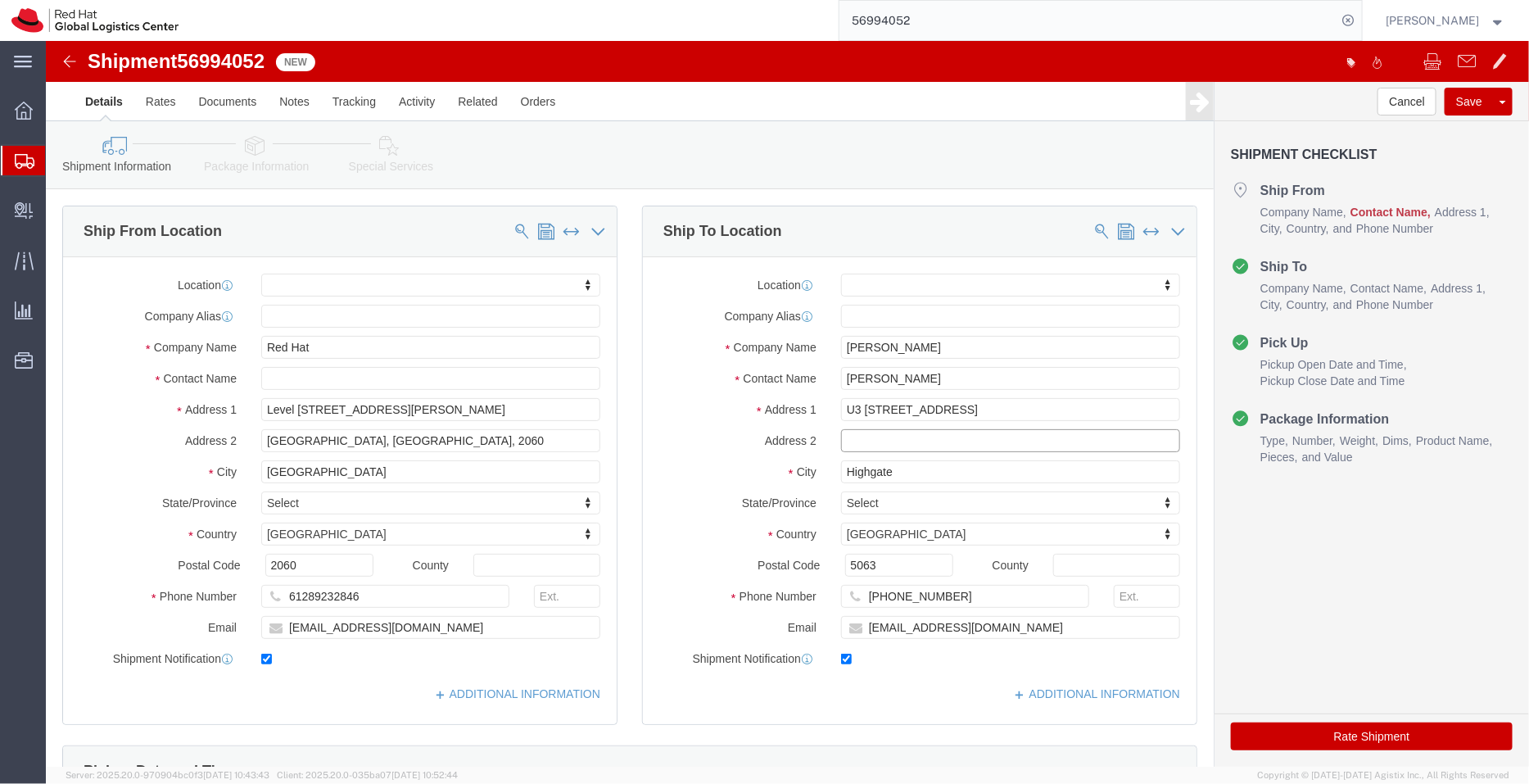
click input "text"
paste input "[PERSON_NAME]"
type input "[PERSON_NAME]"
drag, startPoint x: 379, startPoint y: 591, endPoint x: 49, endPoint y: 597, distance: 330.1
click div "Email [EMAIL_ADDRESS][DOMAIN_NAME]"
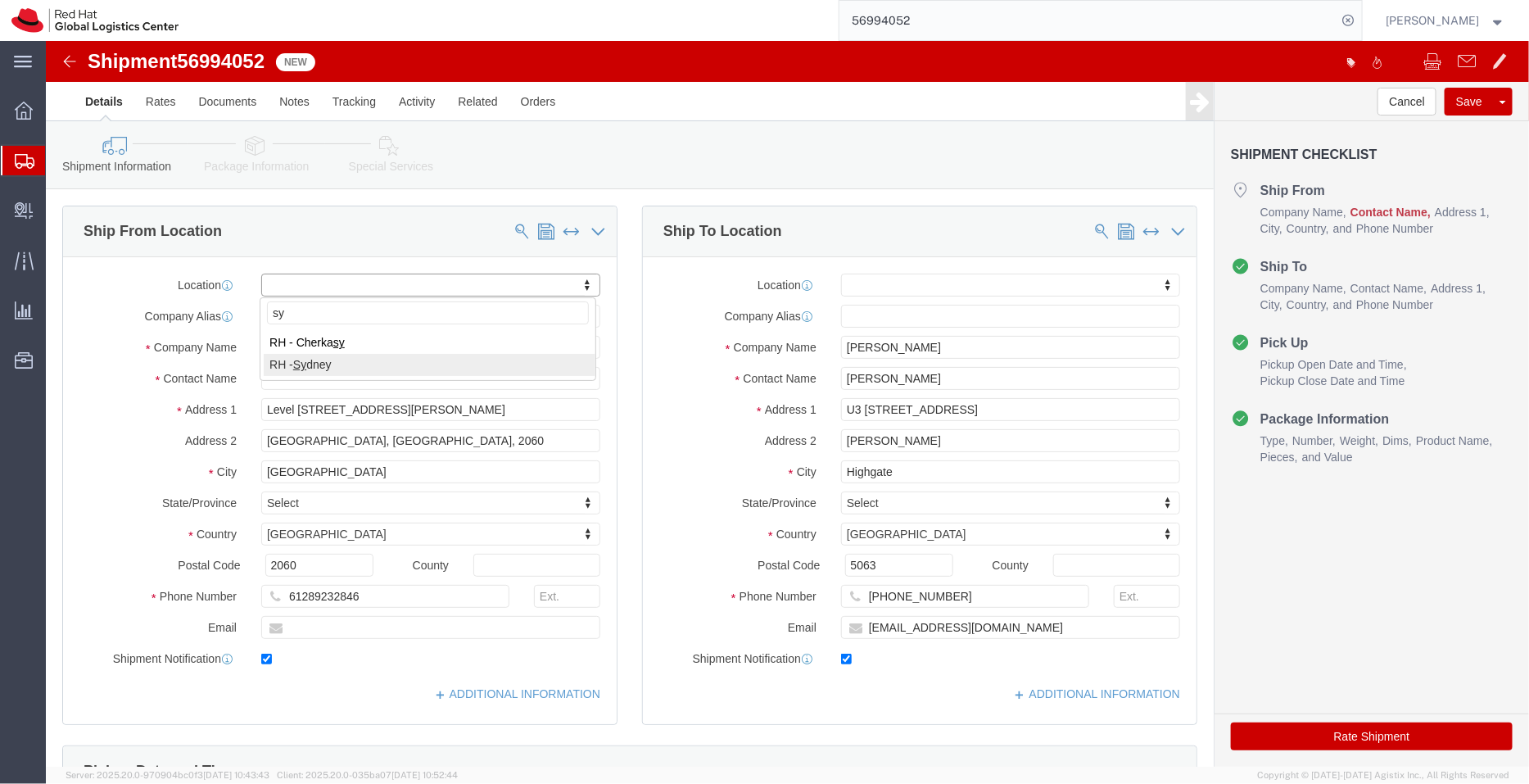
type input "sy"
select select "50511"
click input "text"
paste input "[EMAIL_ADDRESS][DOMAIN_NAME]"
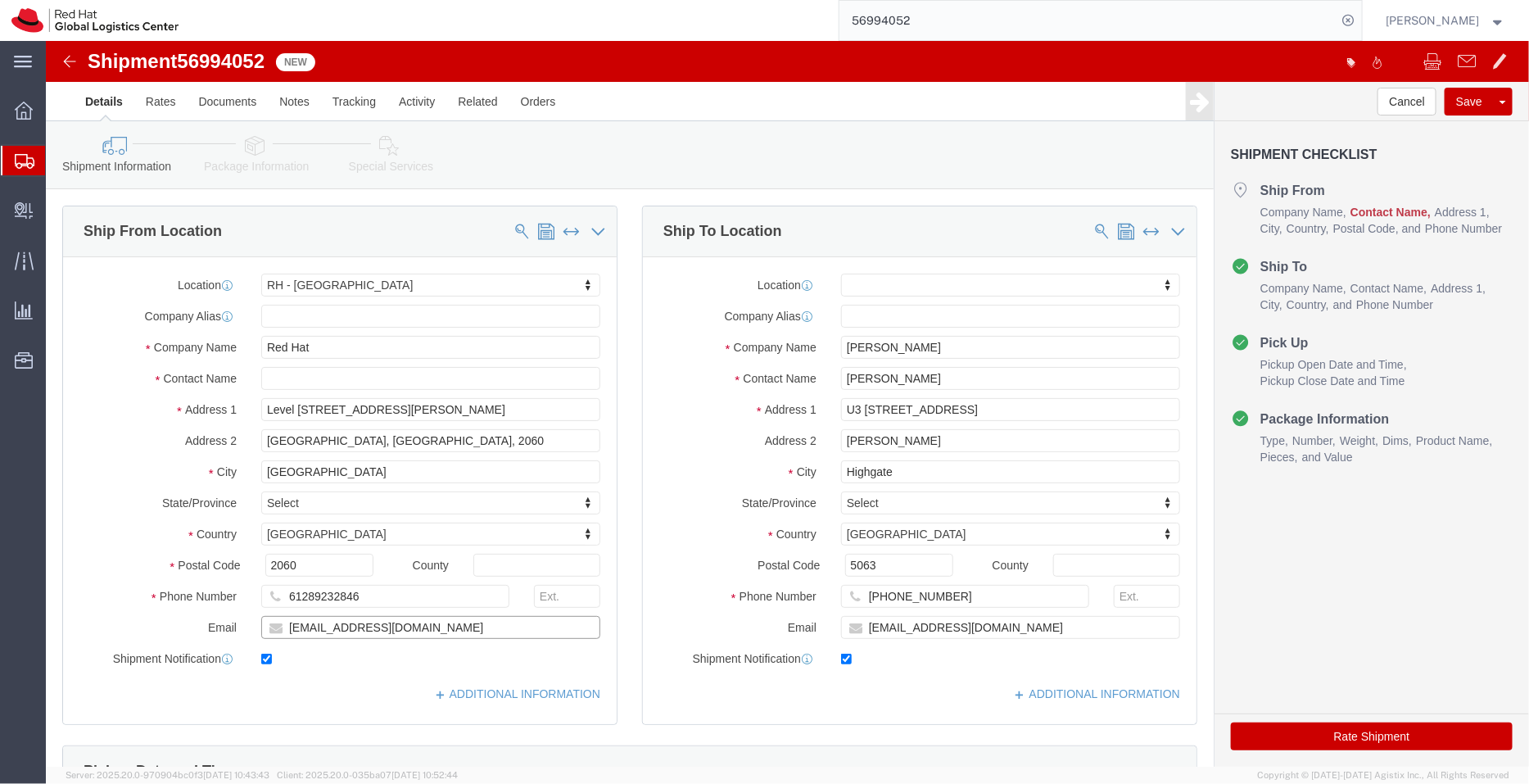
type input "[EMAIL_ADDRESS][DOMAIN_NAME]"
drag, startPoint x: 896, startPoint y: 398, endPoint x: 679, endPoint y: 414, distance: 217.6
click div "Location My Profile Location [GEOGRAPHIC_DATA] - [GEOGRAPHIC_DATA] - [GEOGRAPHI…"
click div "Location [GEOGRAPHIC_DATA] - [GEOGRAPHIC_DATA] My Profile Location [GEOGRAPHIC_…"
click input "text"
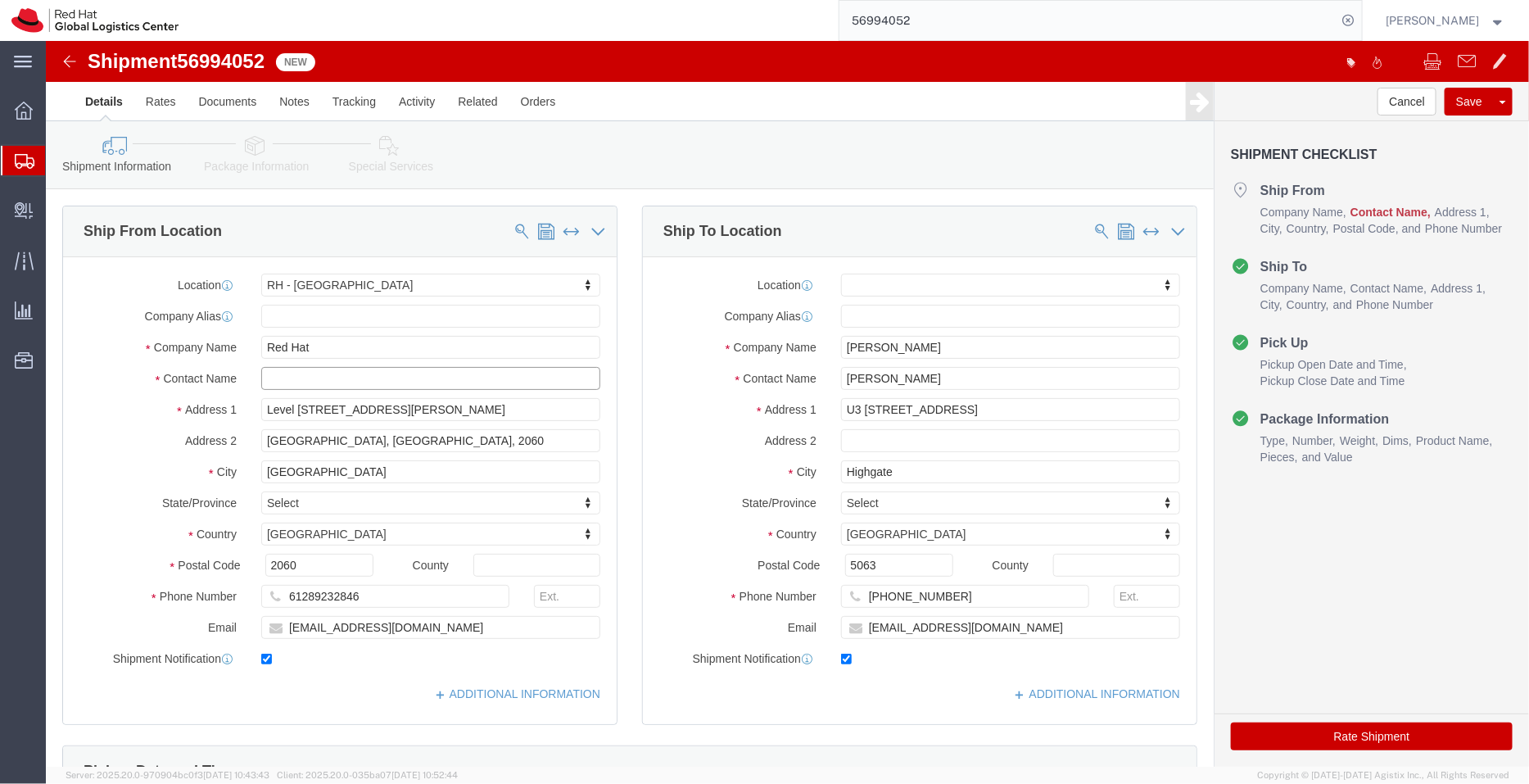
paste input "[PERSON_NAME]"
type input "[PERSON_NAME]"
click input "[EMAIL_ADDRESS][DOMAIN_NAME]"
type input "[EMAIL_ADDRESS][DOMAIN_NAME]"
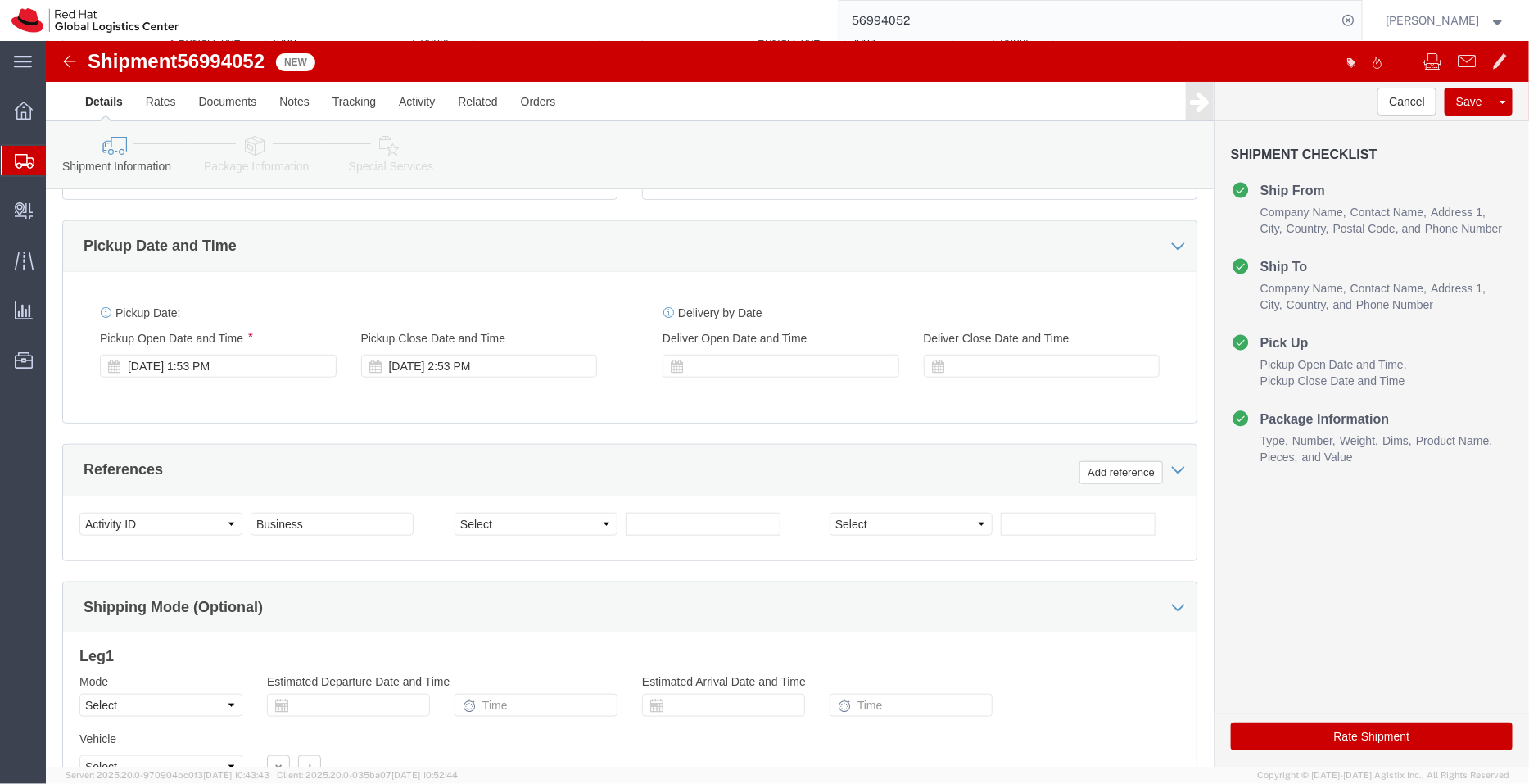
scroll to position [528, 0]
click div "[DATE] 1:53 PM"
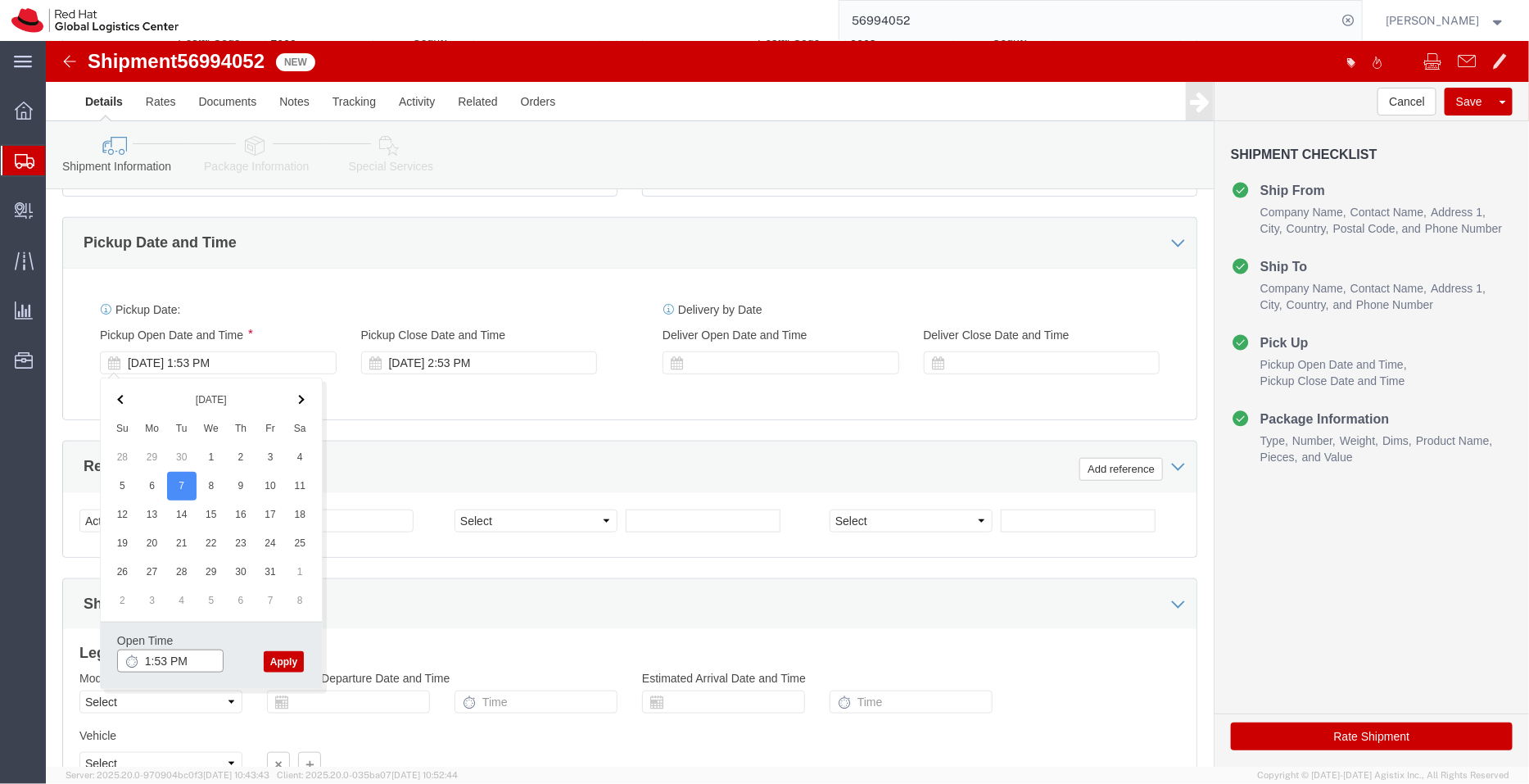
click input "1:53 PM"
type input "3:00 PM"
click button "Apply"
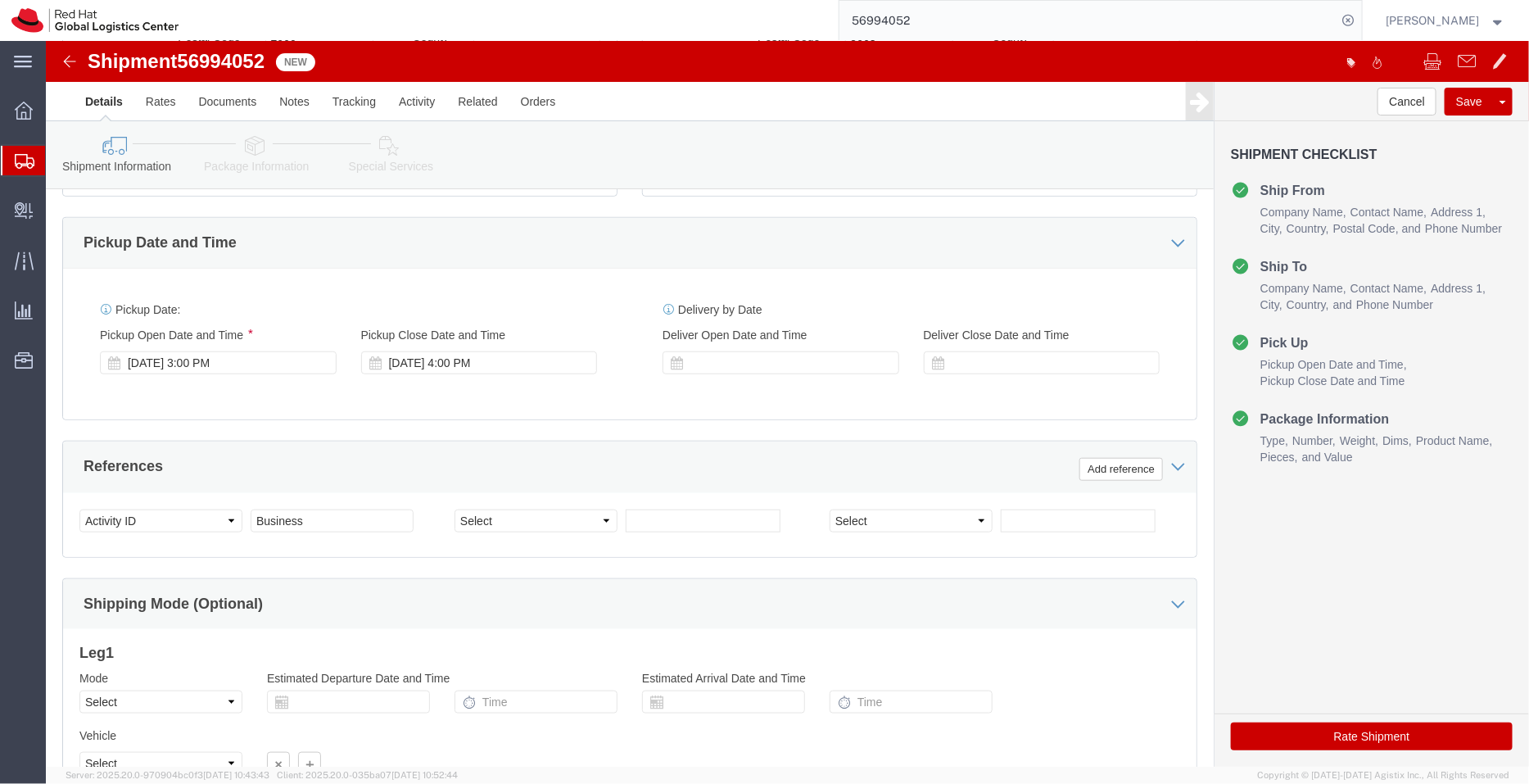
click link "Package Information"
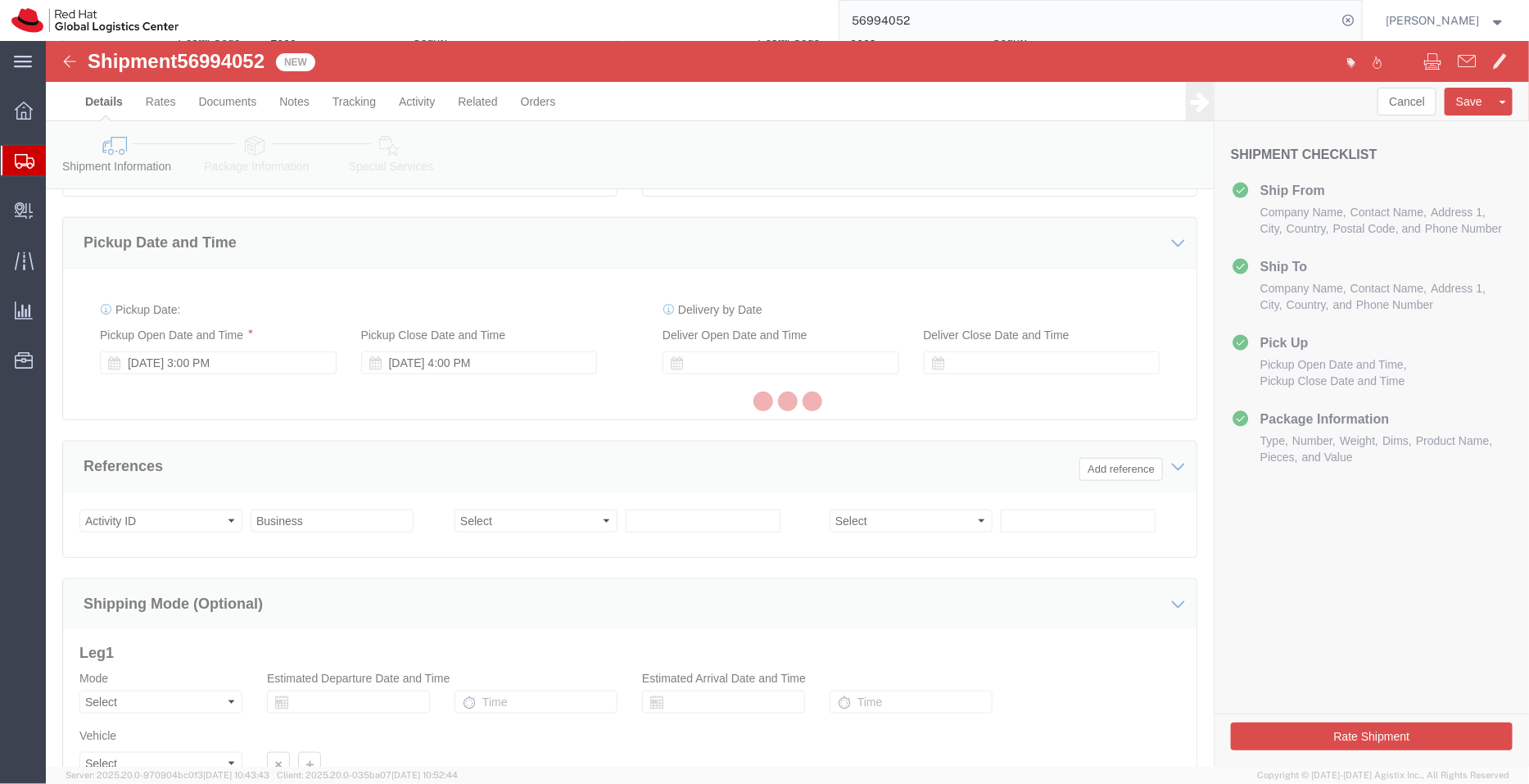
scroll to position [164, 0]
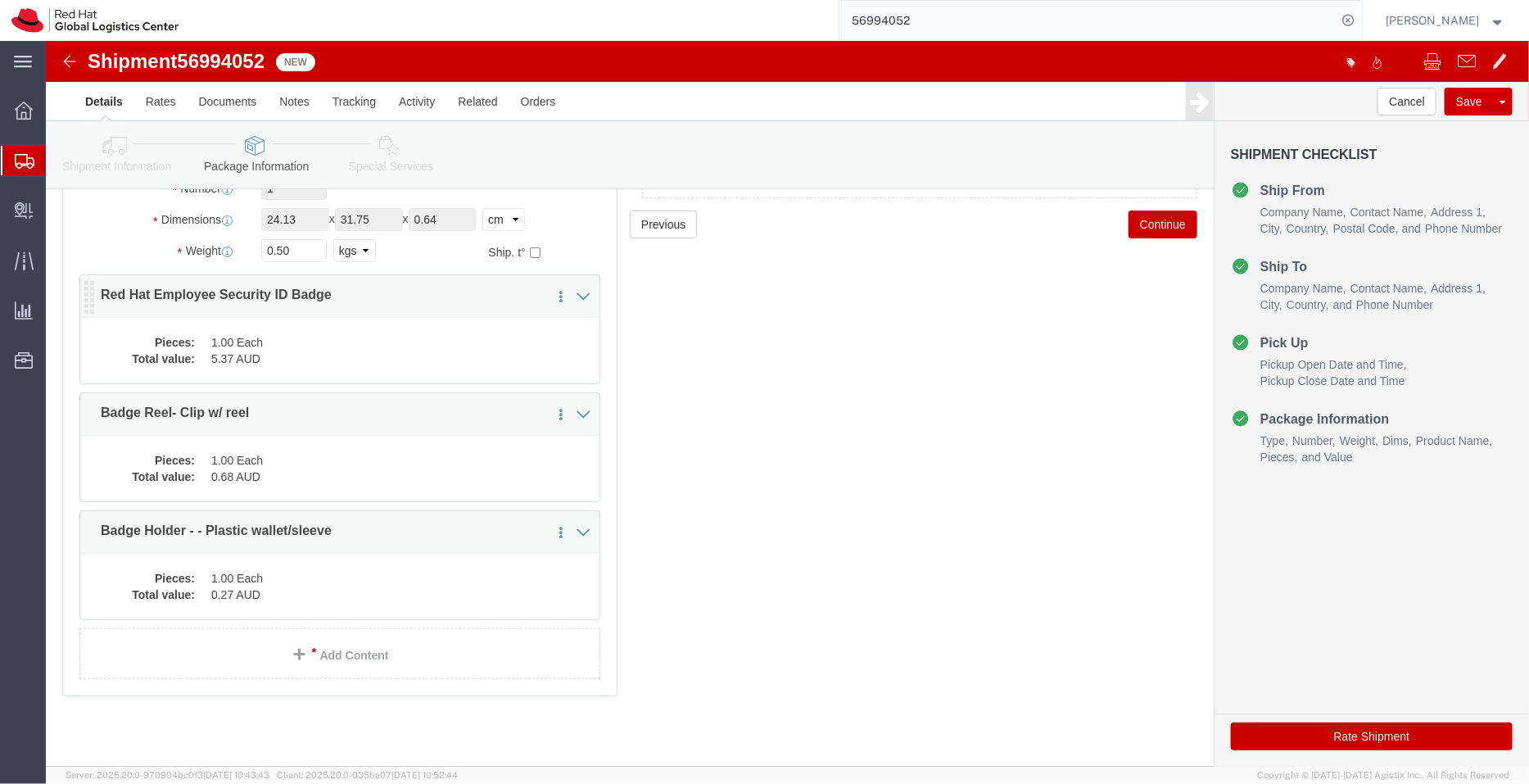
click dd "5.37 AUD"
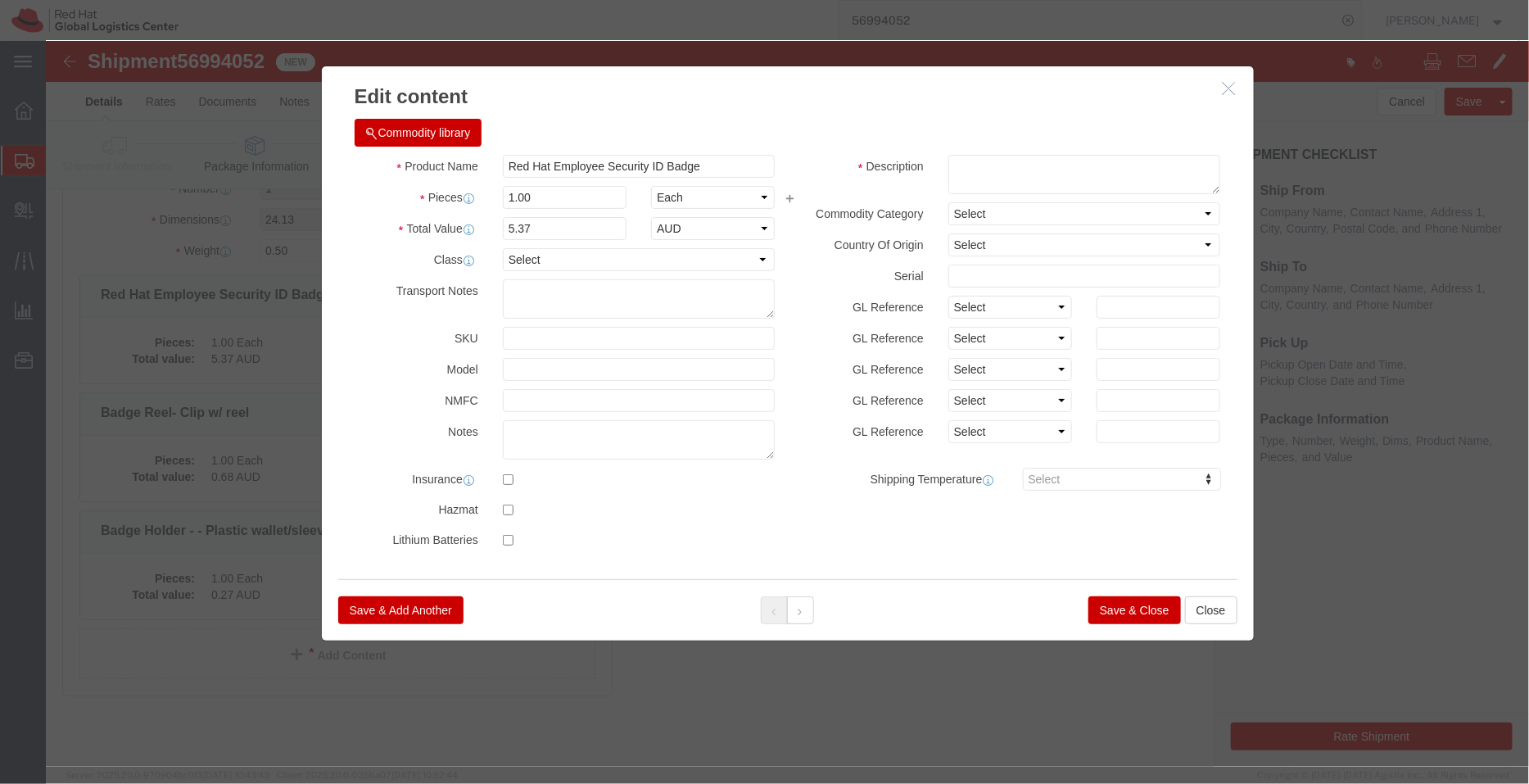
click button "Save & Close"
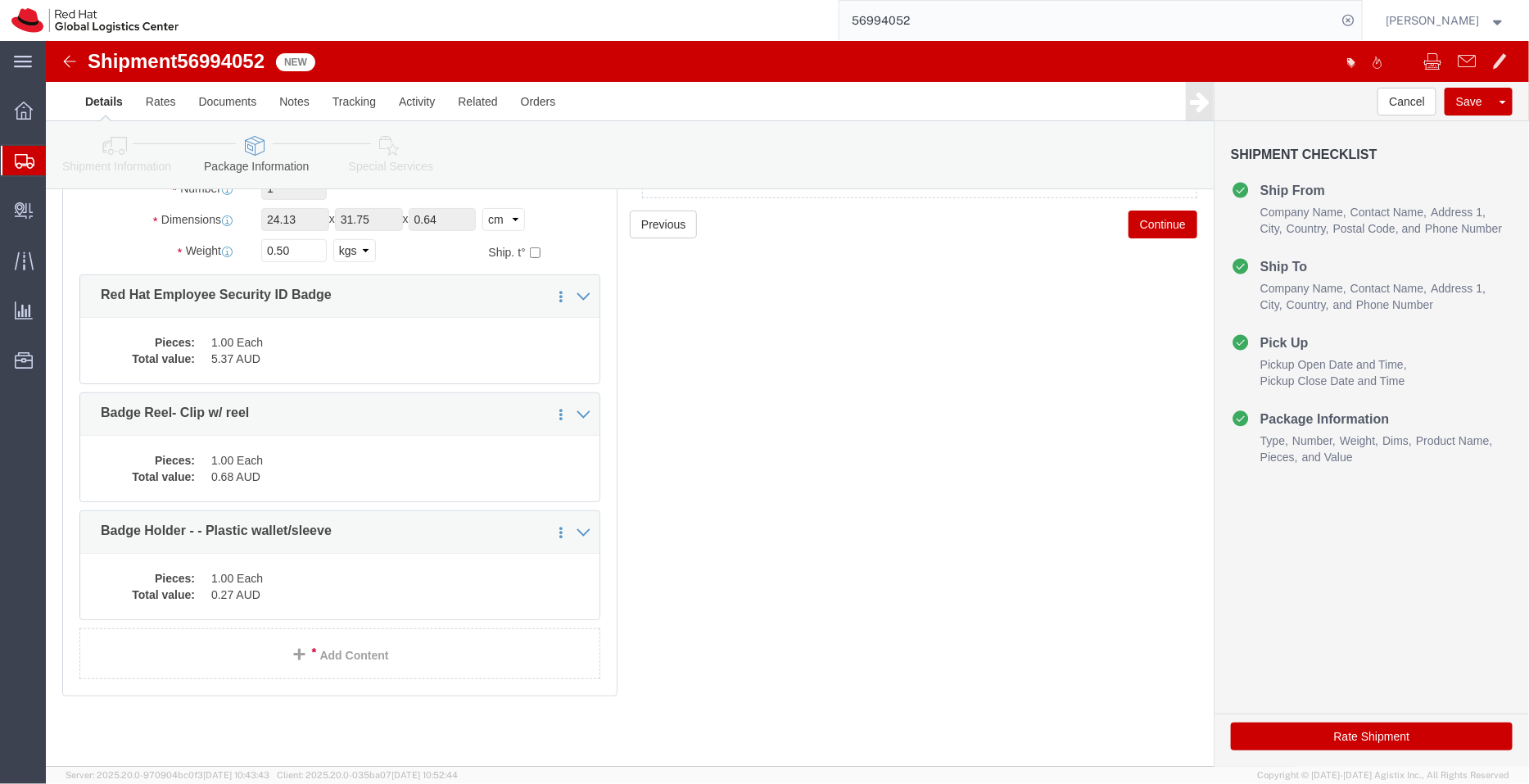
click icon
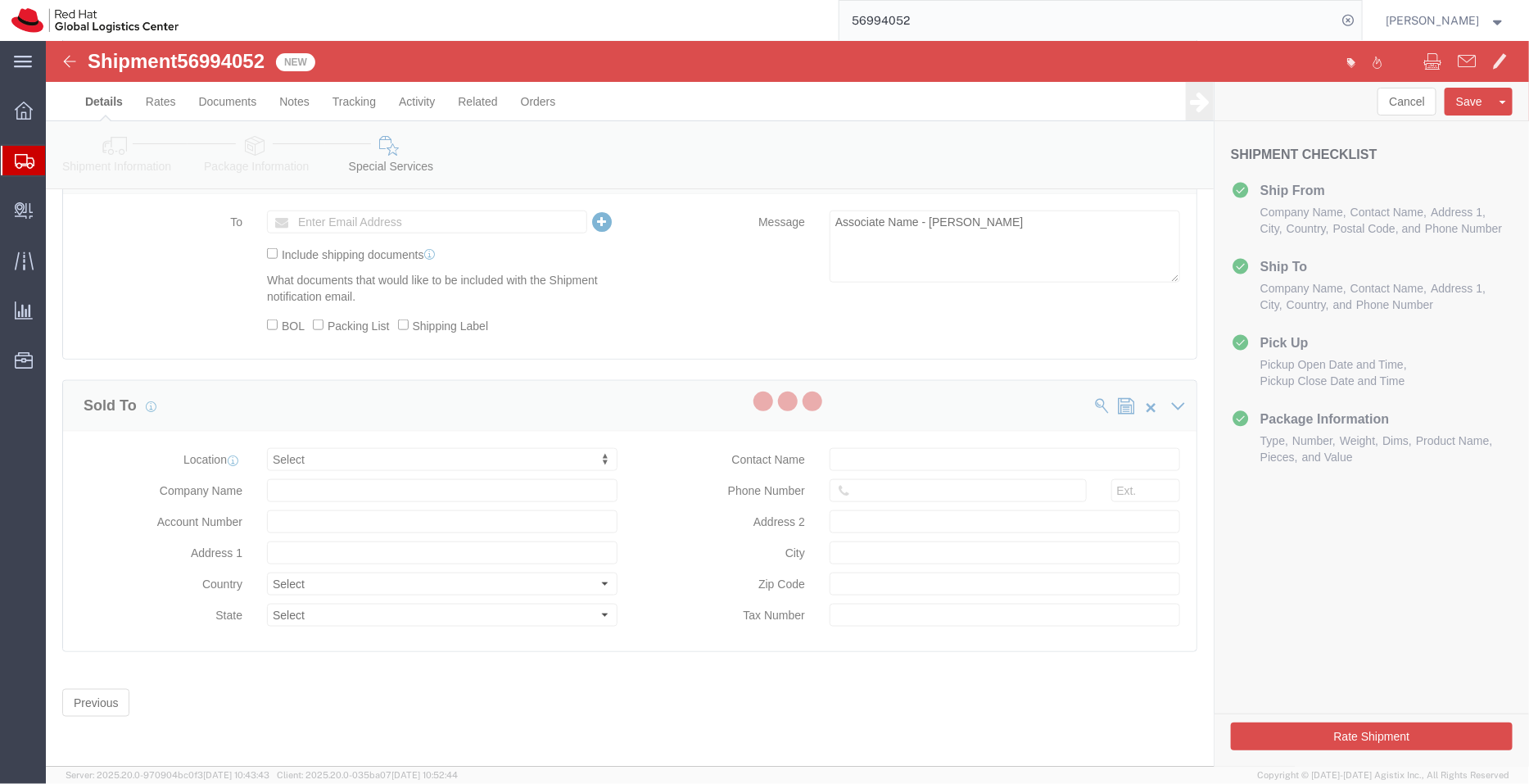
select select "COSTCENTER"
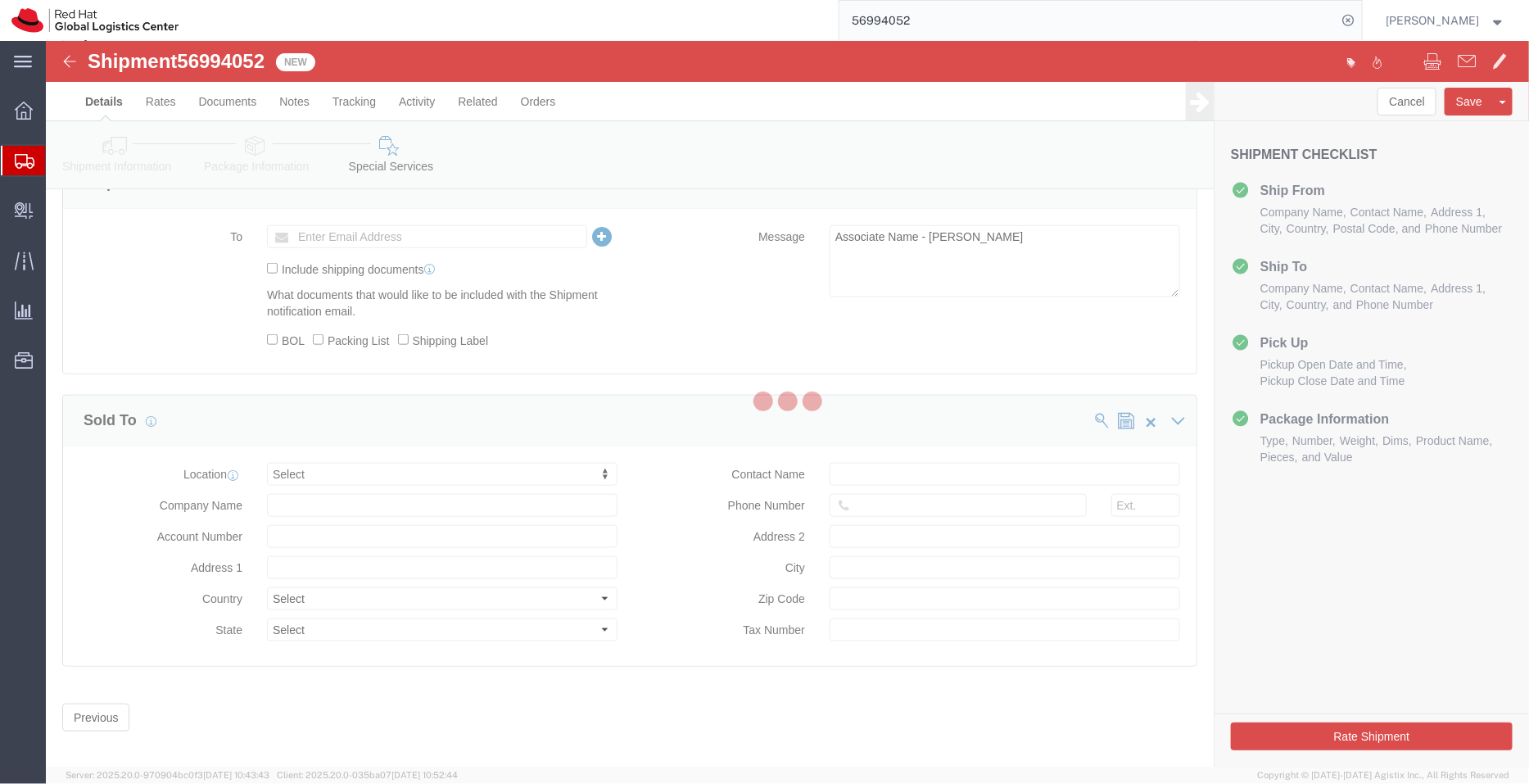
scroll to position [778, 0]
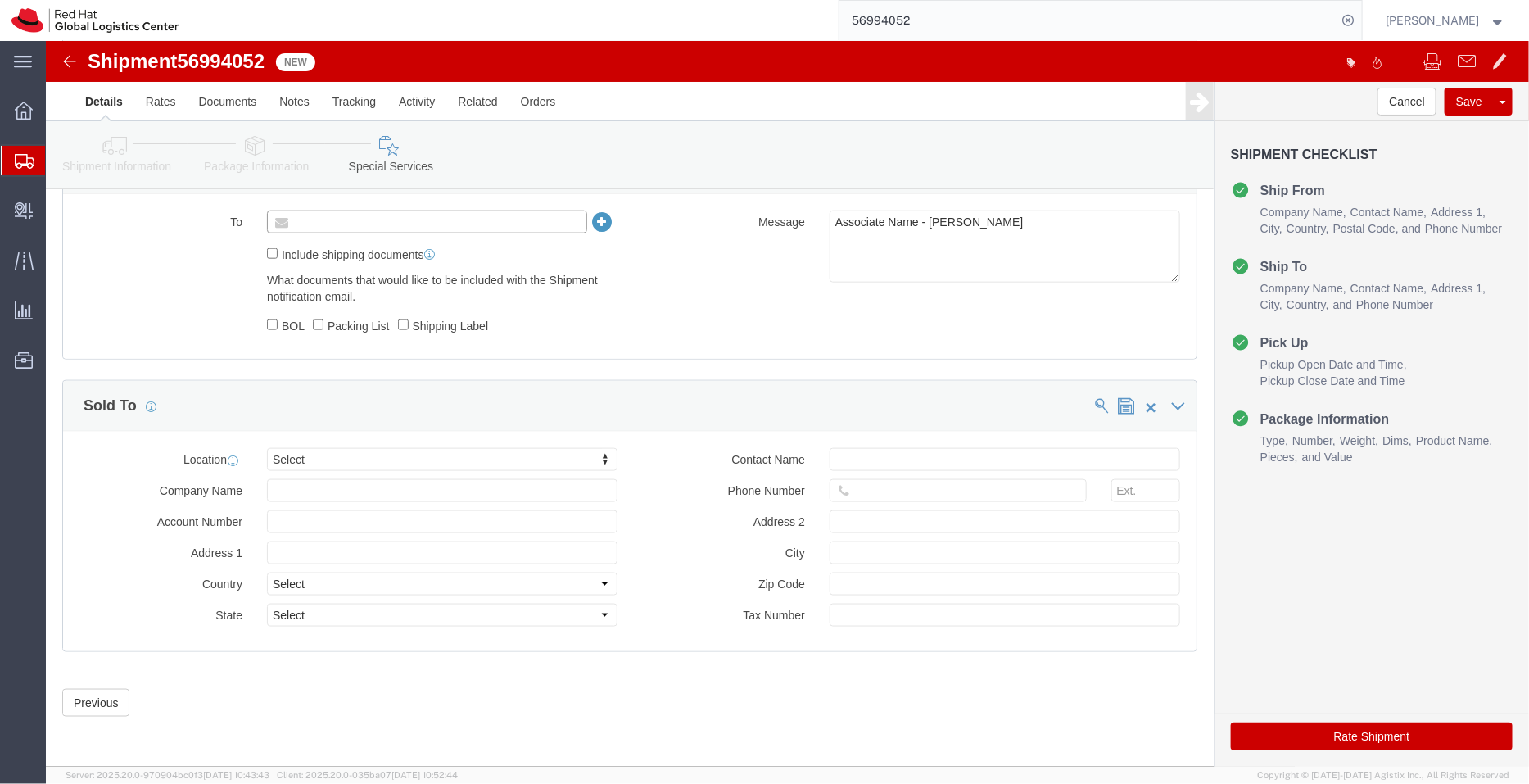
click input "text"
type input "[EMAIL_ADDRESS][DOMAIN_NAME]"
click textarea "Associate Name - [PERSON_NAME]"
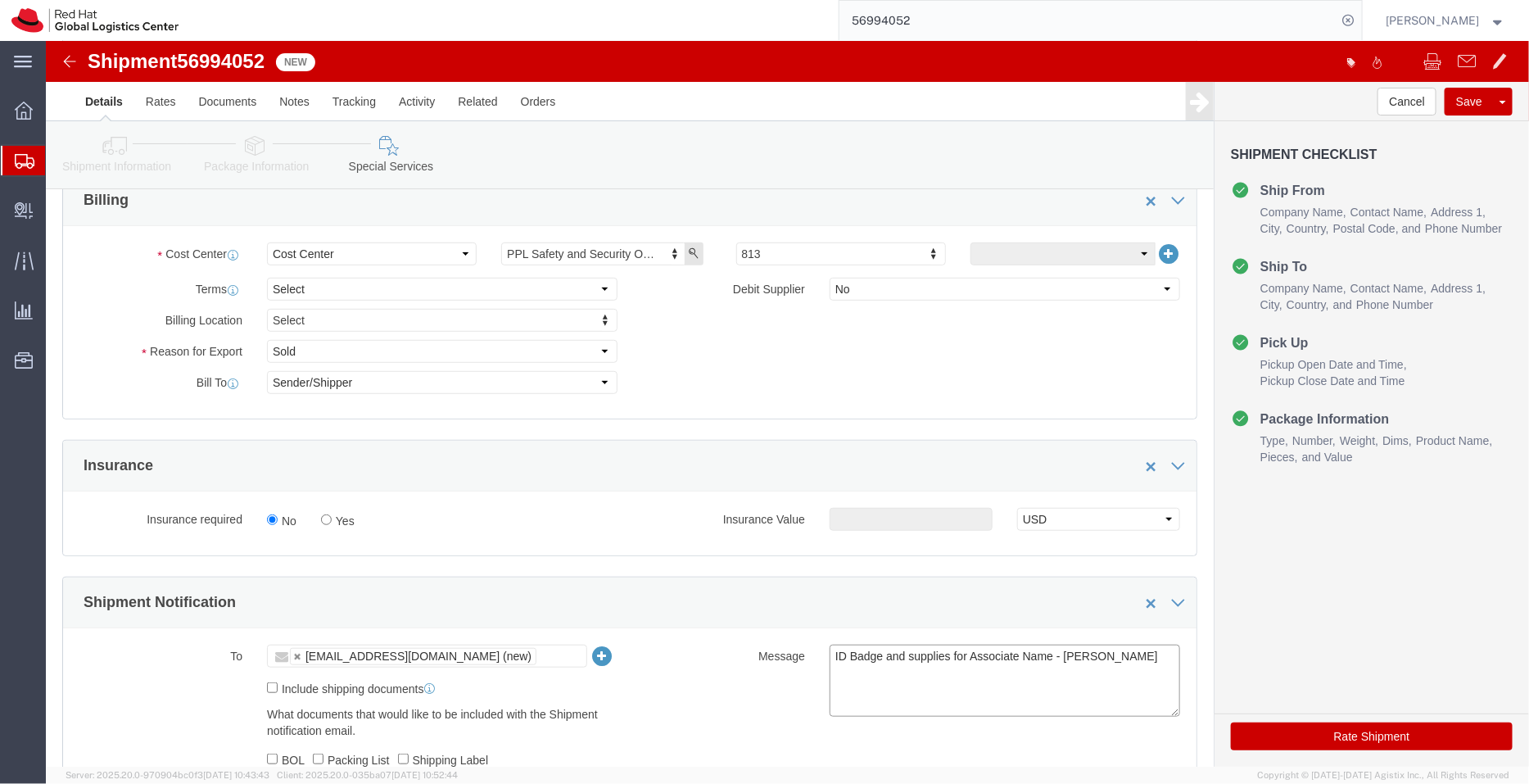
scroll to position [341, 0]
type textarea "ID Badge and supplies for Associate Name - [PERSON_NAME]"
click button "Rate Shipment"
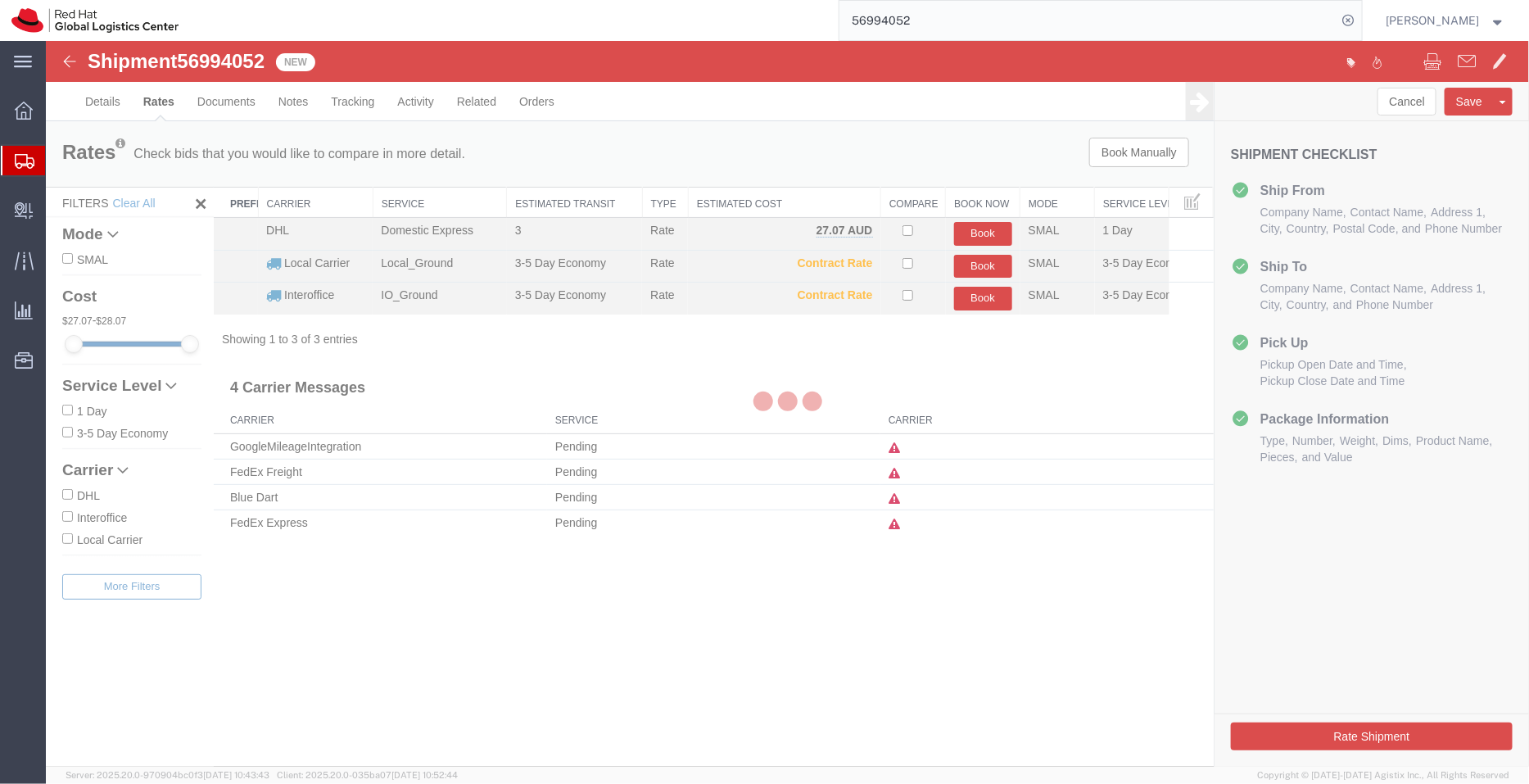
scroll to position [0, 0]
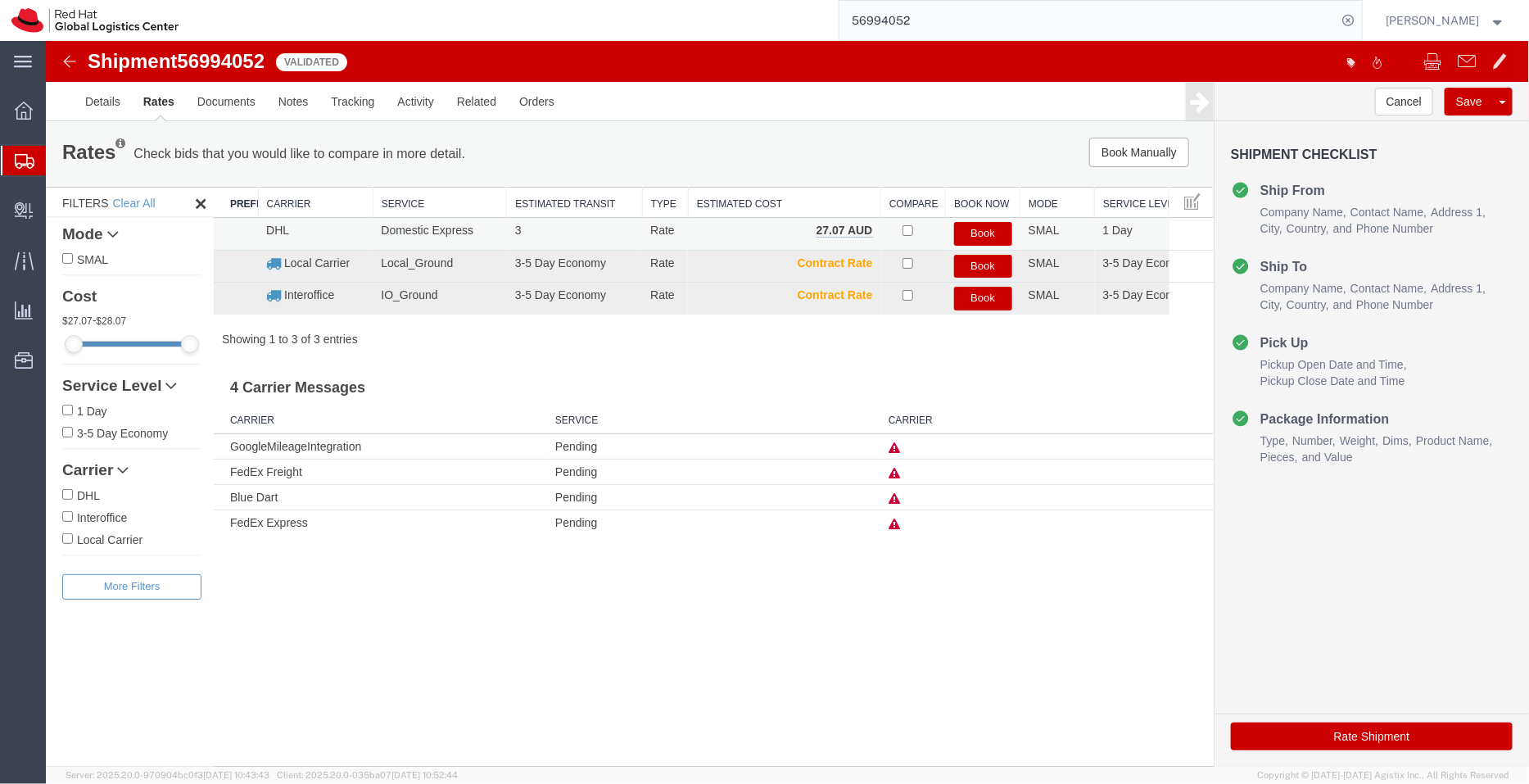
click at [982, 232] on button "Book" at bounding box center [982, 233] width 58 height 24
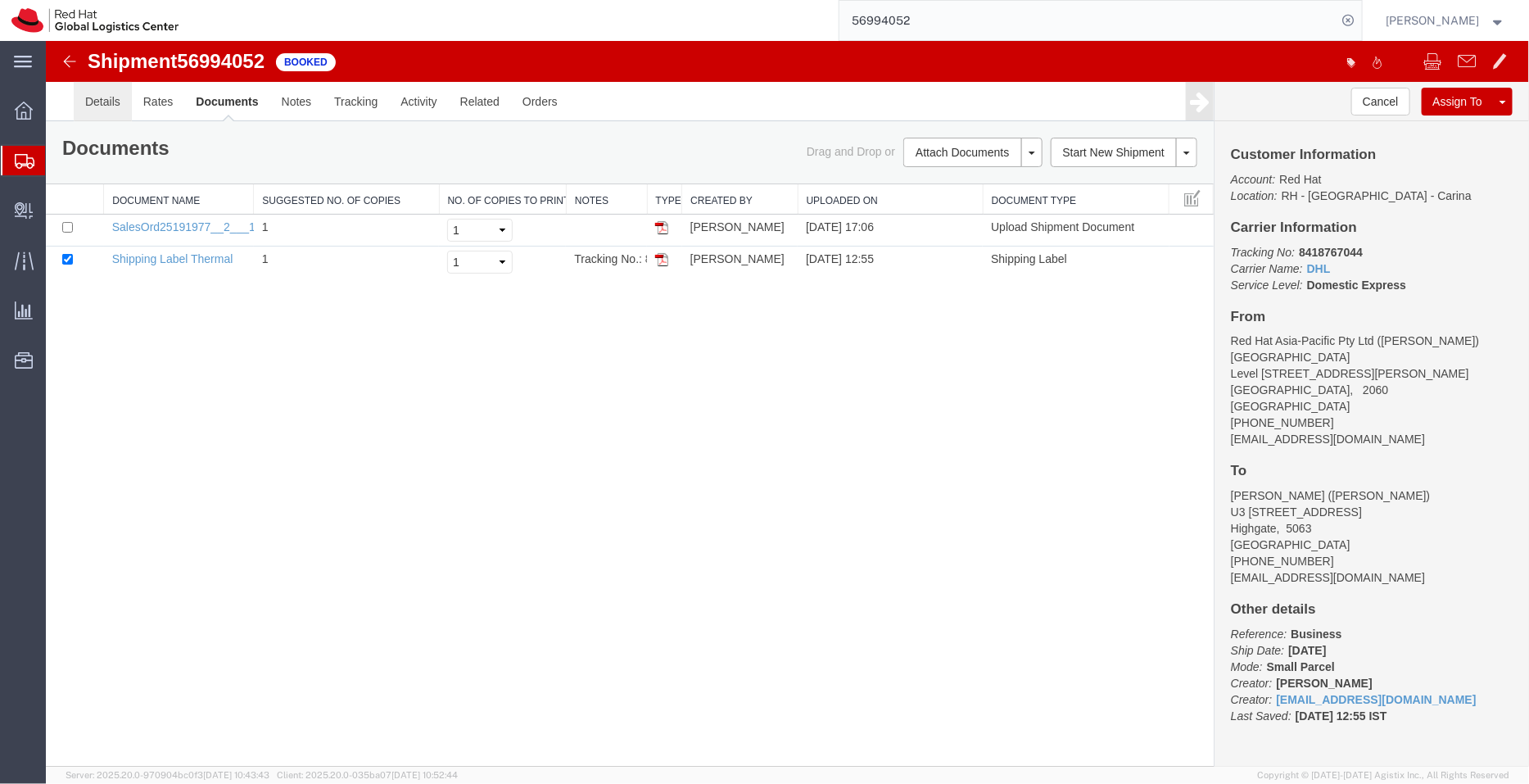
click at [94, 106] on link "Details" at bounding box center [101, 100] width 58 height 40
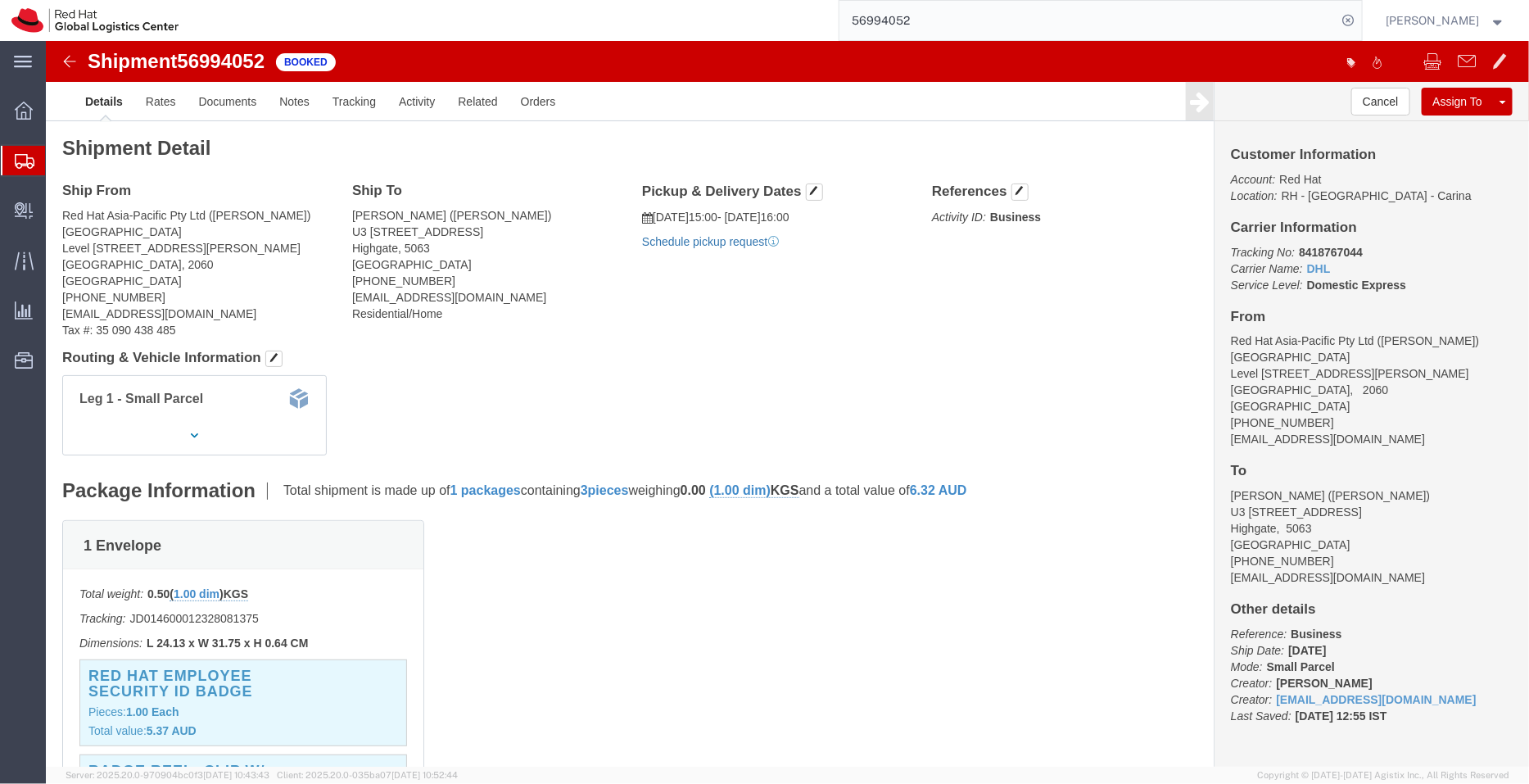
drag, startPoint x: 827, startPoint y: 259, endPoint x: 672, endPoint y: 198, distance: 166.6
click link "Schedule pickup request"
drag, startPoint x: 852, startPoint y: 206, endPoint x: 601, endPoint y: 177, distance: 252.7
click div "Pickup & Delivery Dates [DATE] 15:00 - [DATE] 16:00 Pickup request number : CBJ…"
copy div "[DATE] 15:00 - [DATE] 16:00 Pickup request number : CBJ251007015874"
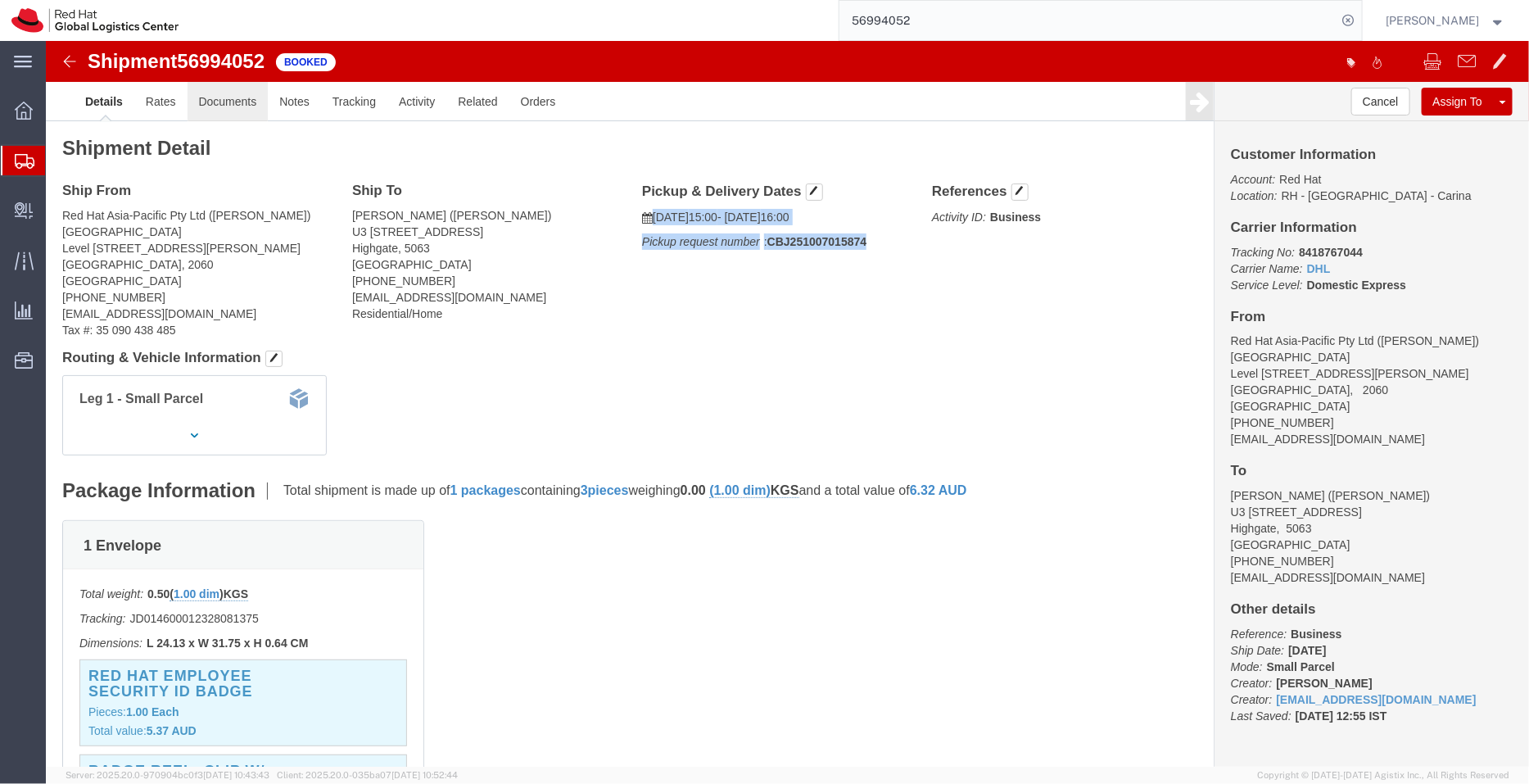
click link "Documents"
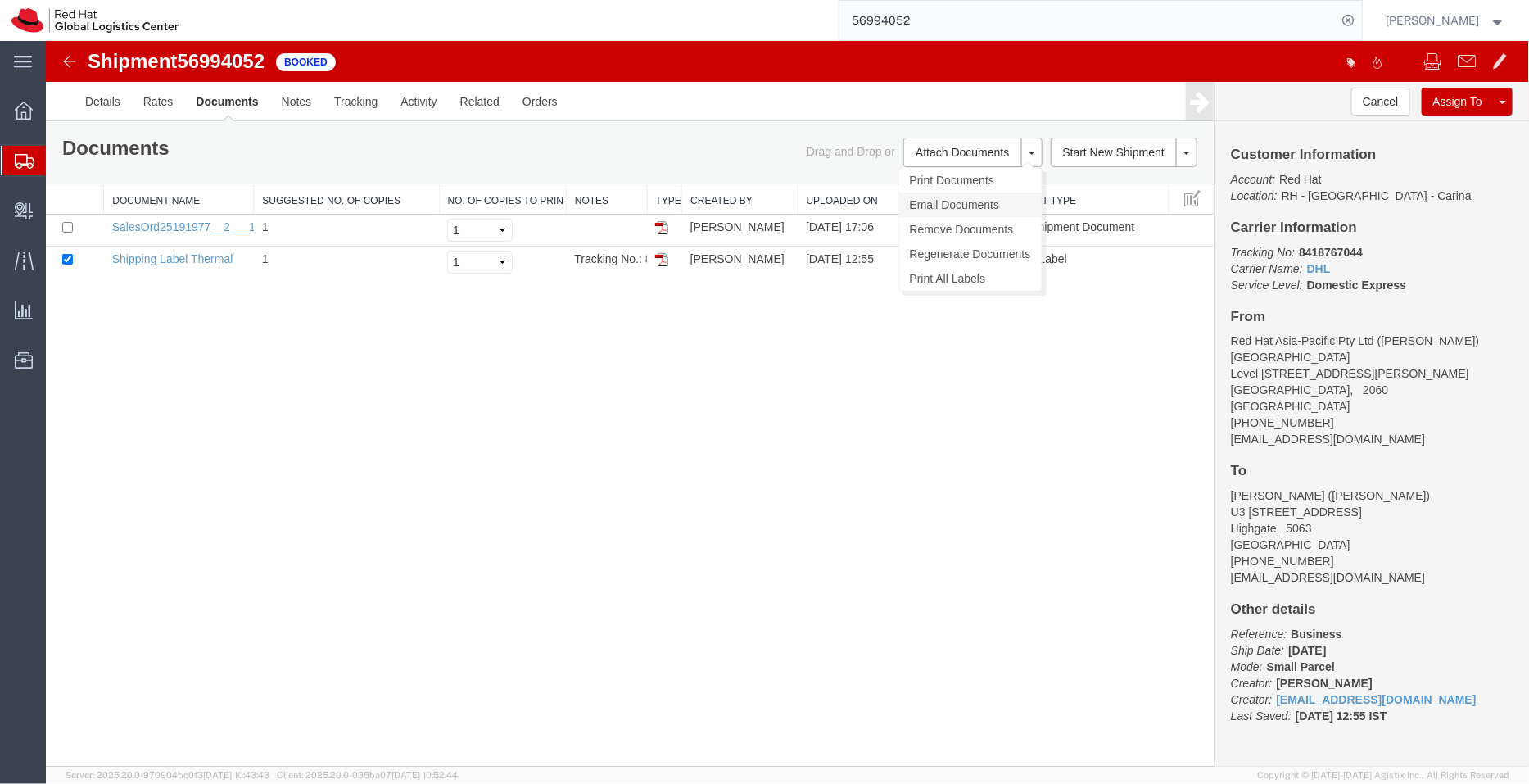
click at [947, 199] on link "Email Documents" at bounding box center [969, 203] width 143 height 25
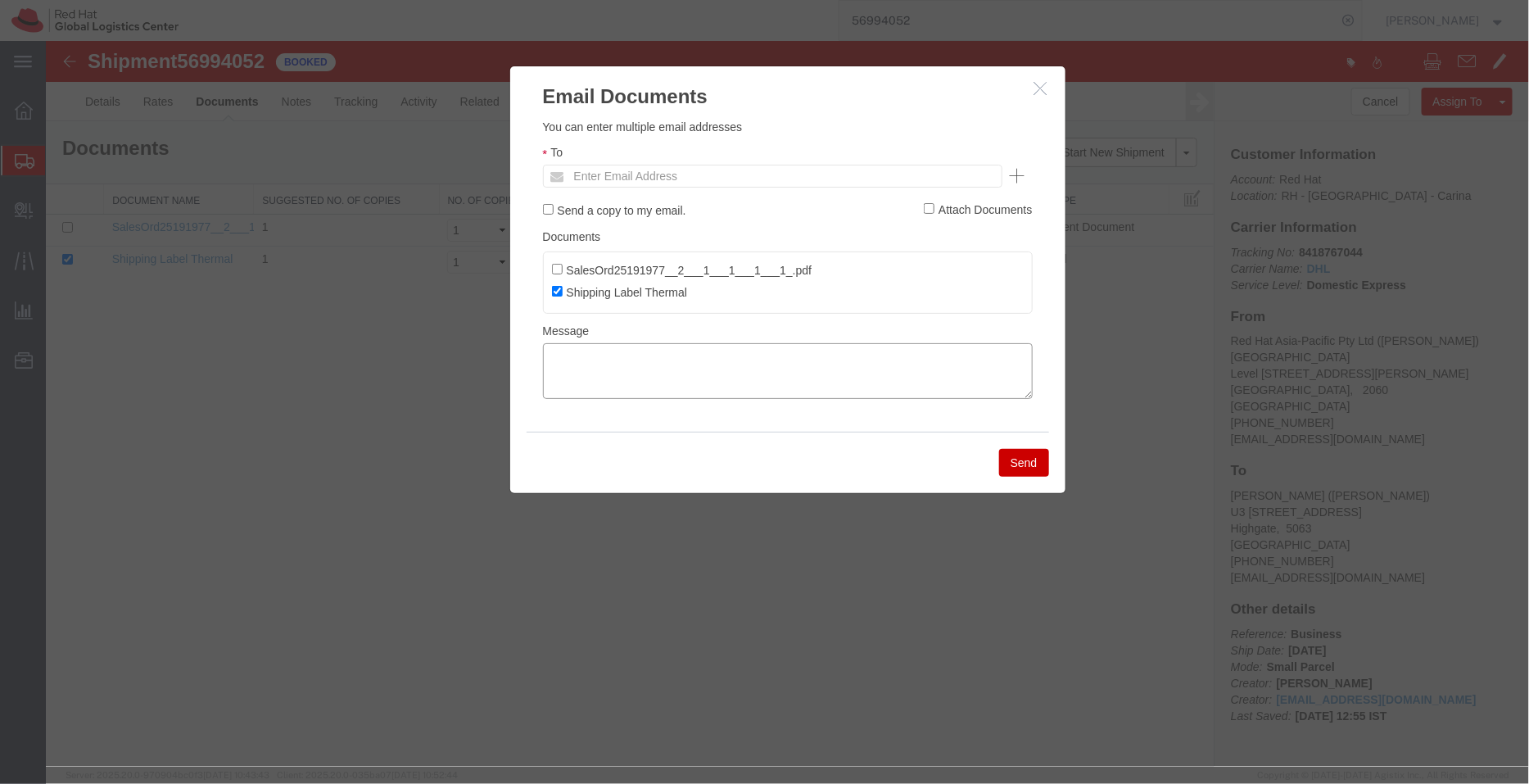
click at [726, 369] on textarea at bounding box center [787, 369] width 490 height 56
paste textarea "[DATE] 15:00 - [DATE] 16:00 Pickup request number: CBJ251007015874"
click at [544, 392] on textarea "[DATE] 15:00 - [DATE] 16:00 Pickup request number: CBJ251007015874" at bounding box center [787, 369] width 490 height 56
click at [549, 355] on textarea "[DATE] 15:00 - [DATE] 16:00 DHL Pickup request number: CBJ251007015874" at bounding box center [787, 369] width 490 height 56
type textarea "Pickup date/time -10/07/2025 15:00 [DATE] 16:00 DHL Pickup request number: CBJ2…"
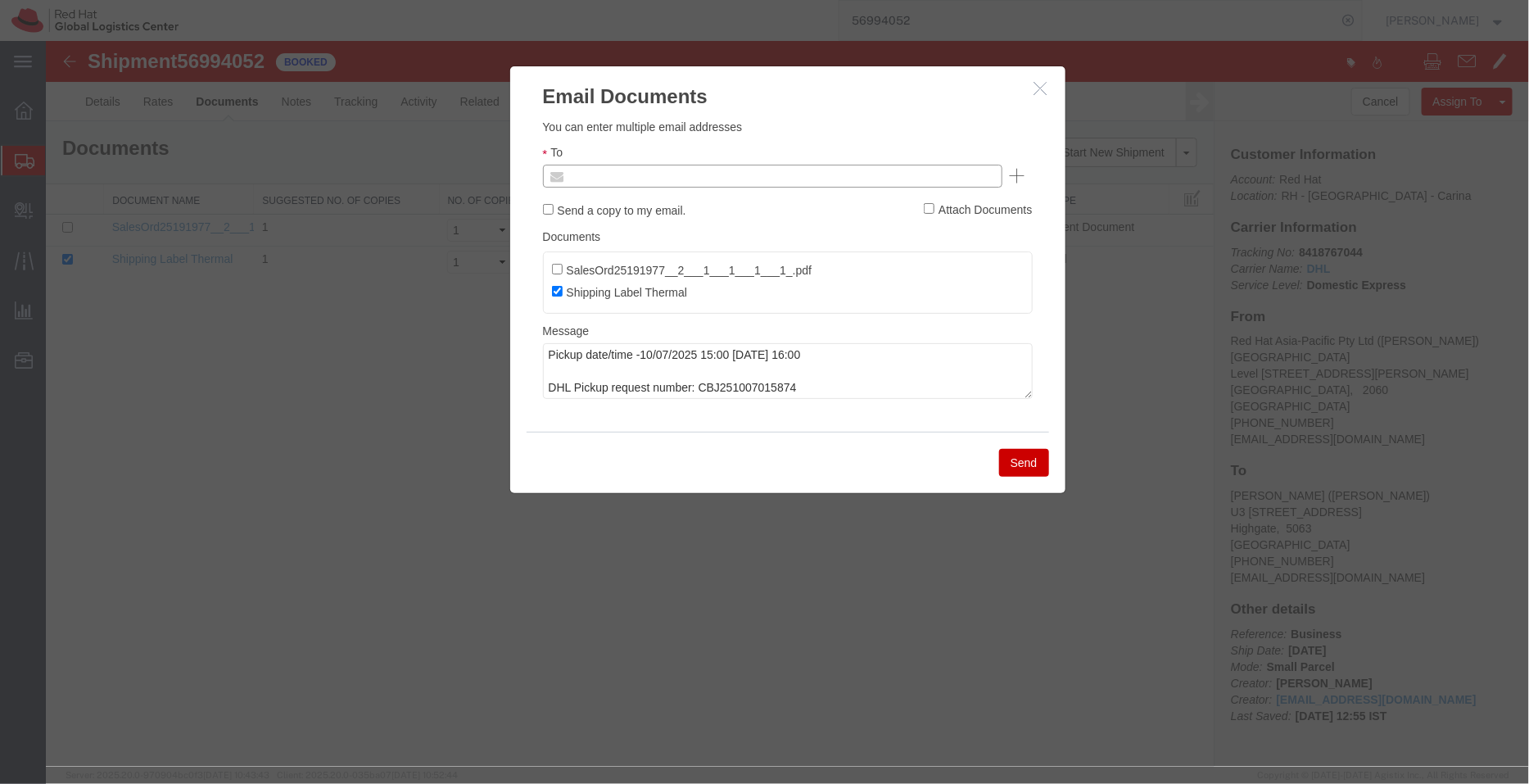
click at [708, 168] on input "text" at bounding box center [661, 175] width 191 height 21
type input "aarthur"
click at [1017, 456] on button "Send" at bounding box center [1023, 461] width 50 height 28
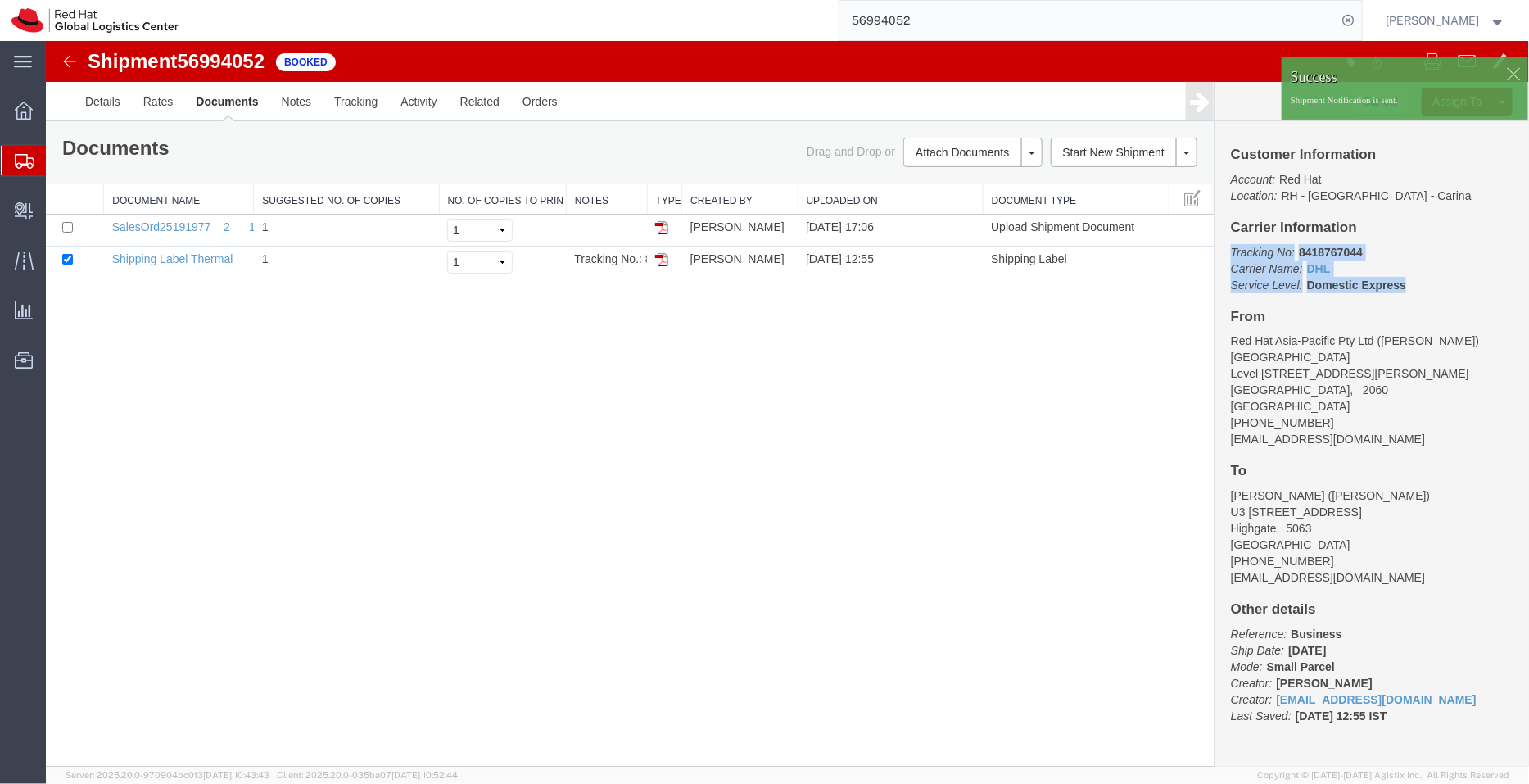
drag, startPoint x: 1424, startPoint y: 287, endPoint x: 1215, endPoint y: 254, distance: 211.6
click at [1215, 254] on div "Customer Information Account: Red Hat Location: [GEOGRAPHIC_DATA] - [GEOGRAPHIC…" at bounding box center [1371, 442] width 314 height 644
copy p "Tracking No: 8418767044 Carrier Name: DHL DHL Service Level: Domestic Express"
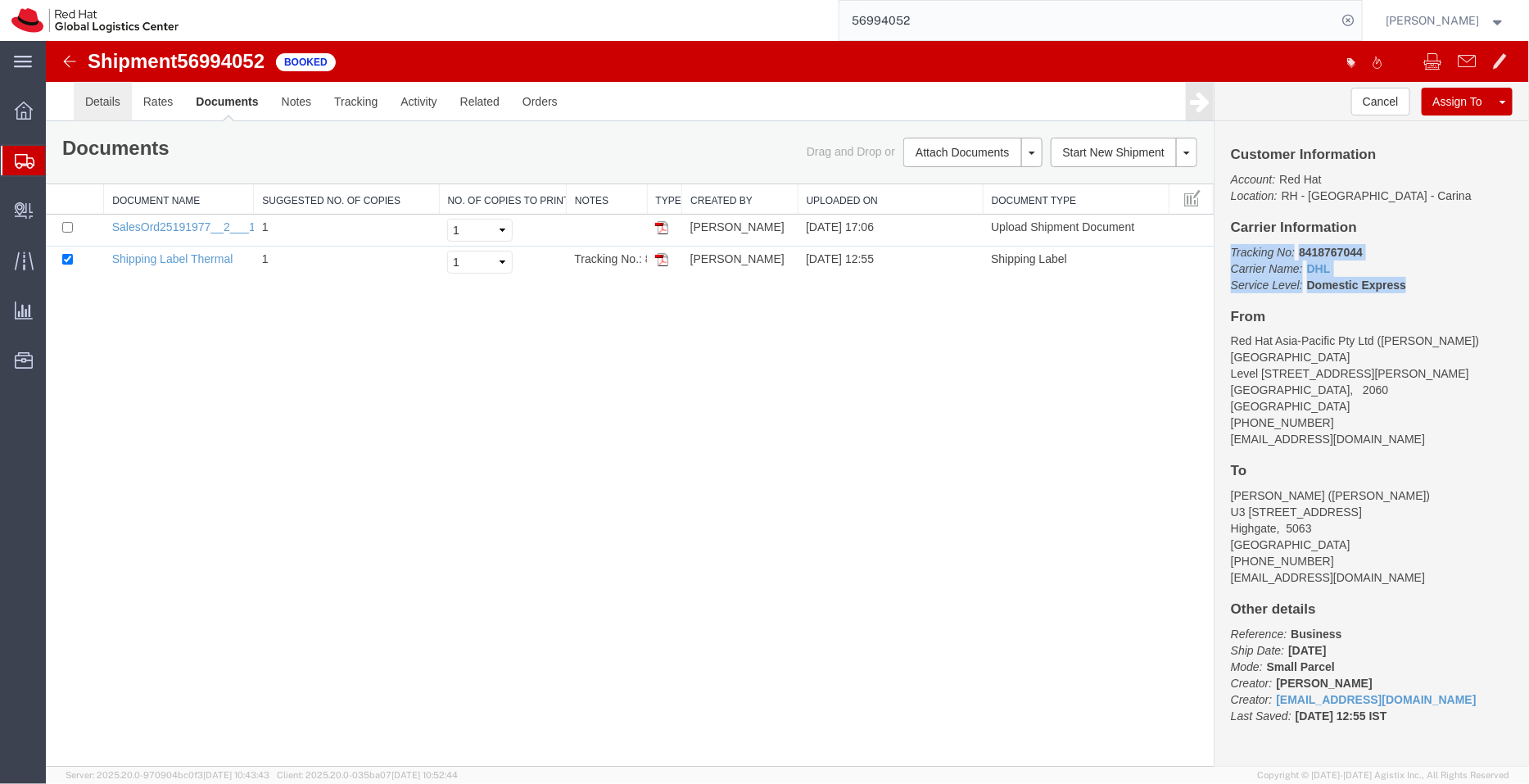
click at [104, 107] on link "Details" at bounding box center [101, 100] width 58 height 40
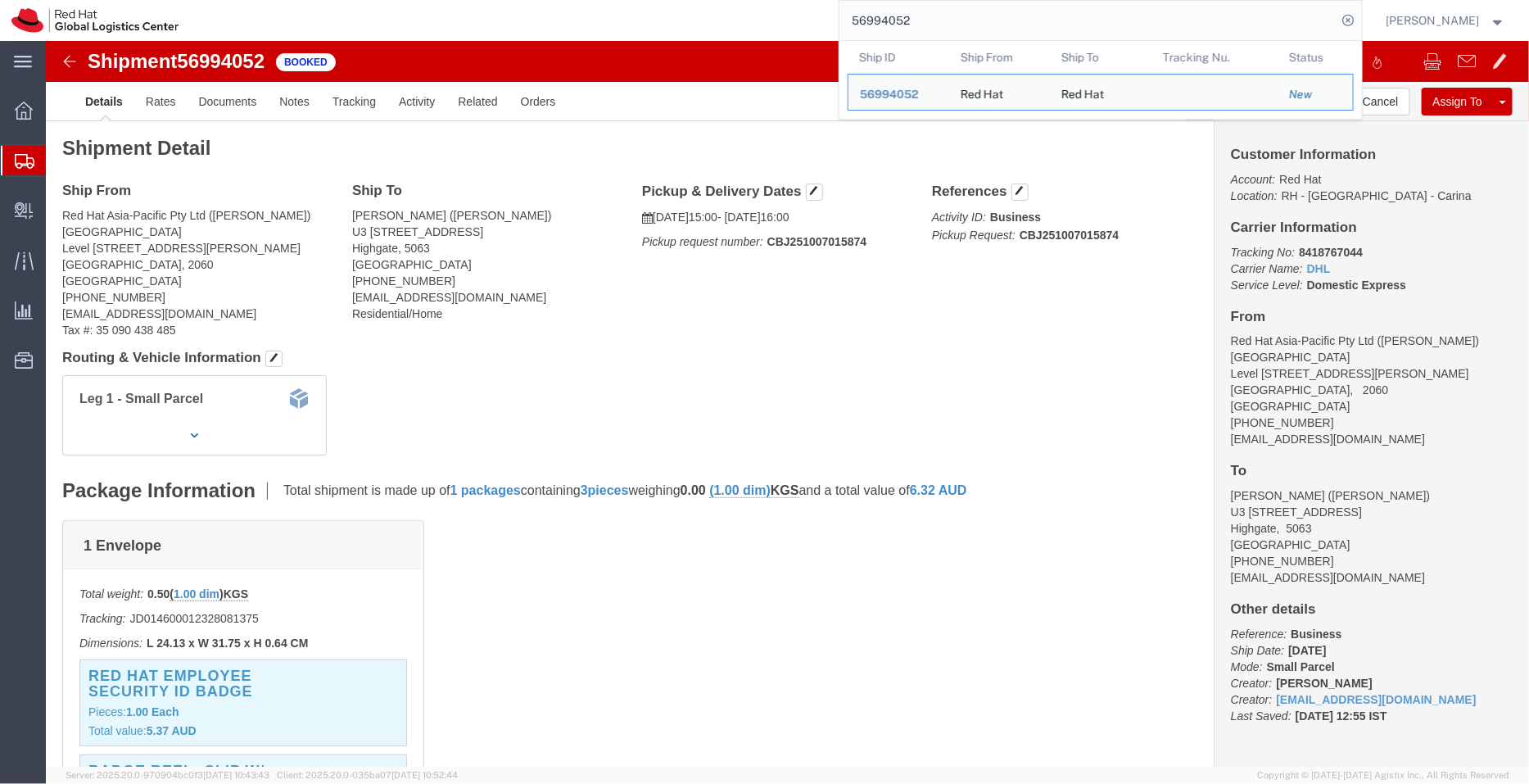
click at [919, 11] on input "56994052" at bounding box center [1089, 20] width 498 height 40
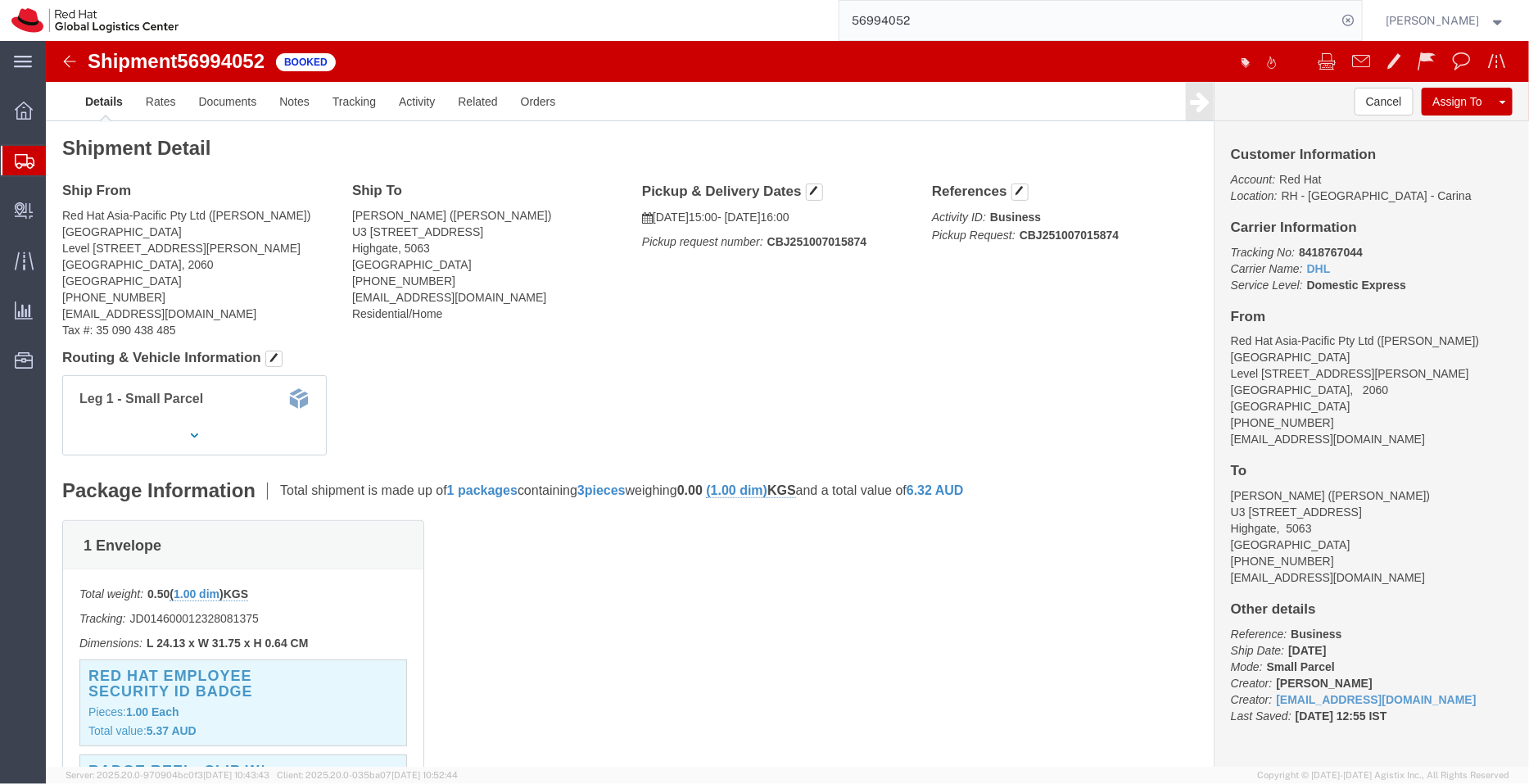
click at [0, 0] on span "Shipment Manager" at bounding box center [0, 0] width 0 height 0
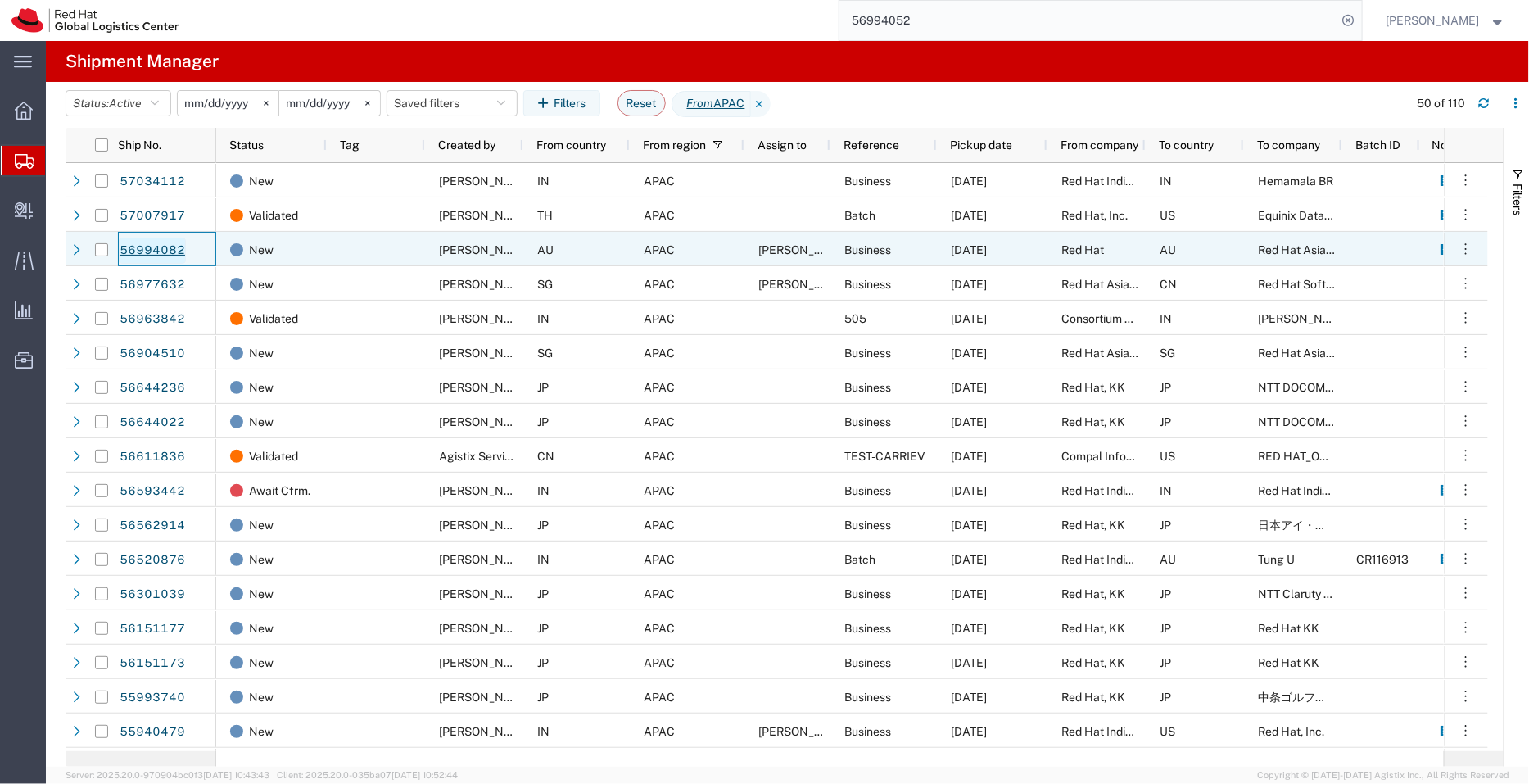
click at [131, 247] on link "56994082" at bounding box center [152, 250] width 67 height 27
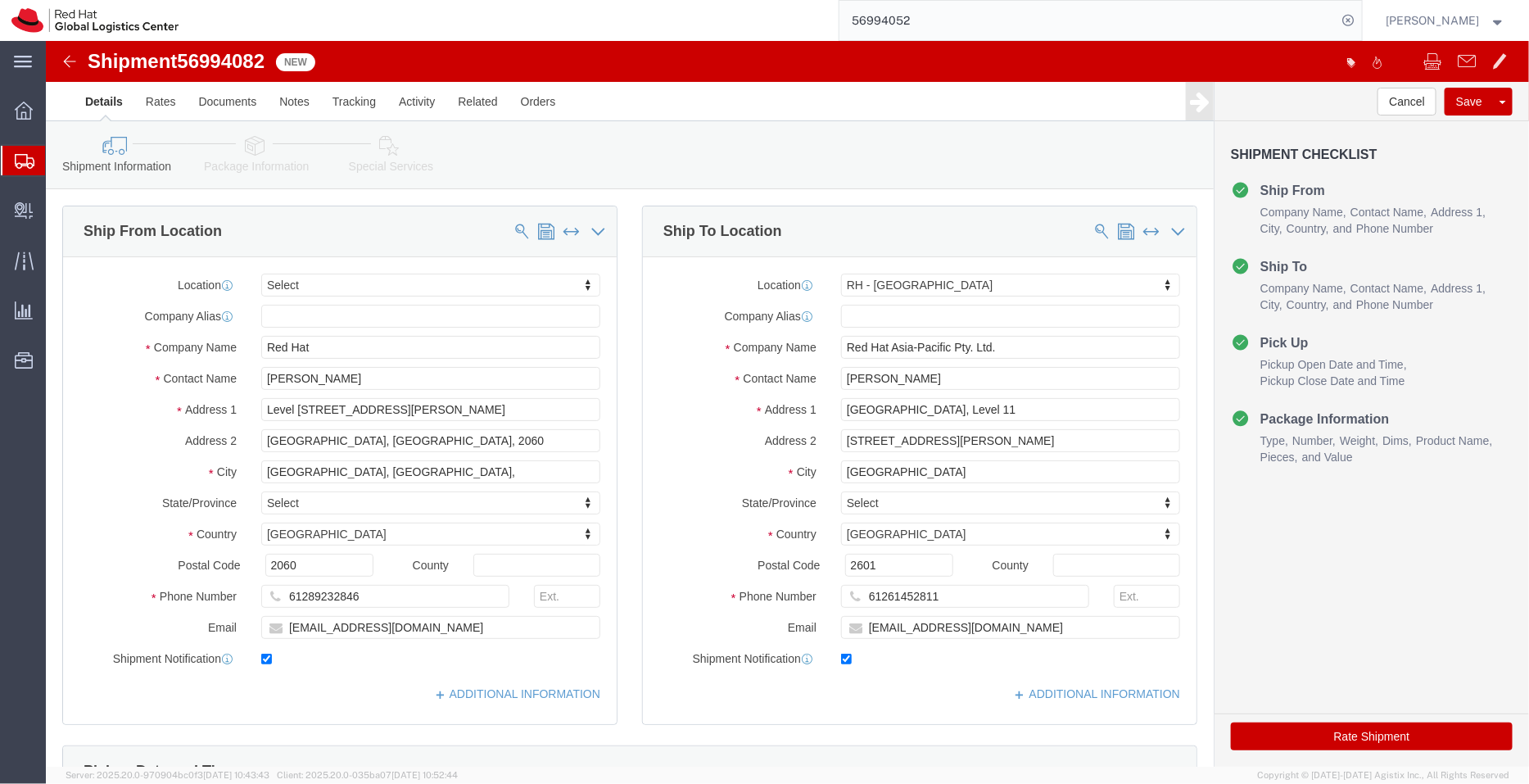
select select
select select "37938"
drag, startPoint x: 306, startPoint y: 337, endPoint x: 93, endPoint y: 340, distance: 213.0
click div "Contact Name [PERSON_NAME]"
click input "[GEOGRAPHIC_DATA]"
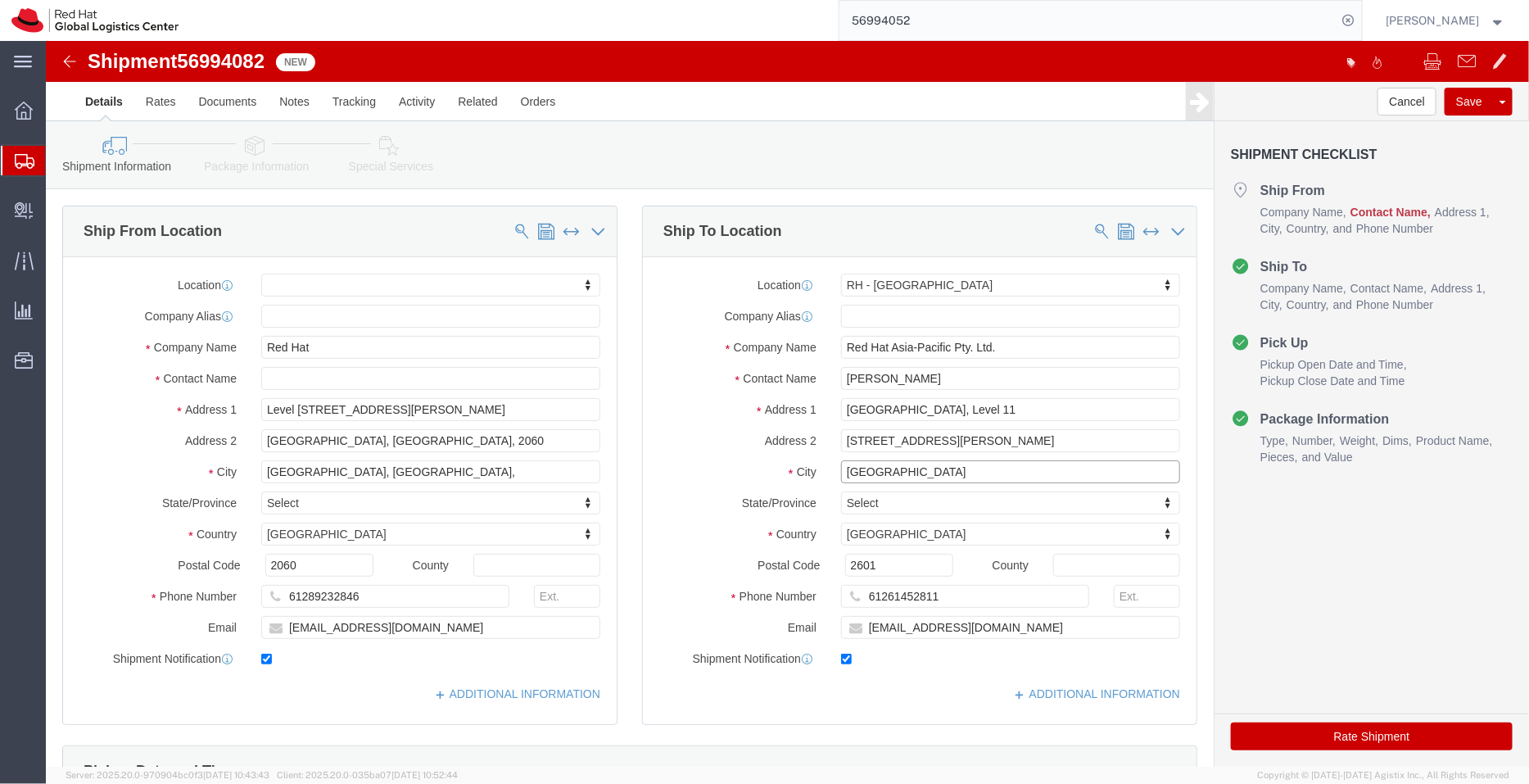
paste input "[PERSON_NAME]"
type input "CANBERRA [PERSON_NAME]"
select select
click div "Location My Profile Location [GEOGRAPHIC_DATA] - [GEOGRAPHIC_DATA] - [GEOGRAPHI…"
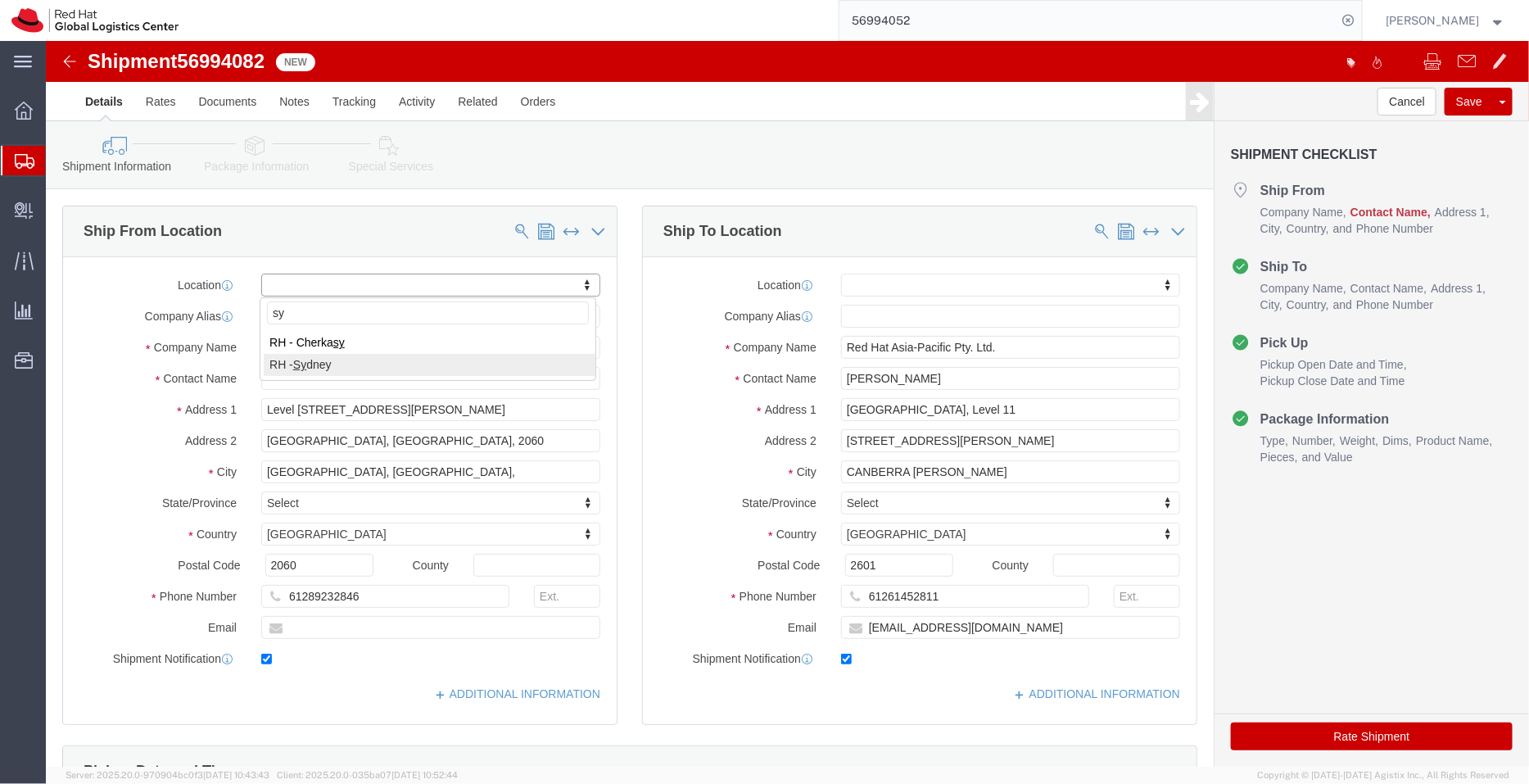
type input "sy"
select select "50511"
click input "text"
paste input "[EMAIL_ADDRESS][DOMAIN_NAME]"
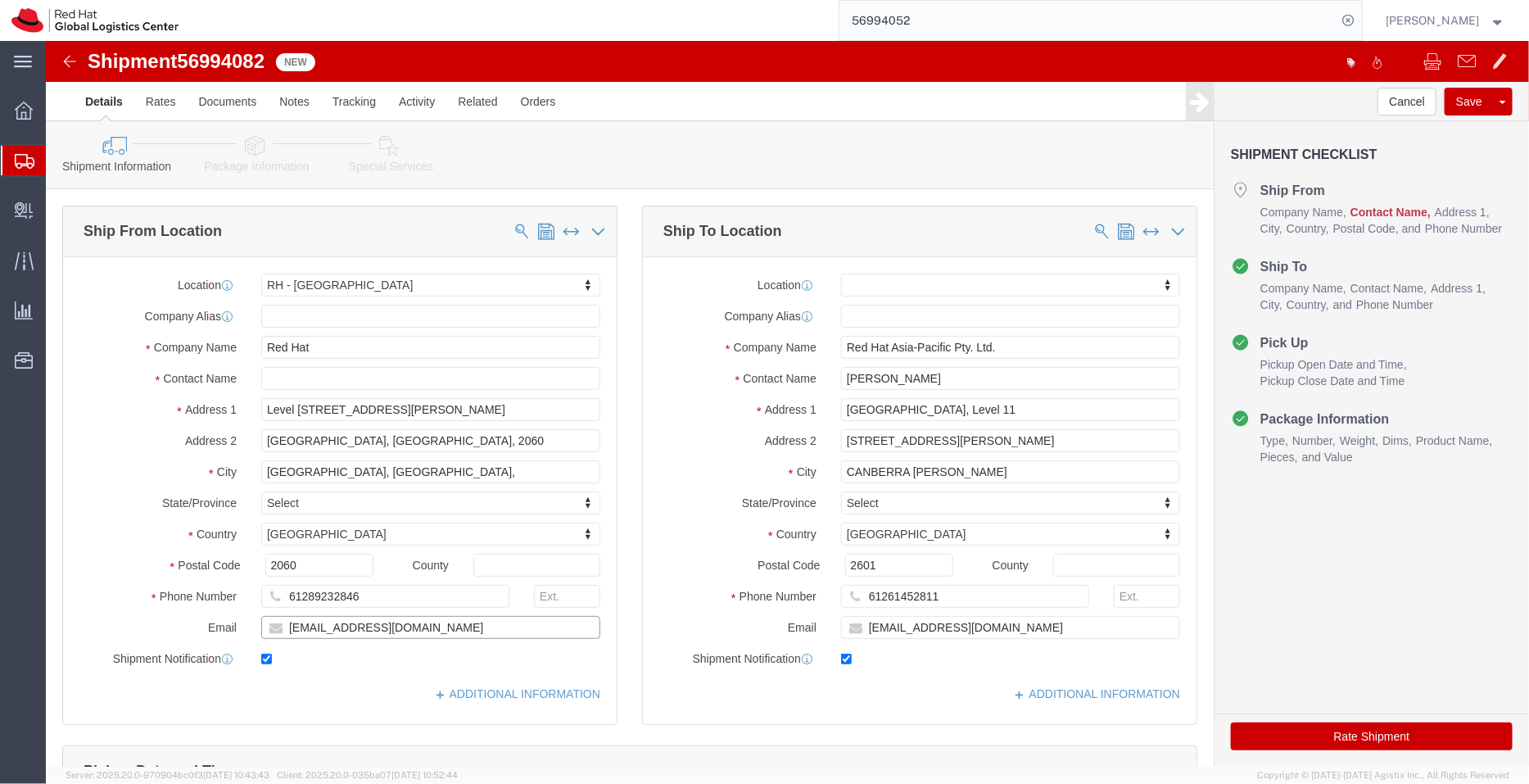
type input "[EMAIL_ADDRESS][DOMAIN_NAME]"
drag, startPoint x: 944, startPoint y: 426, endPoint x: 863, endPoint y: 430, distance: 81.1
click input "CANBERRA [PERSON_NAME]"
type input "[GEOGRAPHIC_DATA]"
click input "text"
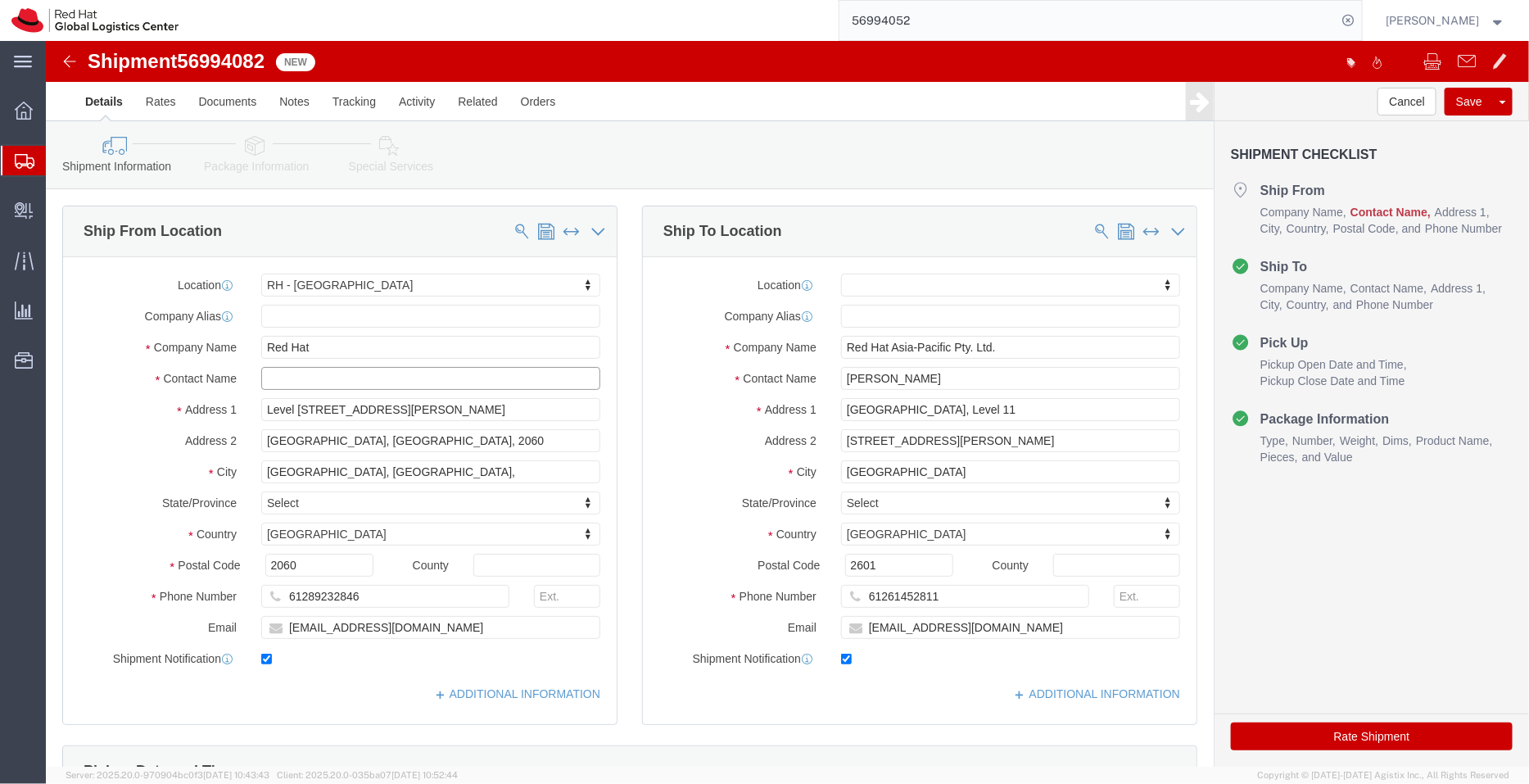
paste input "[PERSON_NAME]"
type input "[PERSON_NAME]"
click label "Address 2"
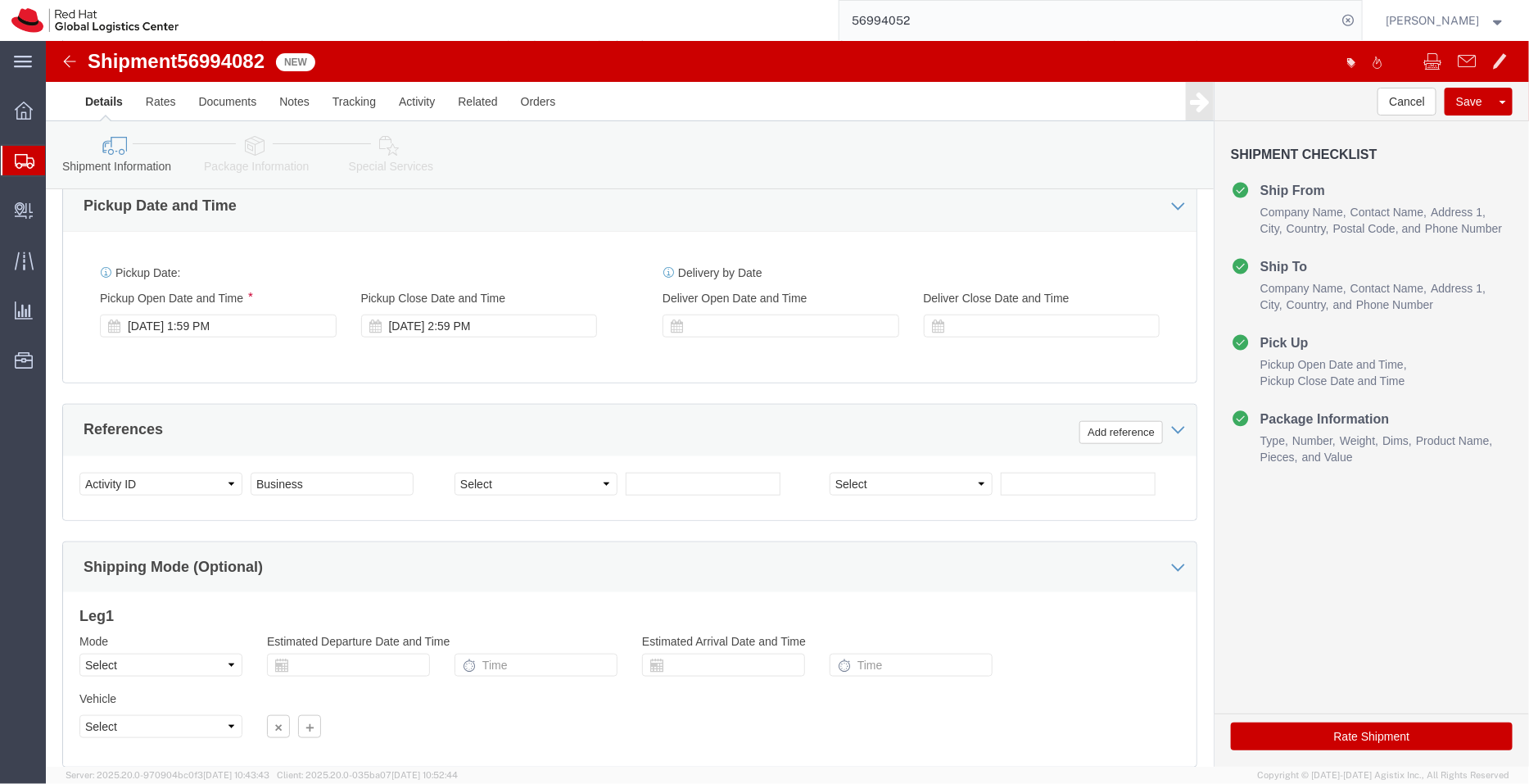
scroll to position [575, 0]
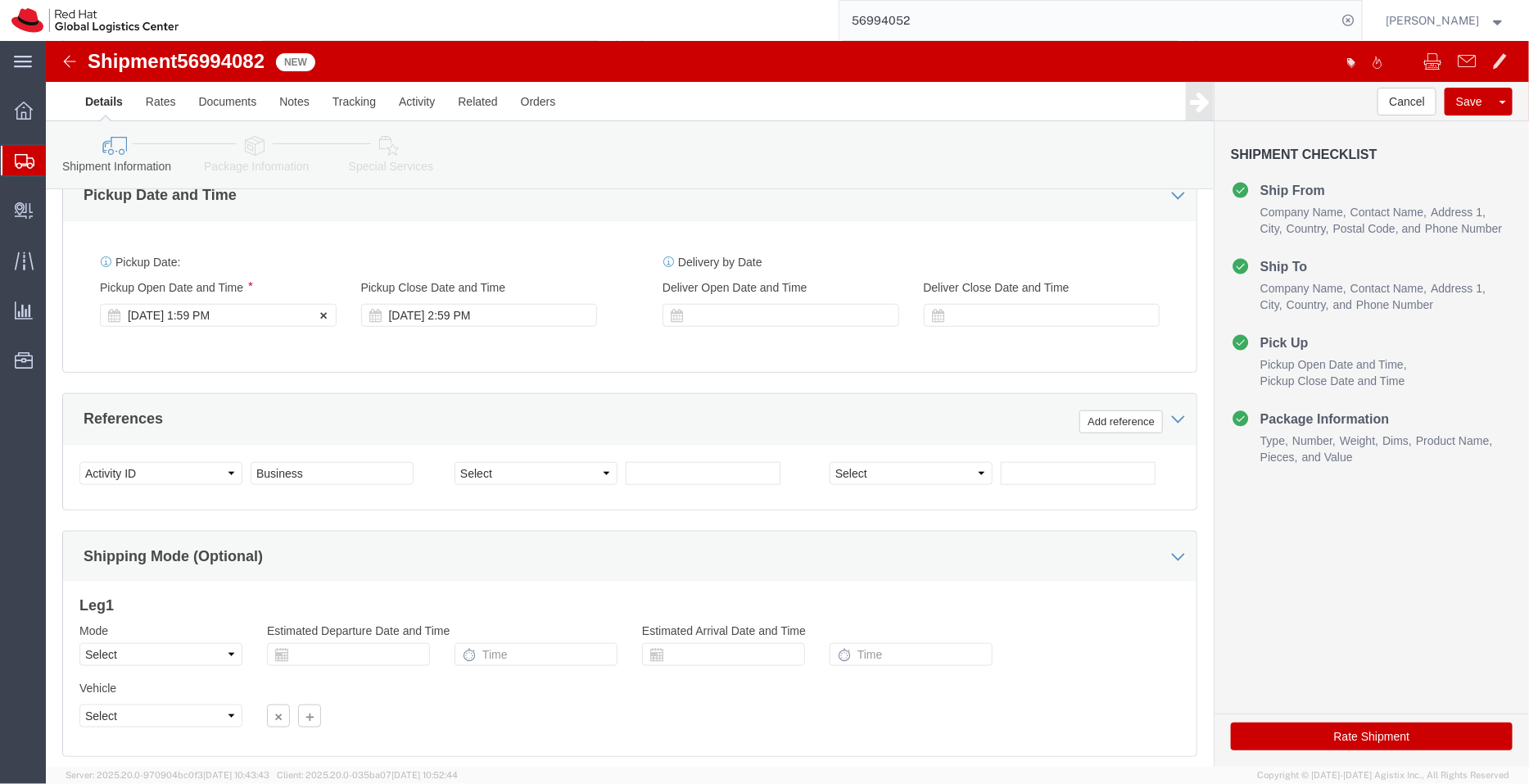
click div "[DATE] 1:59 PM"
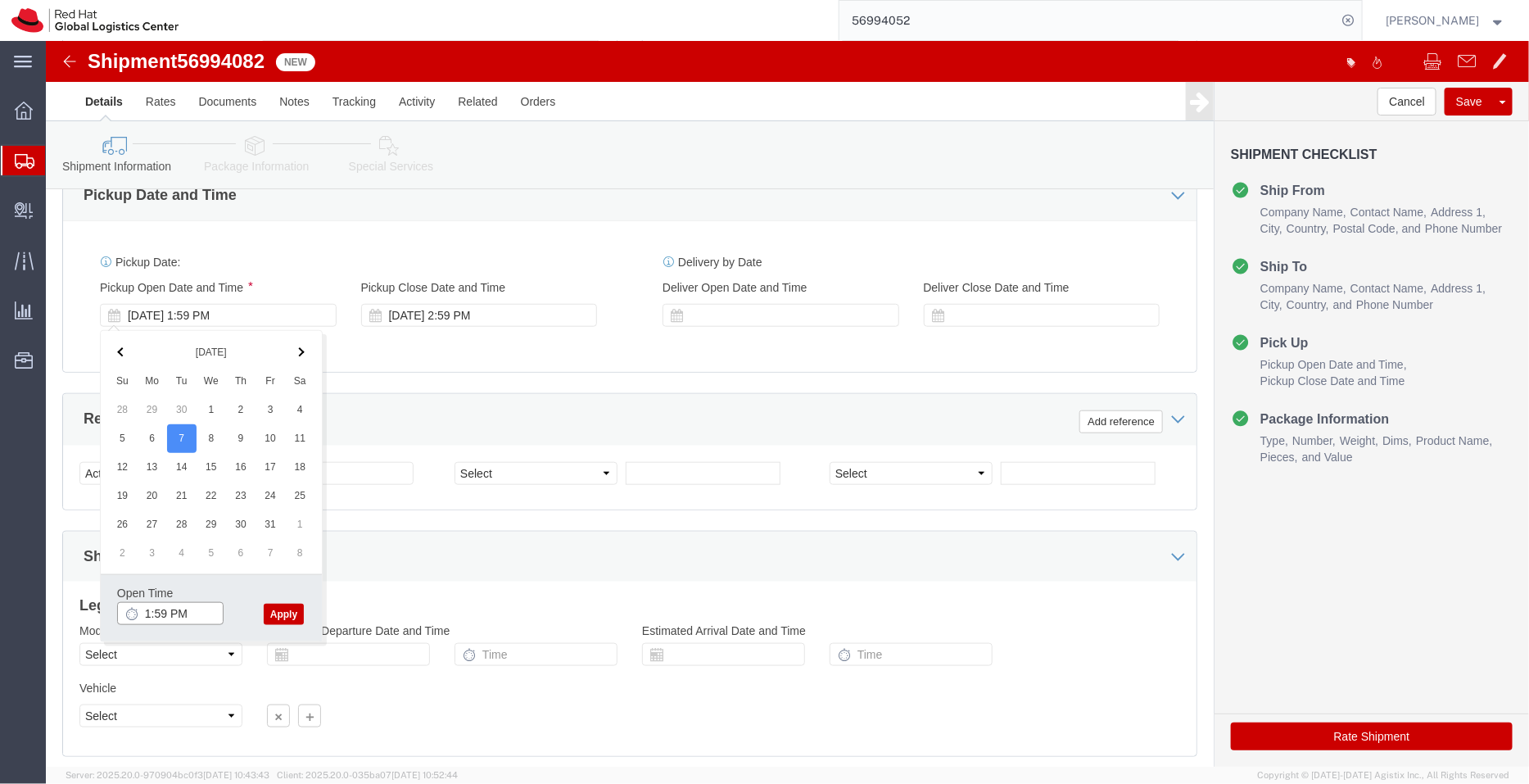
click input "1:59 PM"
type input "3:00 PM"
click button "Apply"
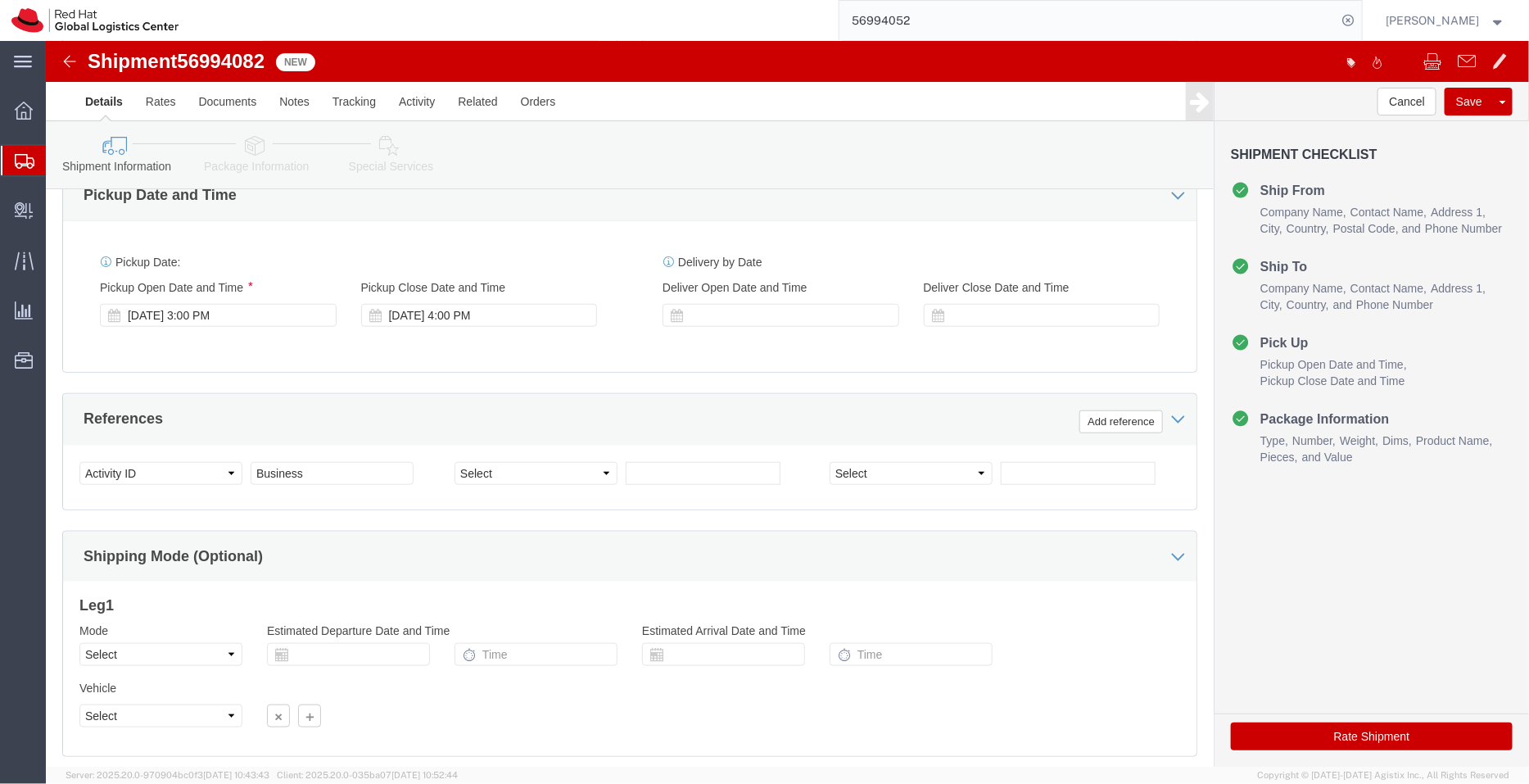
click link "Package Information"
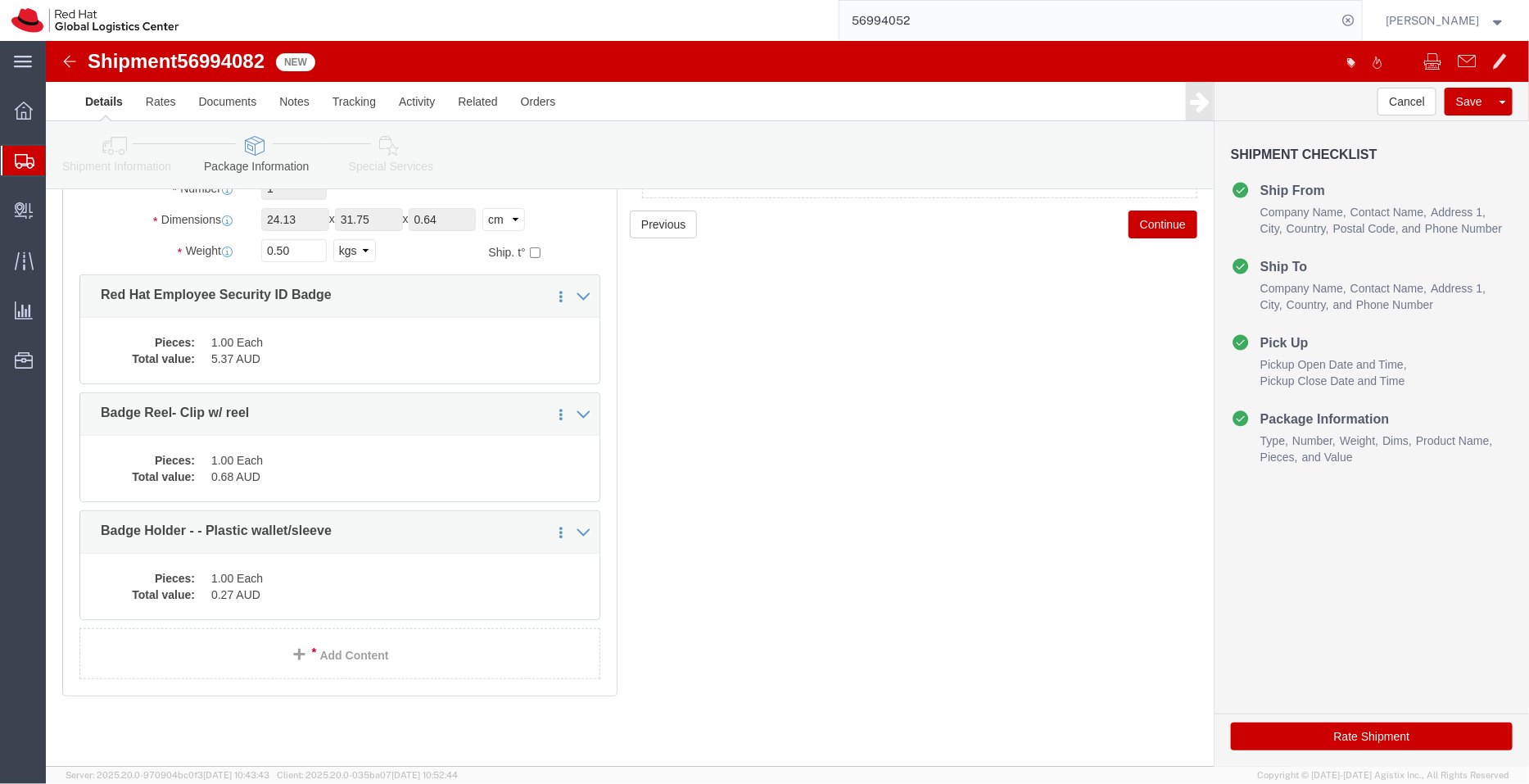
scroll to position [164, 0]
click icon
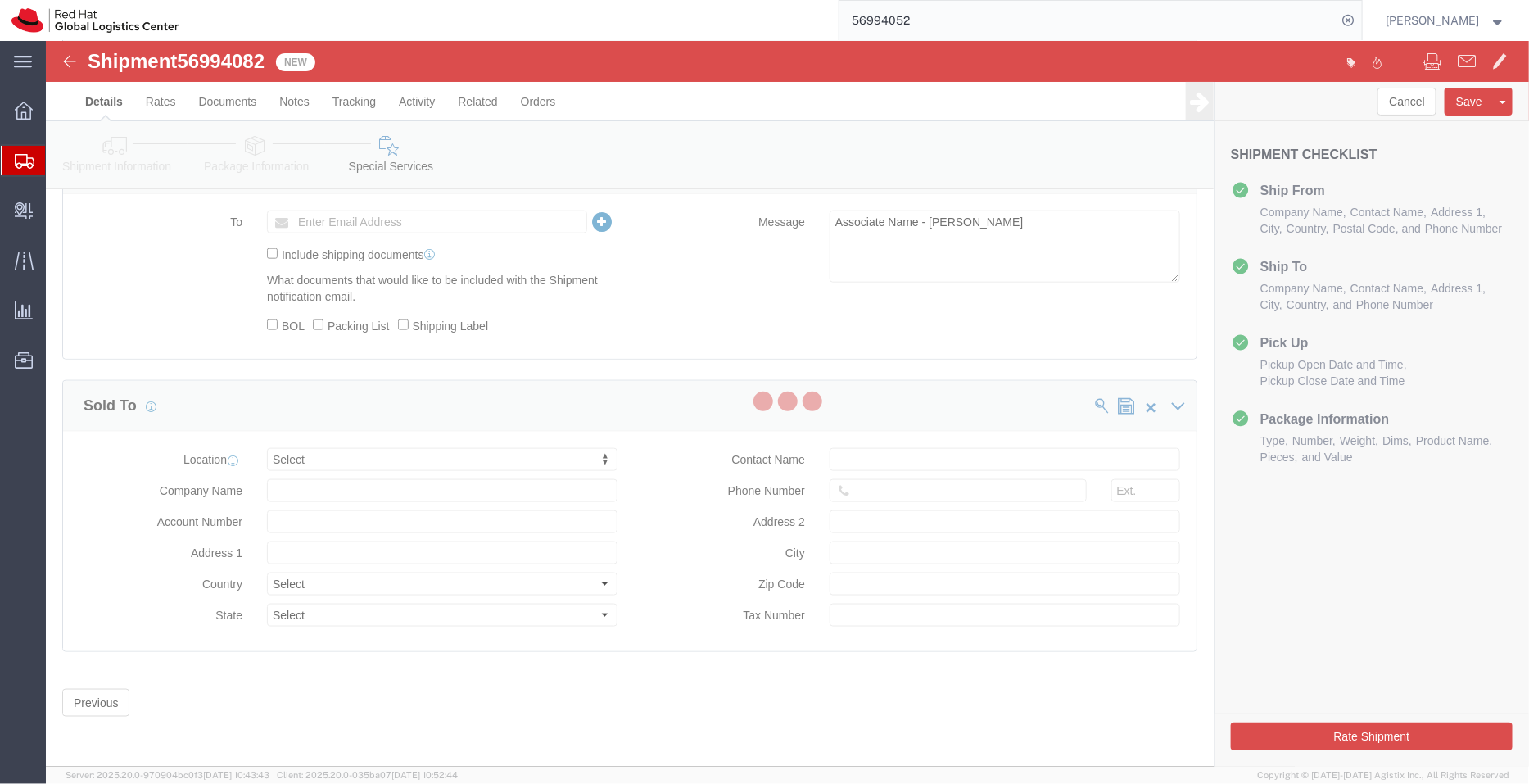
select select "COSTCENTER"
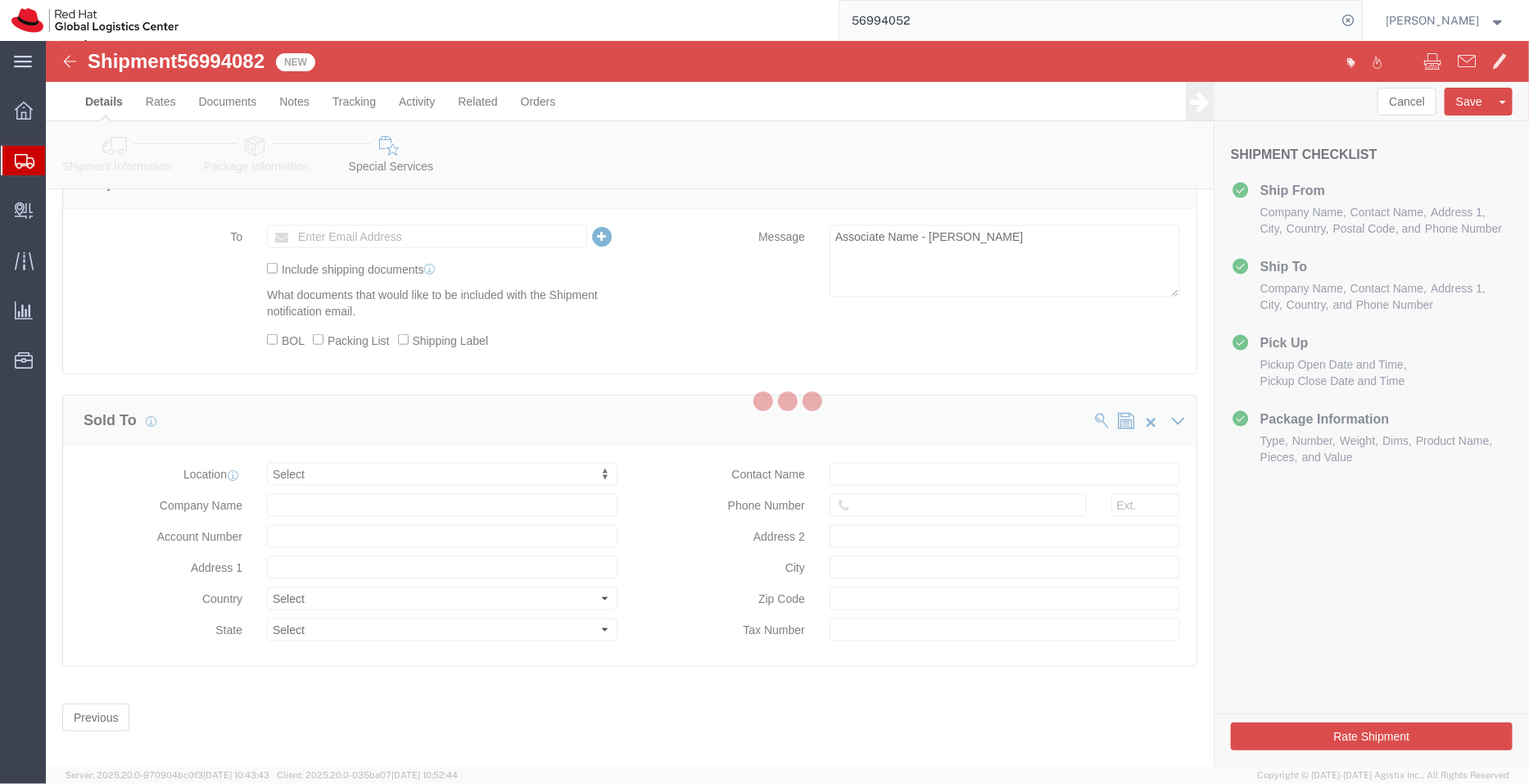
scroll to position [778, 0]
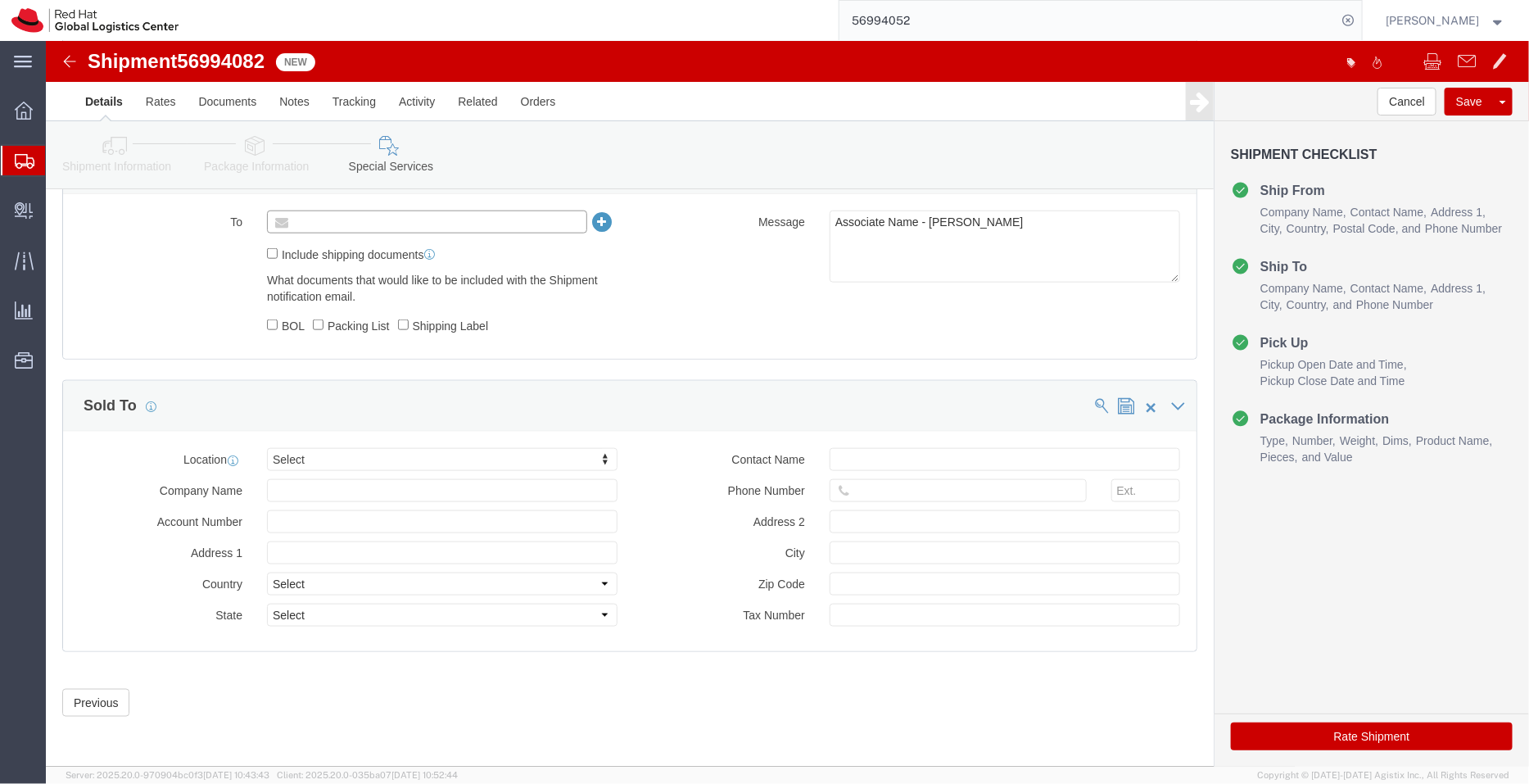
click input "text"
type input "[EMAIL_ADDRESS][DOMAIN_NAME]"
click textarea "Associate Name - [PERSON_NAME]"
type textarea "ID Badge and supplies for Associate Name - [PERSON_NAME]"
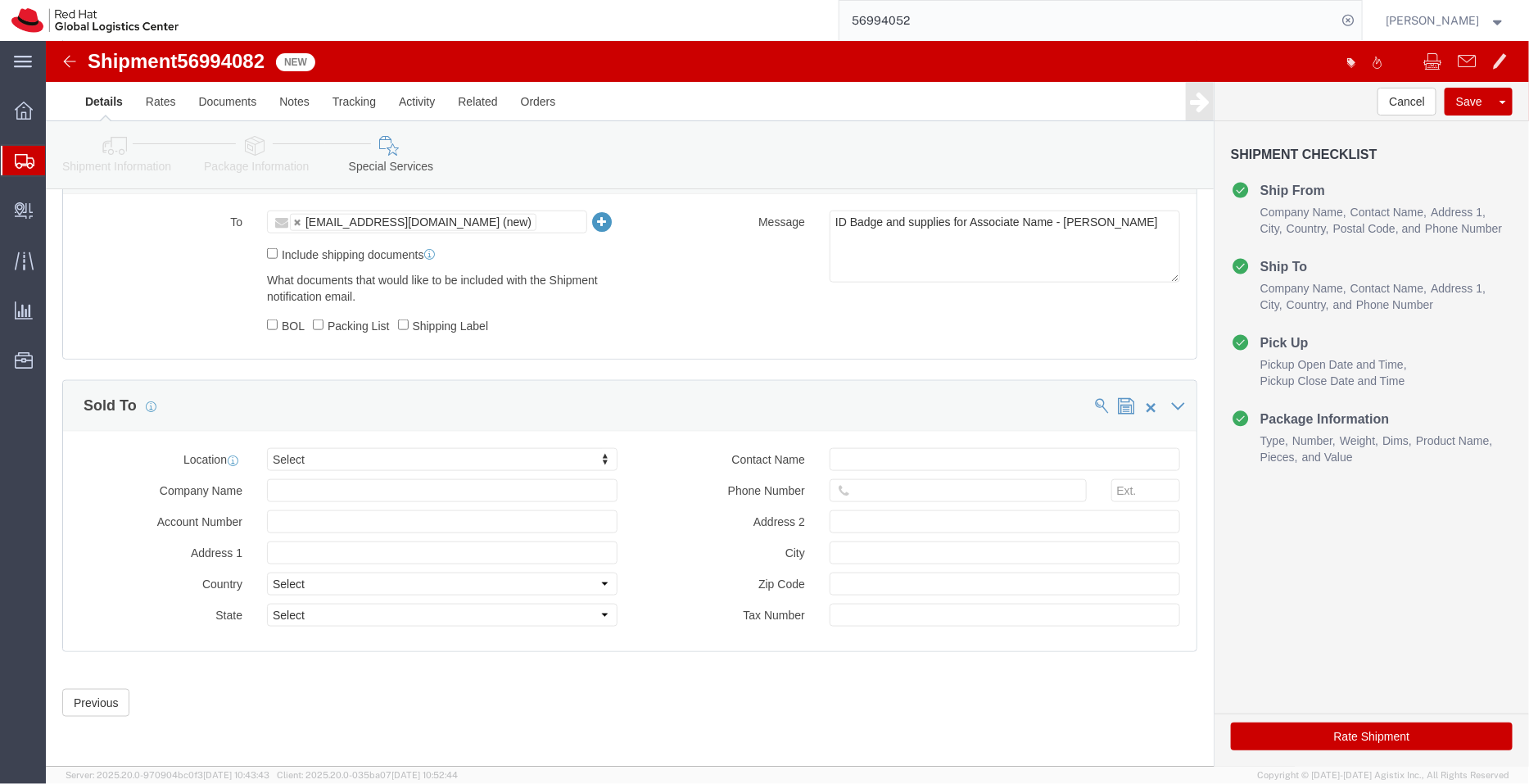
click button "Rate Shipment"
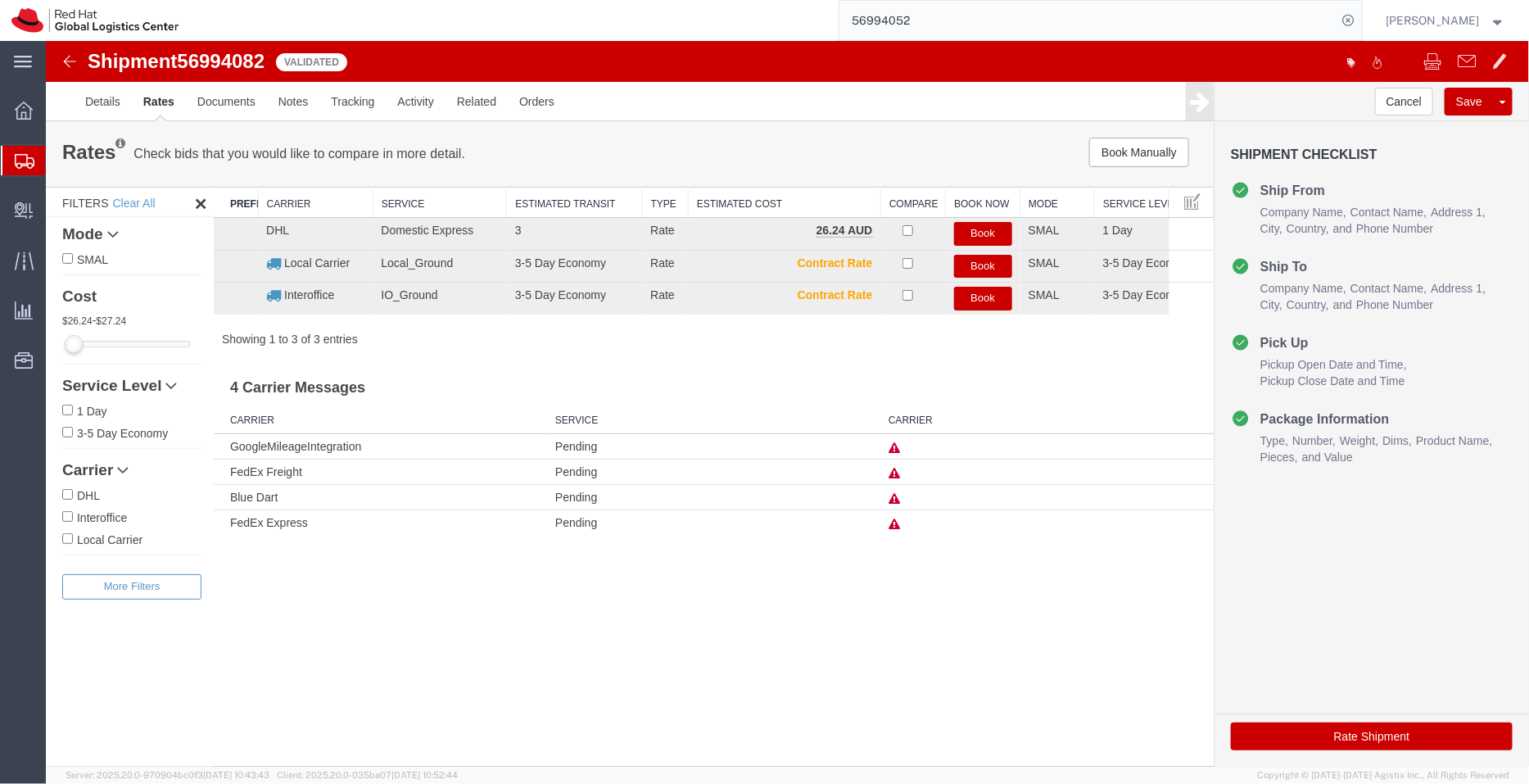
scroll to position [0, 0]
click at [979, 236] on button "Book" at bounding box center [982, 233] width 58 height 24
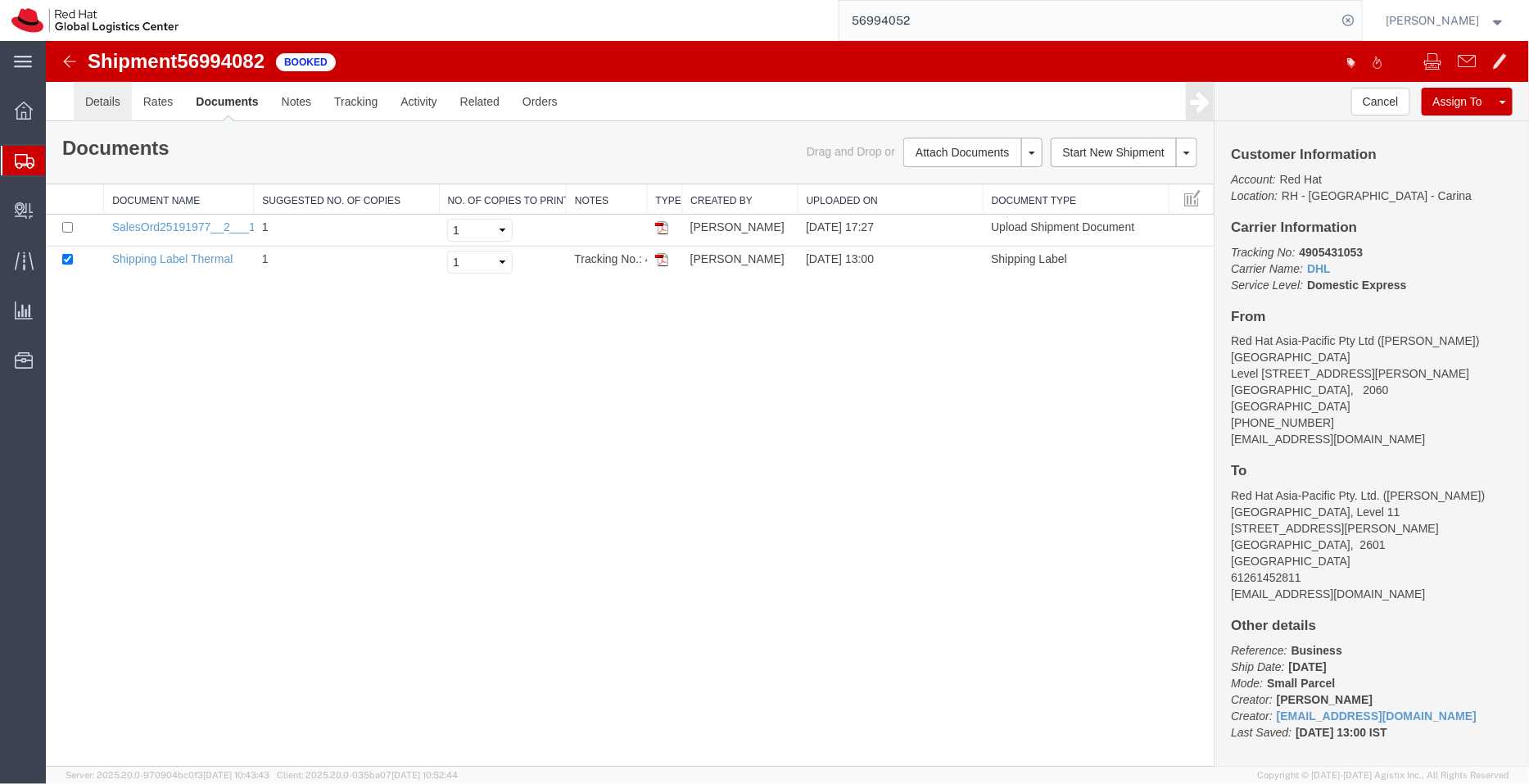
click at [94, 102] on link "Details" at bounding box center [101, 100] width 58 height 40
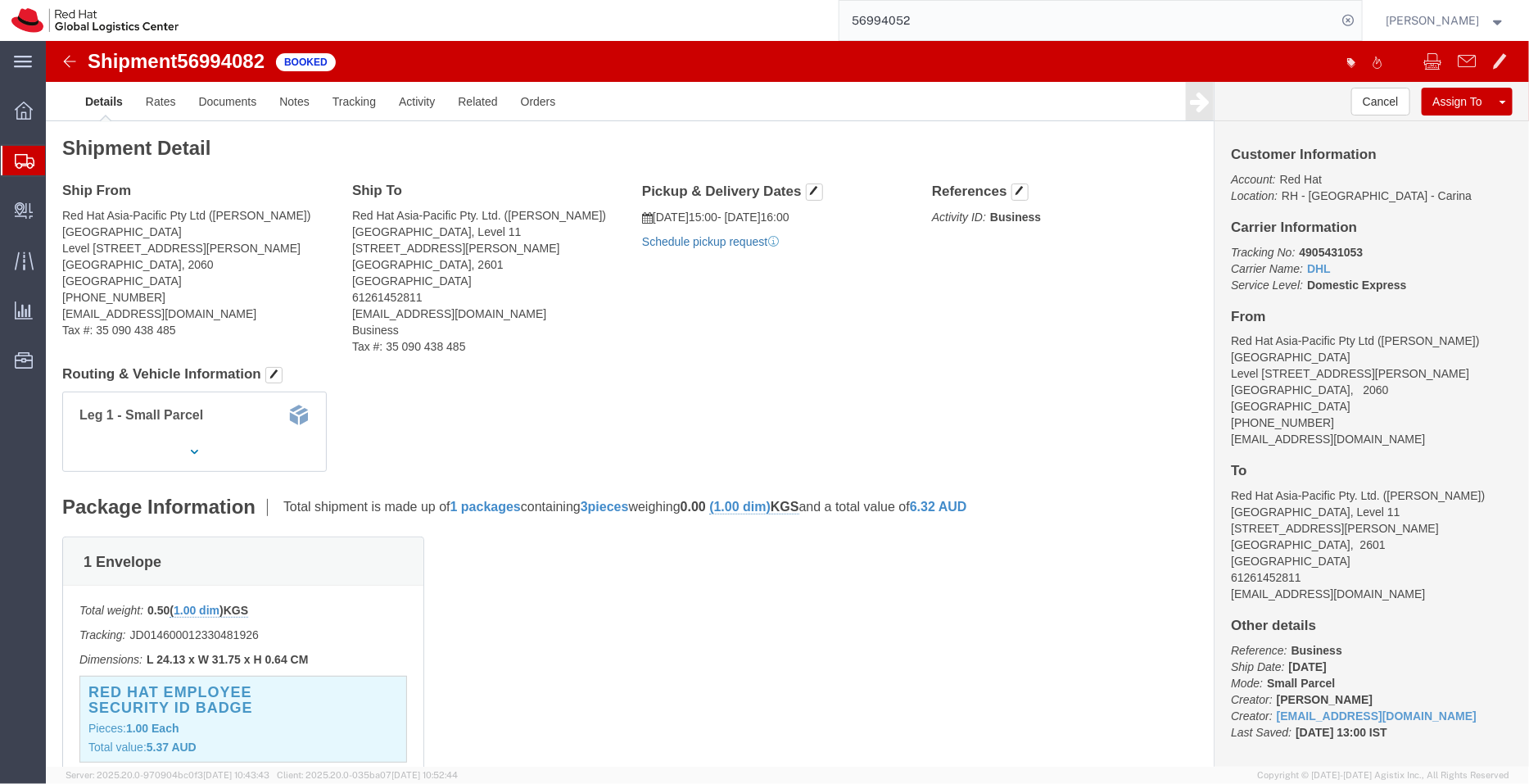
click link "Schedule pickup request"
drag, startPoint x: 827, startPoint y: 199, endPoint x: 599, endPoint y: 168, distance: 230.1
click div "Pickup & Delivery Dates [DATE] 15:00 - [DATE] 16:00 Pickup request number : CBJ…"
copy div "[DATE] 15:00 - [DATE] 16:00 Pickup request number : CBJ251007015409"
click link "Documents"
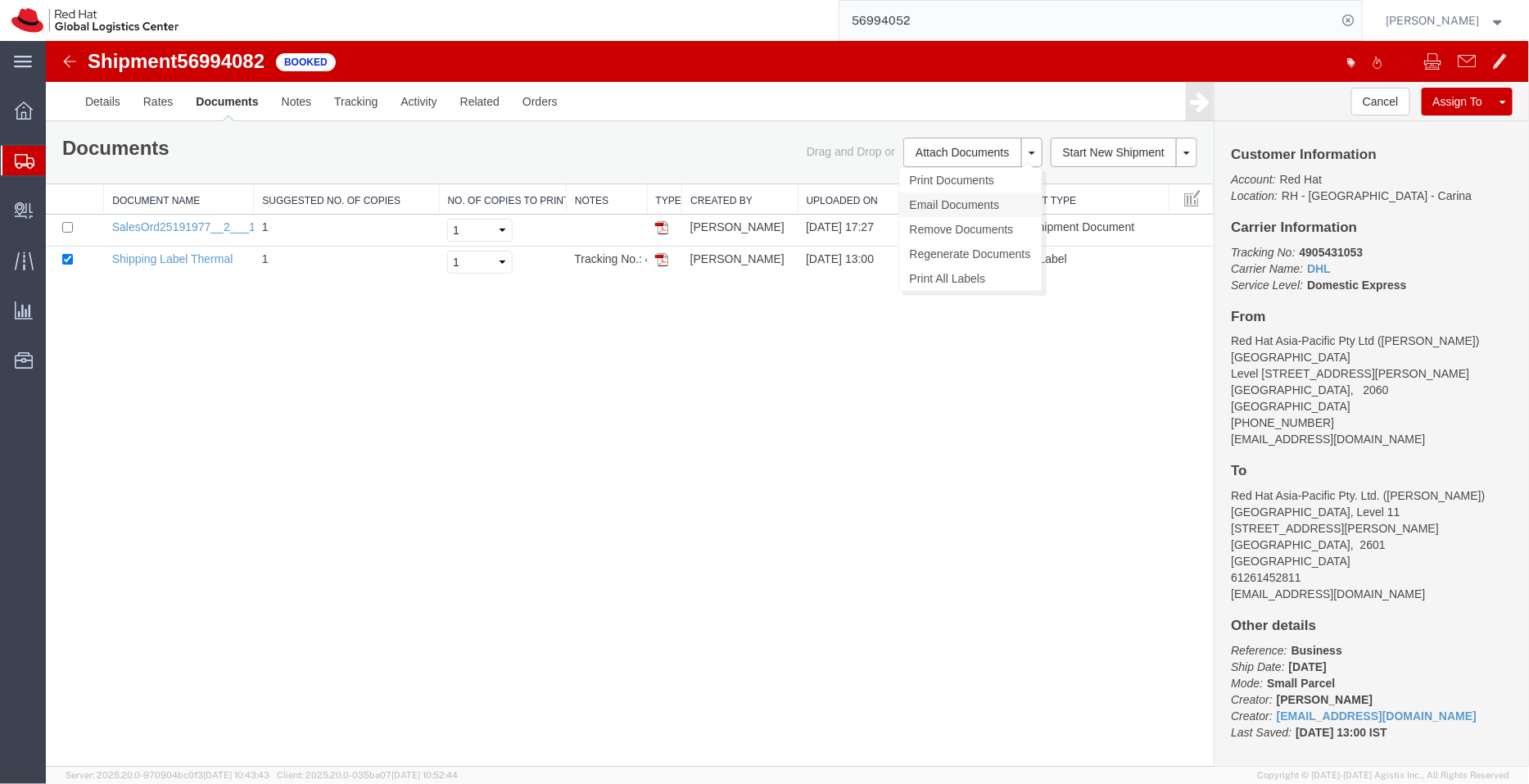
click at [941, 206] on link "Email Documents" at bounding box center [969, 203] width 143 height 25
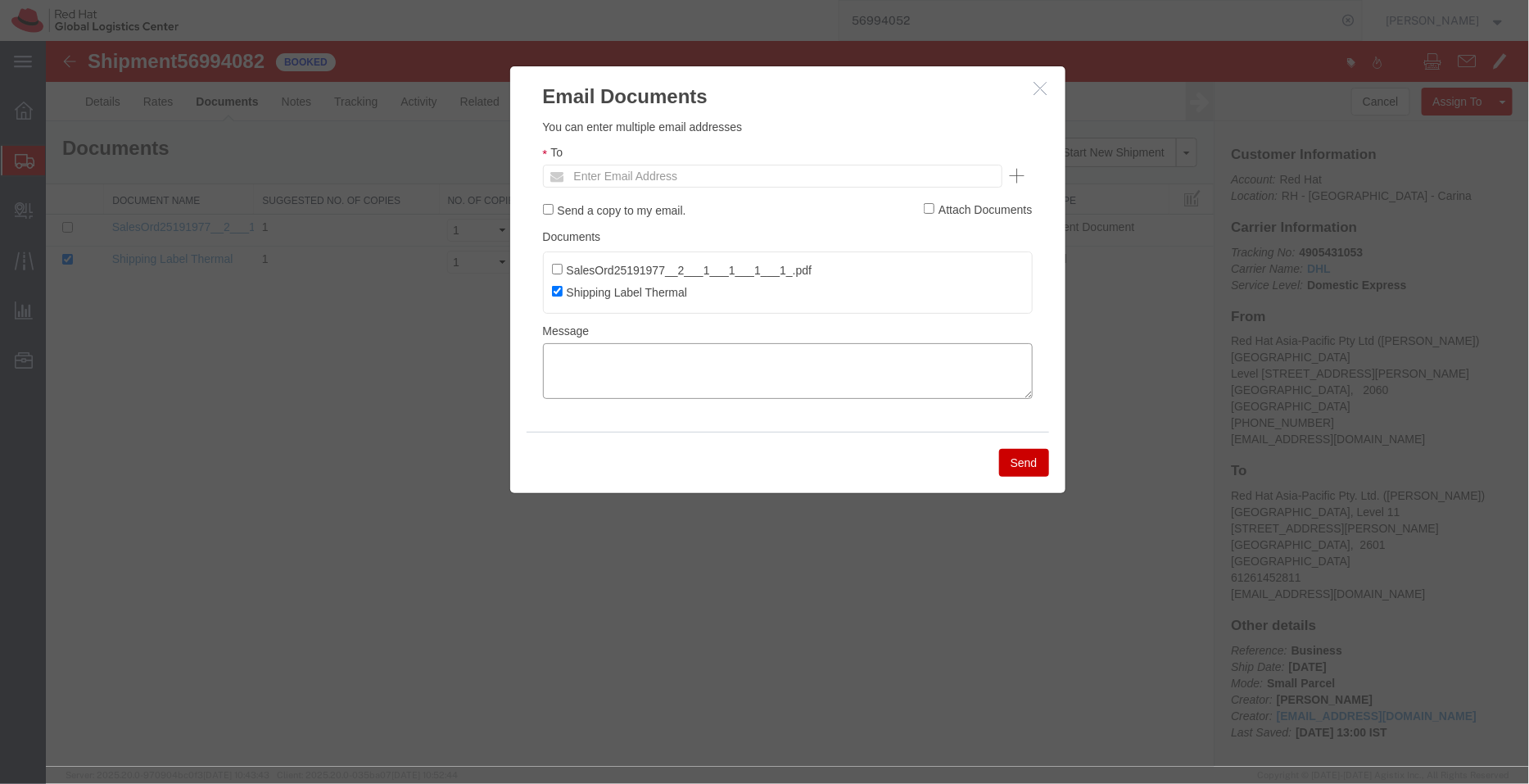
click at [699, 381] on textarea at bounding box center [787, 369] width 490 height 56
paste textarea "[DATE] 15:00 - [DATE] 16:00 Pickup request number: CBJ251007015409"
click at [546, 379] on textarea "[DATE] 15:00 - [DATE] 16:00 Pickup request number: CBJ251007015409" at bounding box center [787, 369] width 490 height 56
click at [552, 352] on textarea "[DATE] 15:00 - [DATE] 16:00 DHL Pickup request number: CBJ251007015409" at bounding box center [787, 369] width 490 height 56
type textarea "Pickup date/time -10/07/2025 15:00 [DATE] 16:00 DHL Pickup request number: CBJ2…"
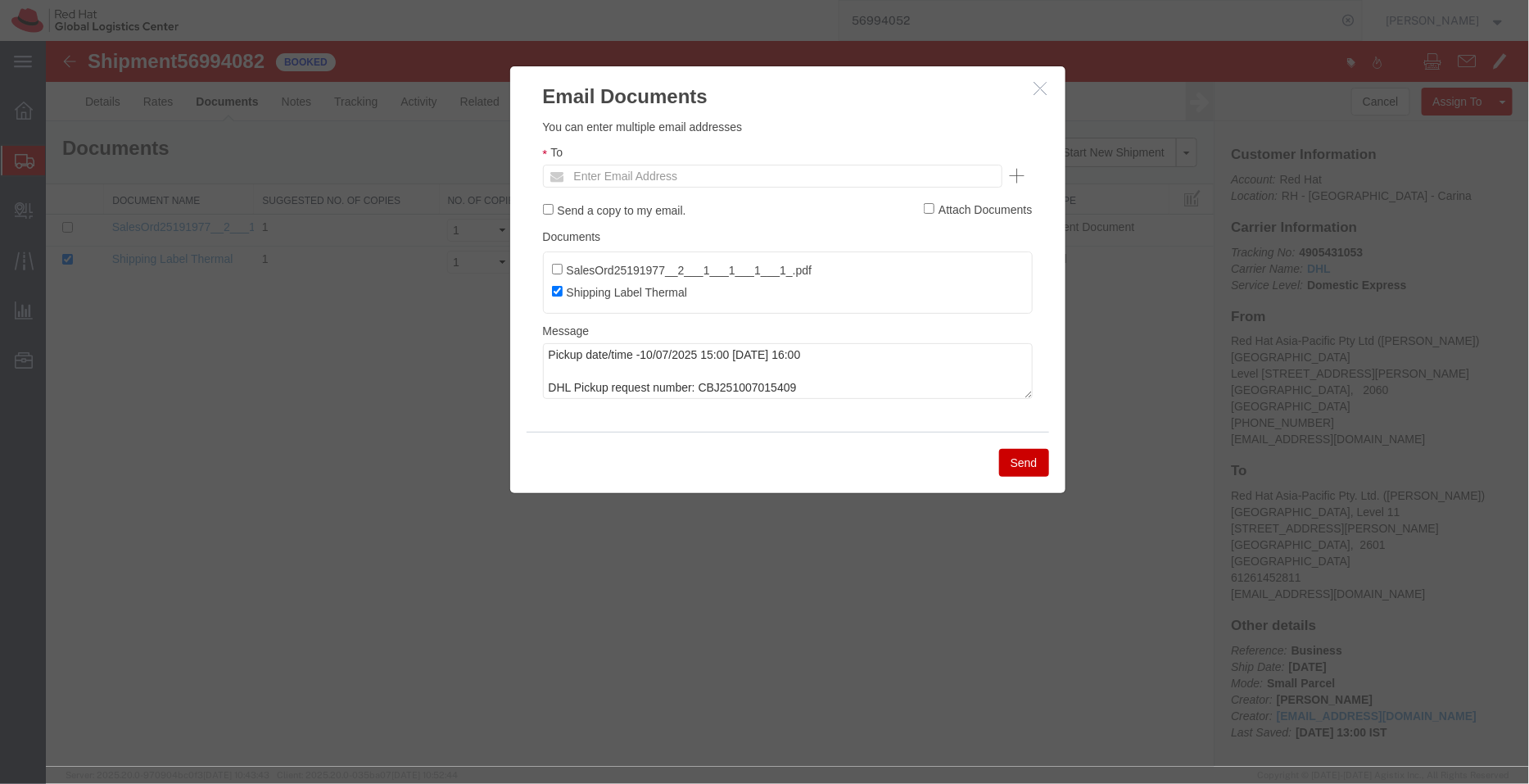
click at [613, 185] on ul "Enter Email Address" at bounding box center [772, 175] width 460 height 23
type input "aarthur"
click at [1023, 455] on button "Send" at bounding box center [1023, 461] width 50 height 28
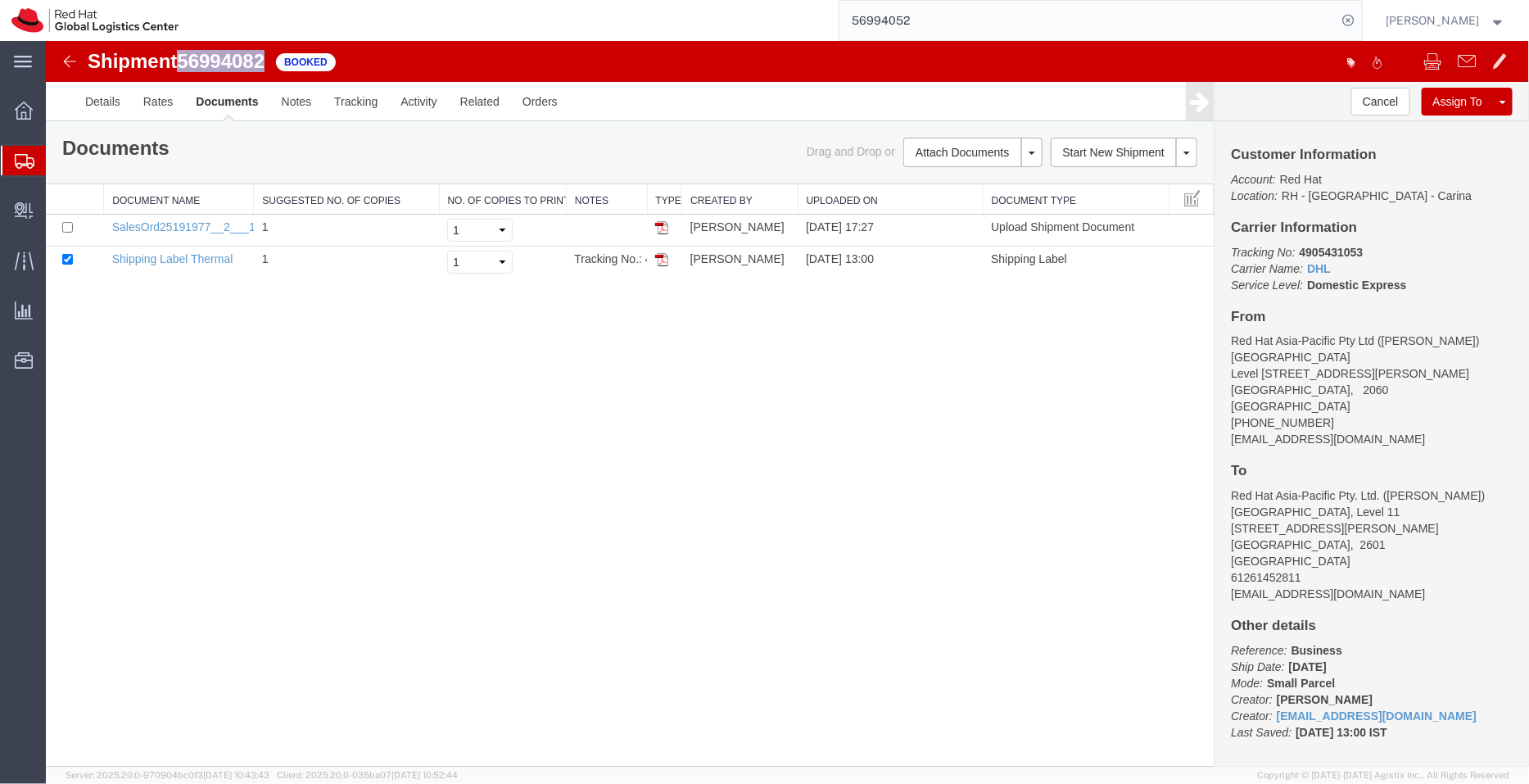
drag, startPoint x: 268, startPoint y: 66, endPoint x: 184, endPoint y: 54, distance: 84.9
click at [184, 54] on span "56994082" at bounding box center [220, 60] width 87 height 22
copy span "56994082"
drag, startPoint x: 1408, startPoint y: 285, endPoint x: 1232, endPoint y: 255, distance: 178.5
click at [1232, 255] on p "Tracking No: 4905431053 Carrier Name: DHL DHL Service Level: Domestic Express" at bounding box center [1371, 267] width 281 height 49
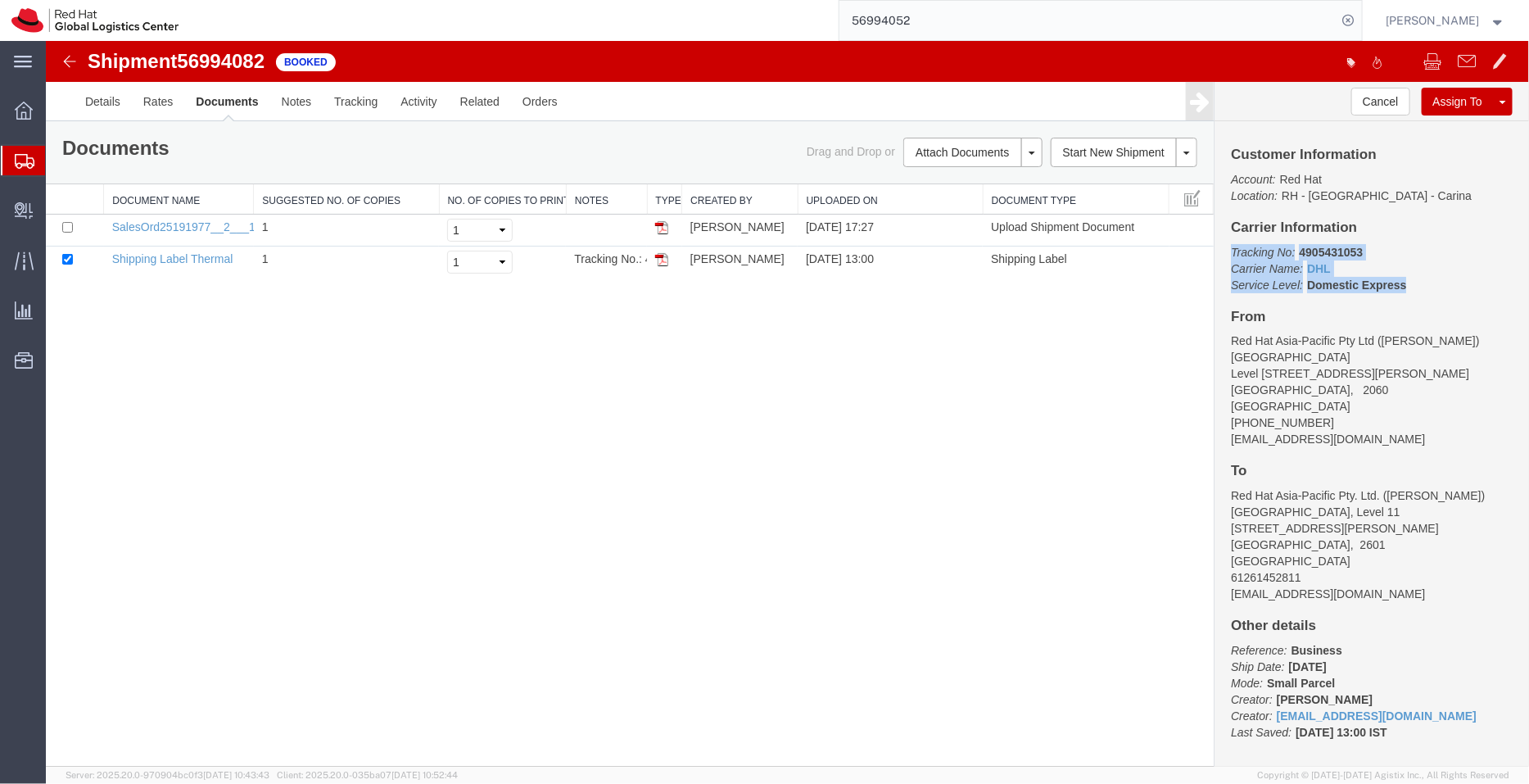
copy p "Tracking No: 4905431053 Carrier Name: DHL DHL Service Level: Domestic Express"
click at [109, 107] on link "Details" at bounding box center [101, 100] width 58 height 40
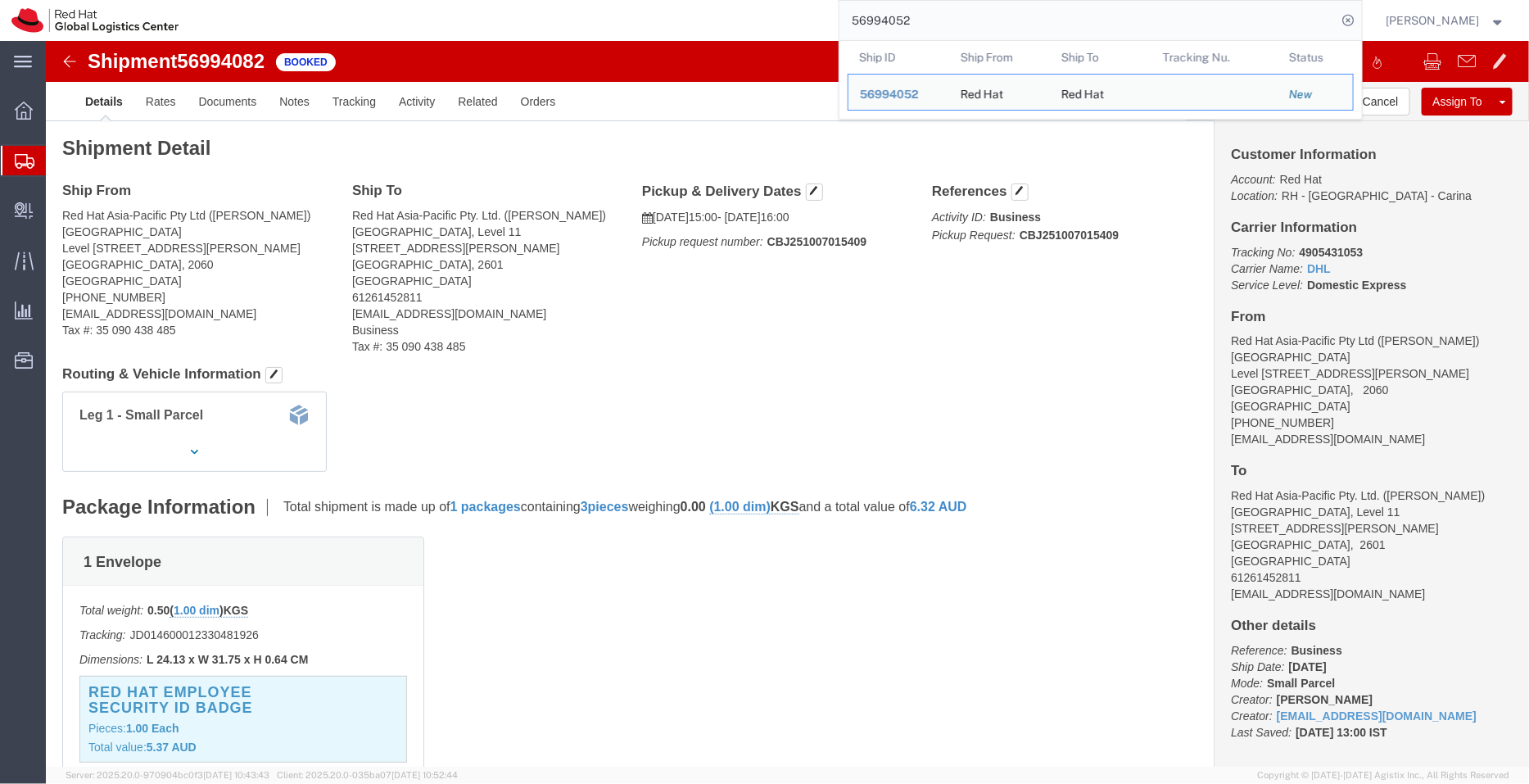
drag, startPoint x: 941, startPoint y: 18, endPoint x: 733, endPoint y: -38, distance: 215.4
click at [733, 0] on html "main_menu Created with Sketch. Collapse Menu Overview Shipments Shipment Manage…" at bounding box center [764, 392] width 1529 height 784
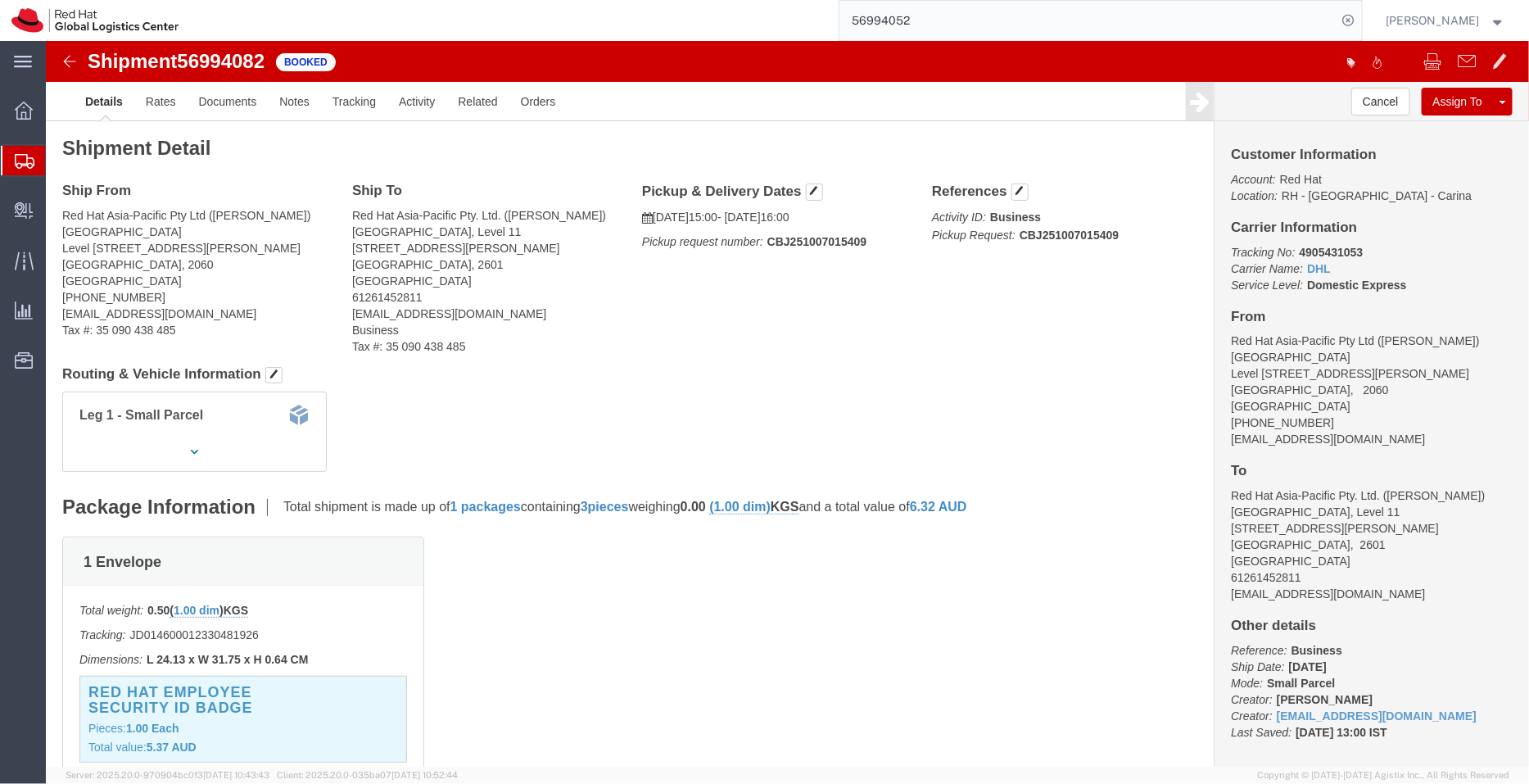
paste input "7704067243"
type input "7704067243"
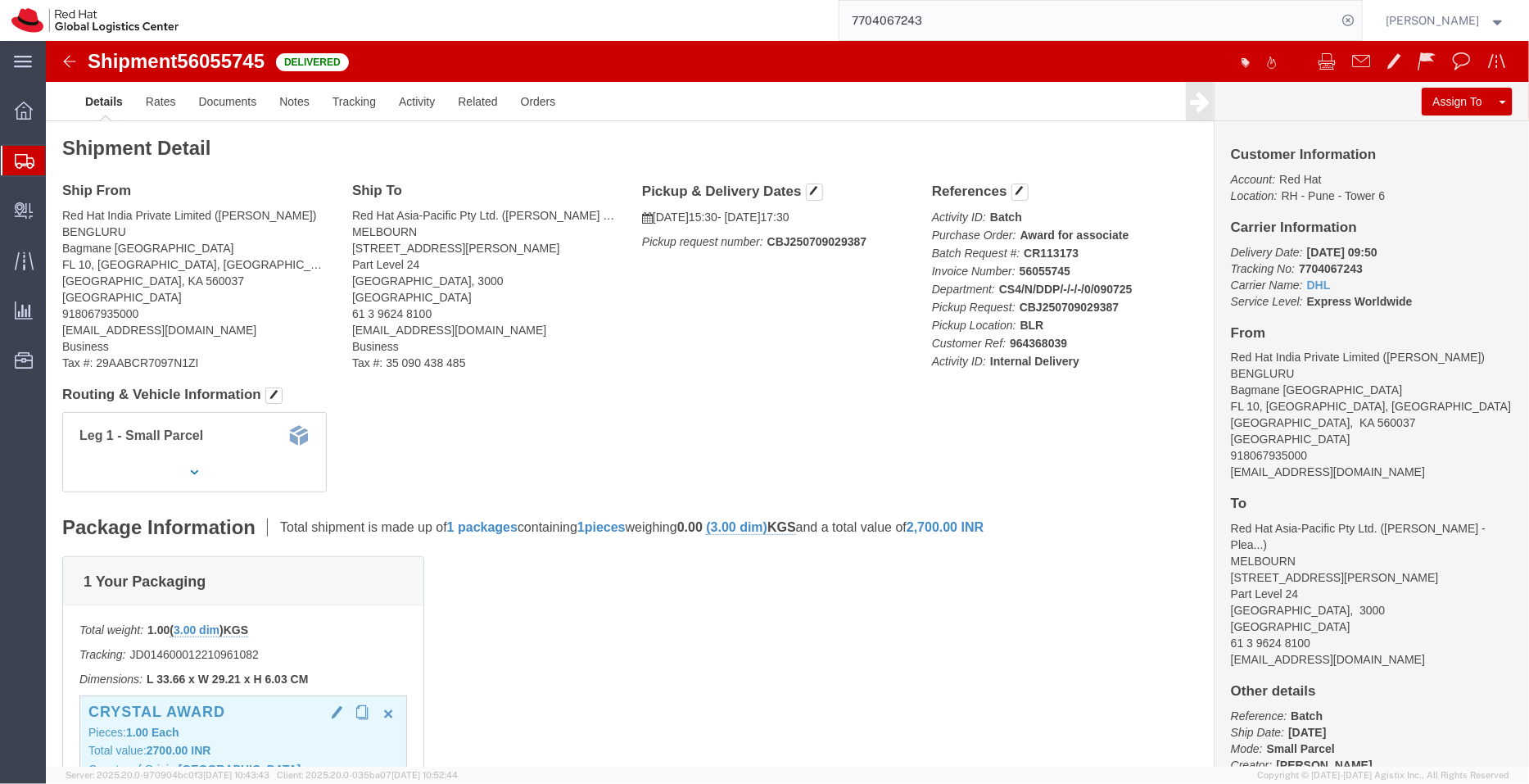
click div "Crystal award Pieces: 1.00 Each Total value: 2700.00 INR Country of Origin: [GE…"
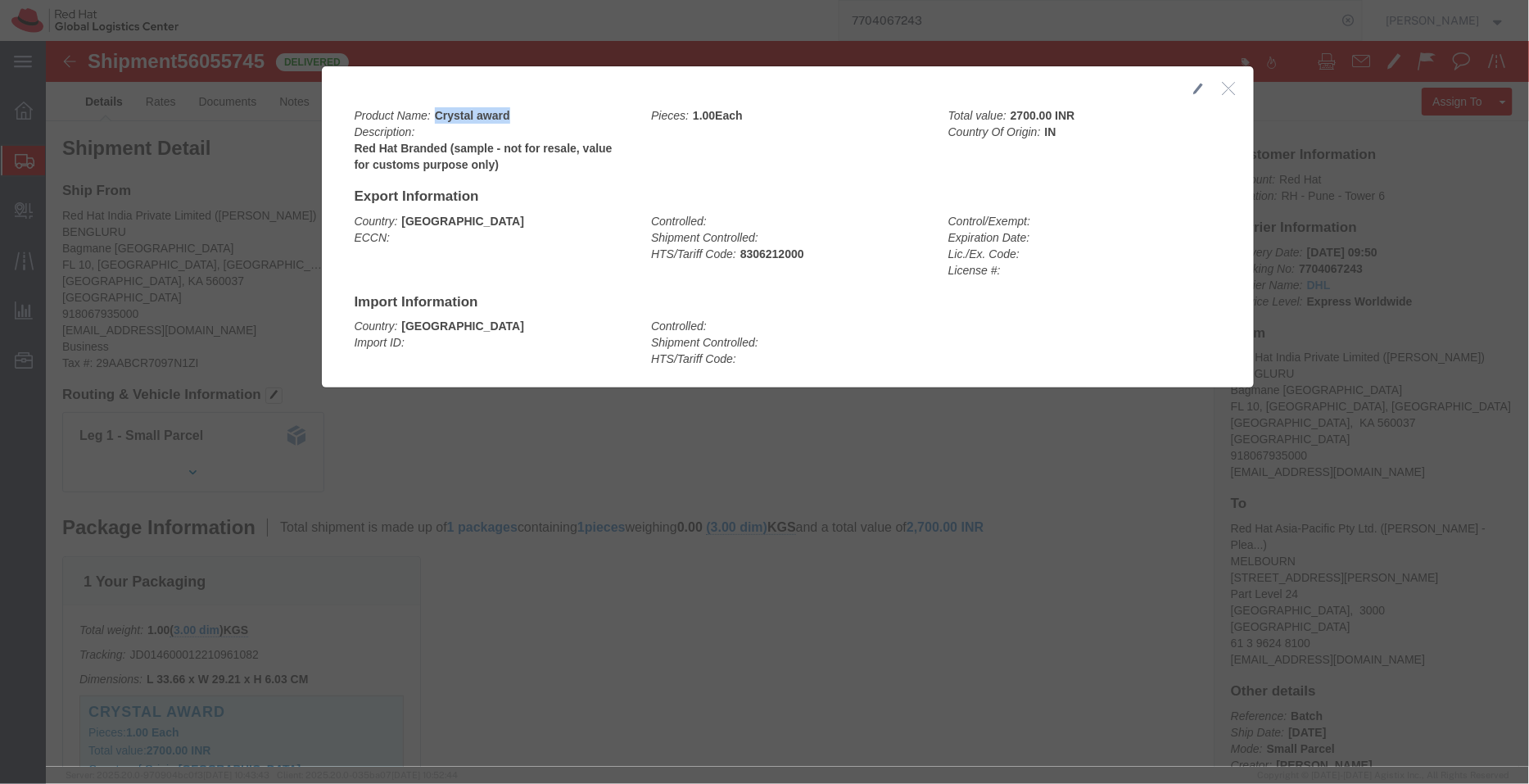
drag, startPoint x: 464, startPoint y: 72, endPoint x: 386, endPoint y: 72, distance: 78.0
click div "Product Name: Crystal award Description: Red Hat Branded (sample - not for resa…"
copy b "Crystal award"
drag, startPoint x: 451, startPoint y: 123, endPoint x: 303, endPoint y: 111, distance: 148.5
click b "Red Hat Branded (sample - not for resale, value for customs purpose only)"
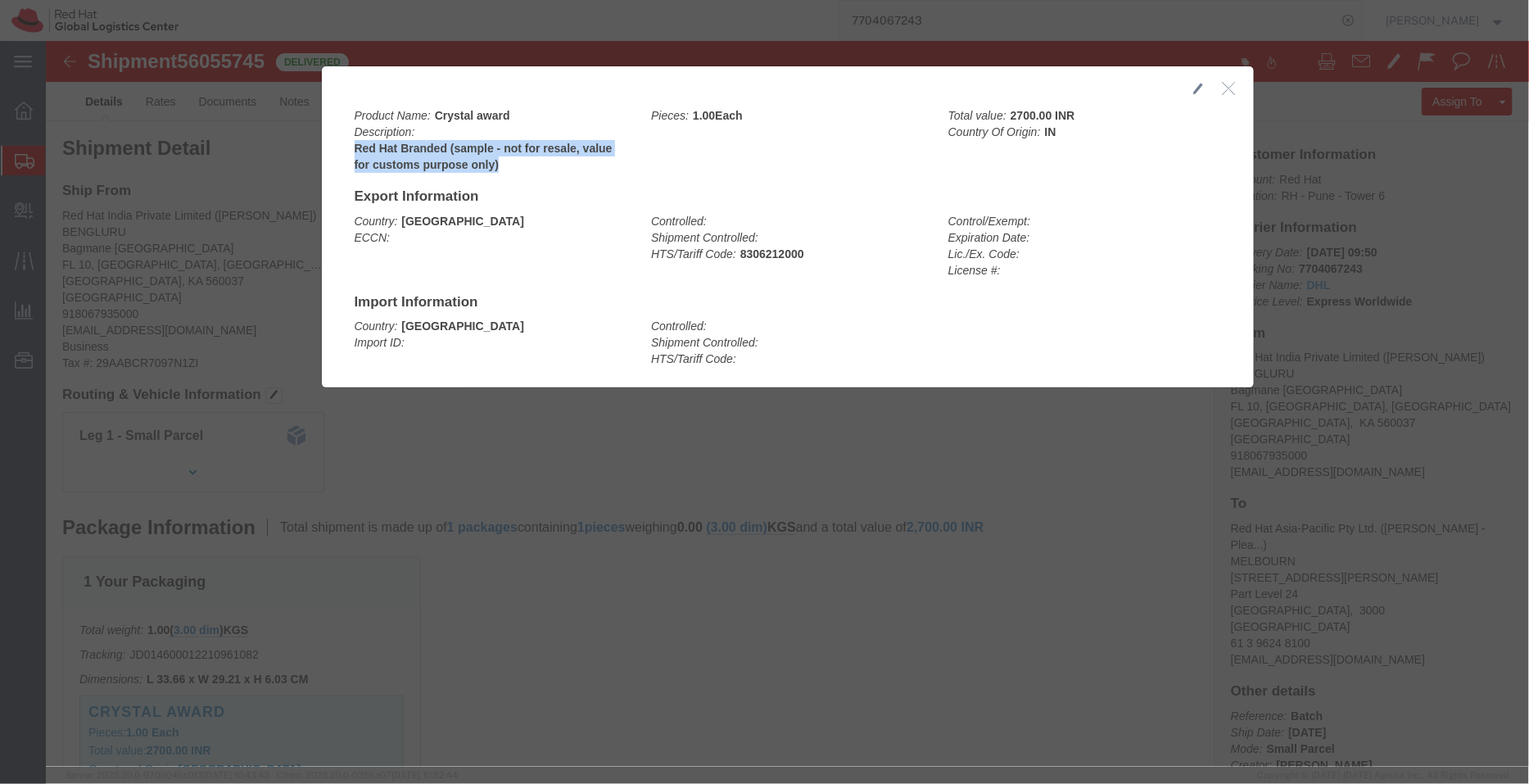
copy b "Red Hat Branded (sample - not for resale, value for customs purpose only)"
drag, startPoint x: 756, startPoint y: 214, endPoint x: 687, endPoint y: 214, distance: 69.0
click div "Controlled: Shipment Controlled: HTS/Tariff Code: 8306212000"
copy b "8306212000"
